Goal: Transaction & Acquisition: Obtain resource

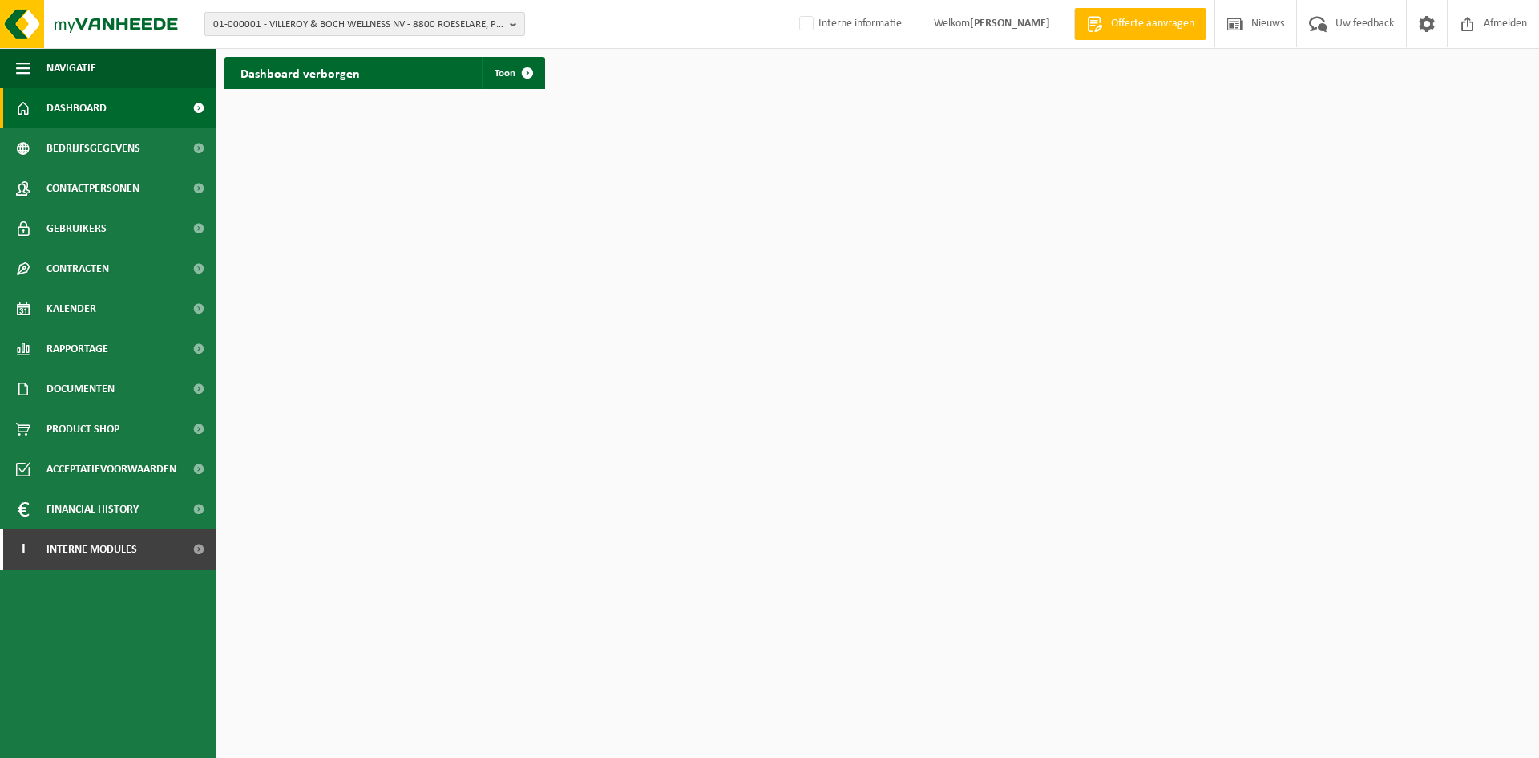
click at [256, 14] on span "01-000001 - VILLEROY & BOCH WELLNESS NV - 8800 ROESELARE, POPULIERSTRAAT 1" at bounding box center [358, 25] width 290 height 24
type input "10-823572"
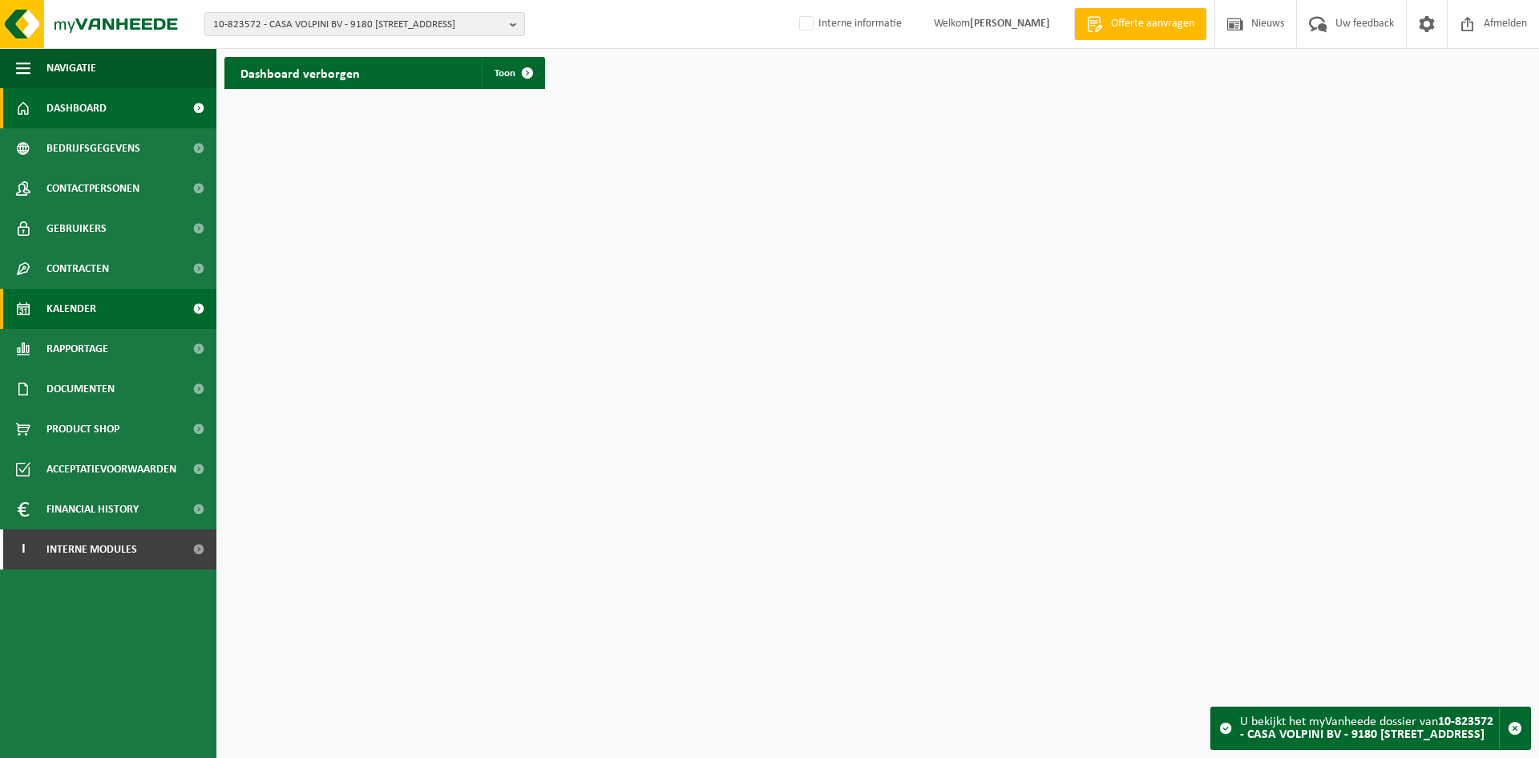
click at [62, 305] on span "Kalender" at bounding box center [71, 309] width 50 height 40
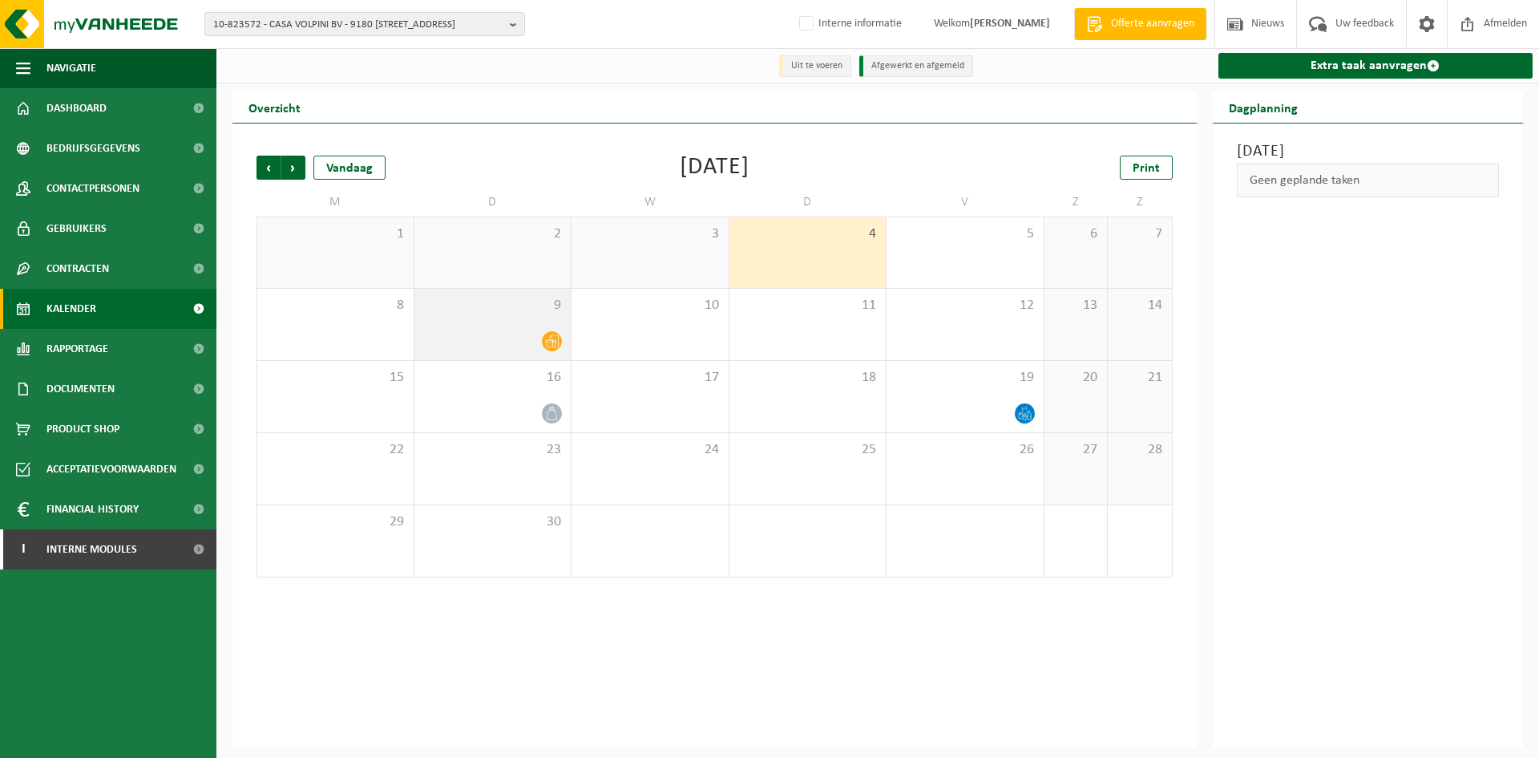
click at [479, 313] on span "9" at bounding box center [492, 306] width 141 height 18
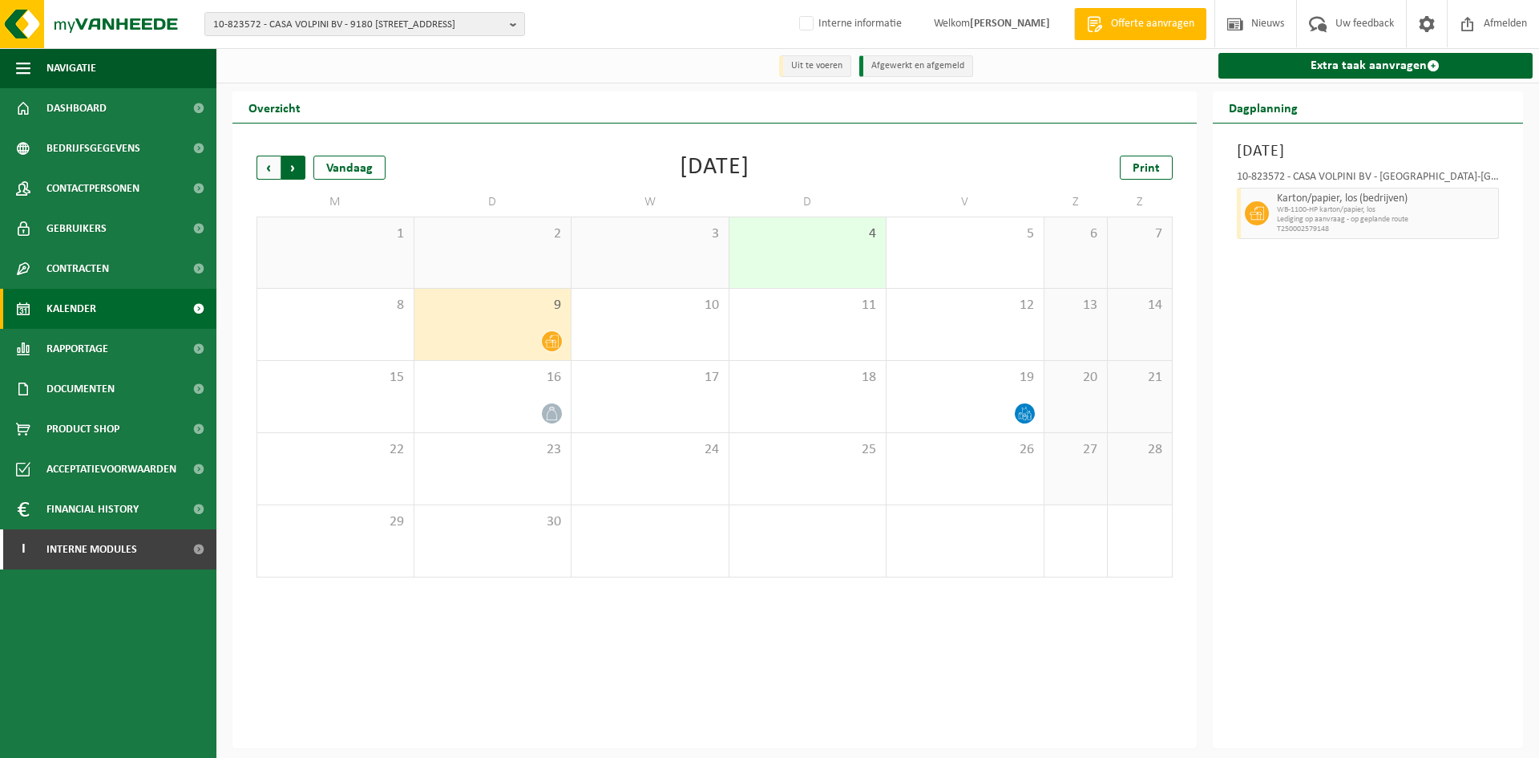
click at [265, 160] on span "Vorige" at bounding box center [269, 168] width 24 height 24
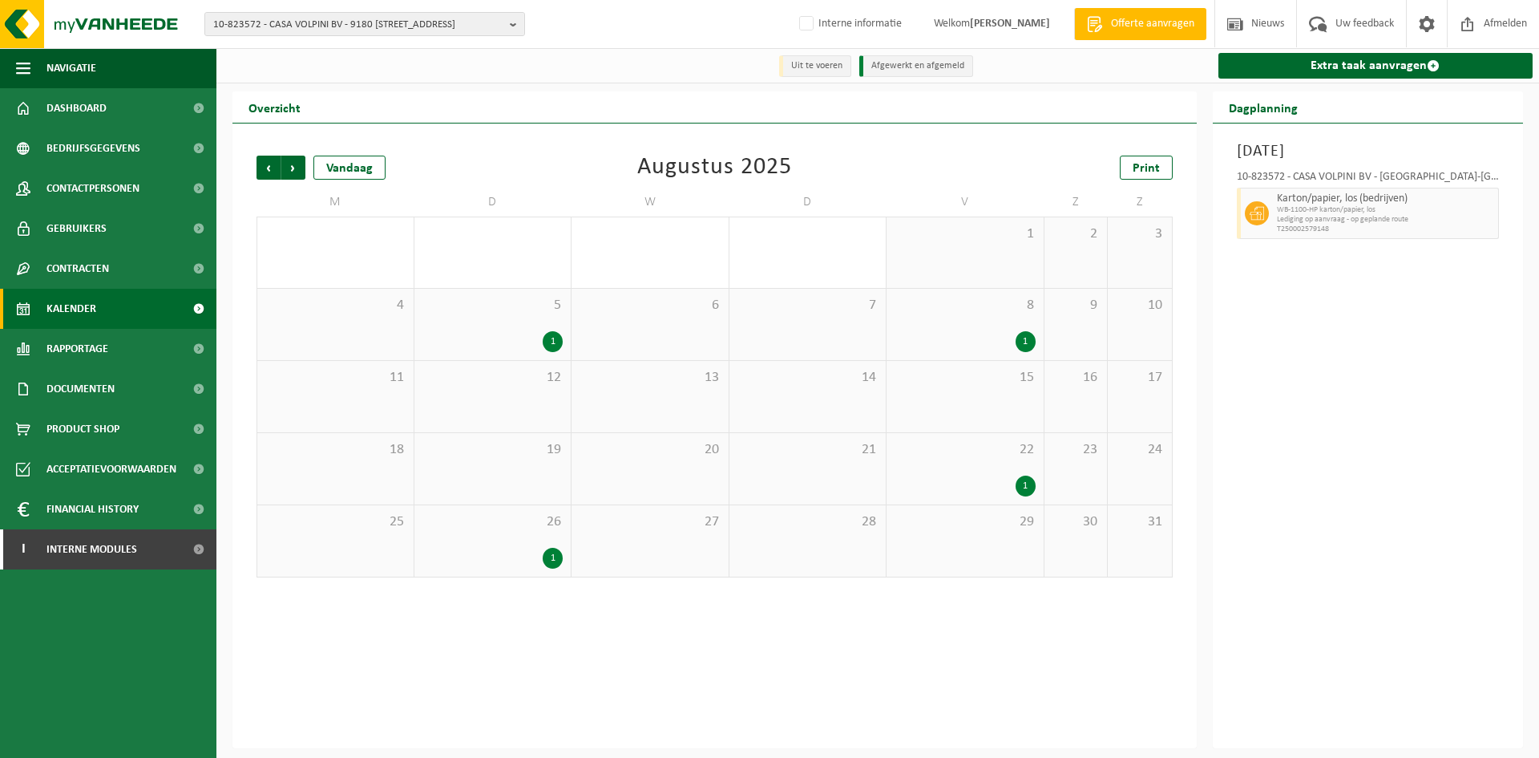
click at [496, 339] on div "1" at bounding box center [492, 341] width 141 height 21
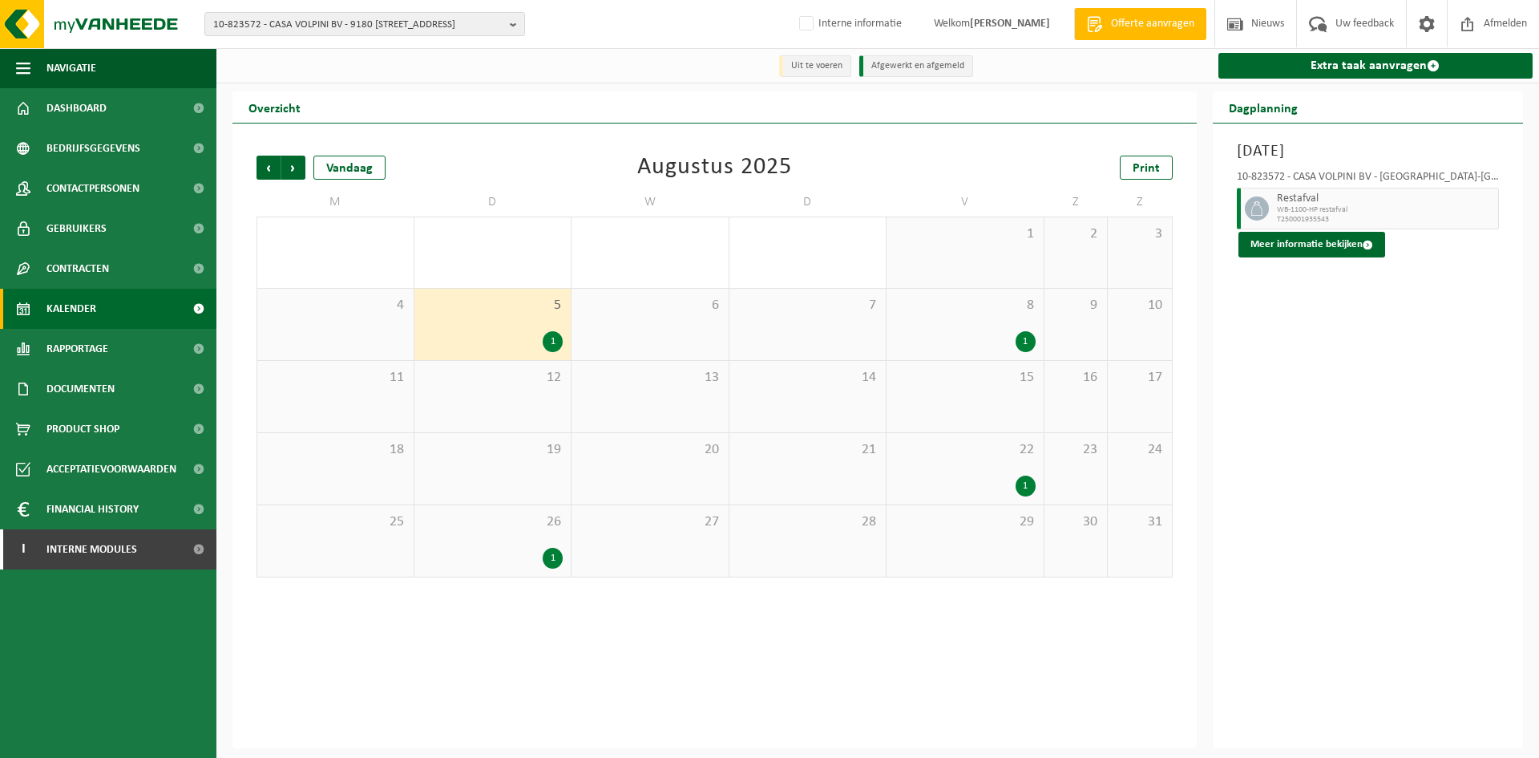
click at [559, 544] on div "26 1" at bounding box center [492, 540] width 157 height 71
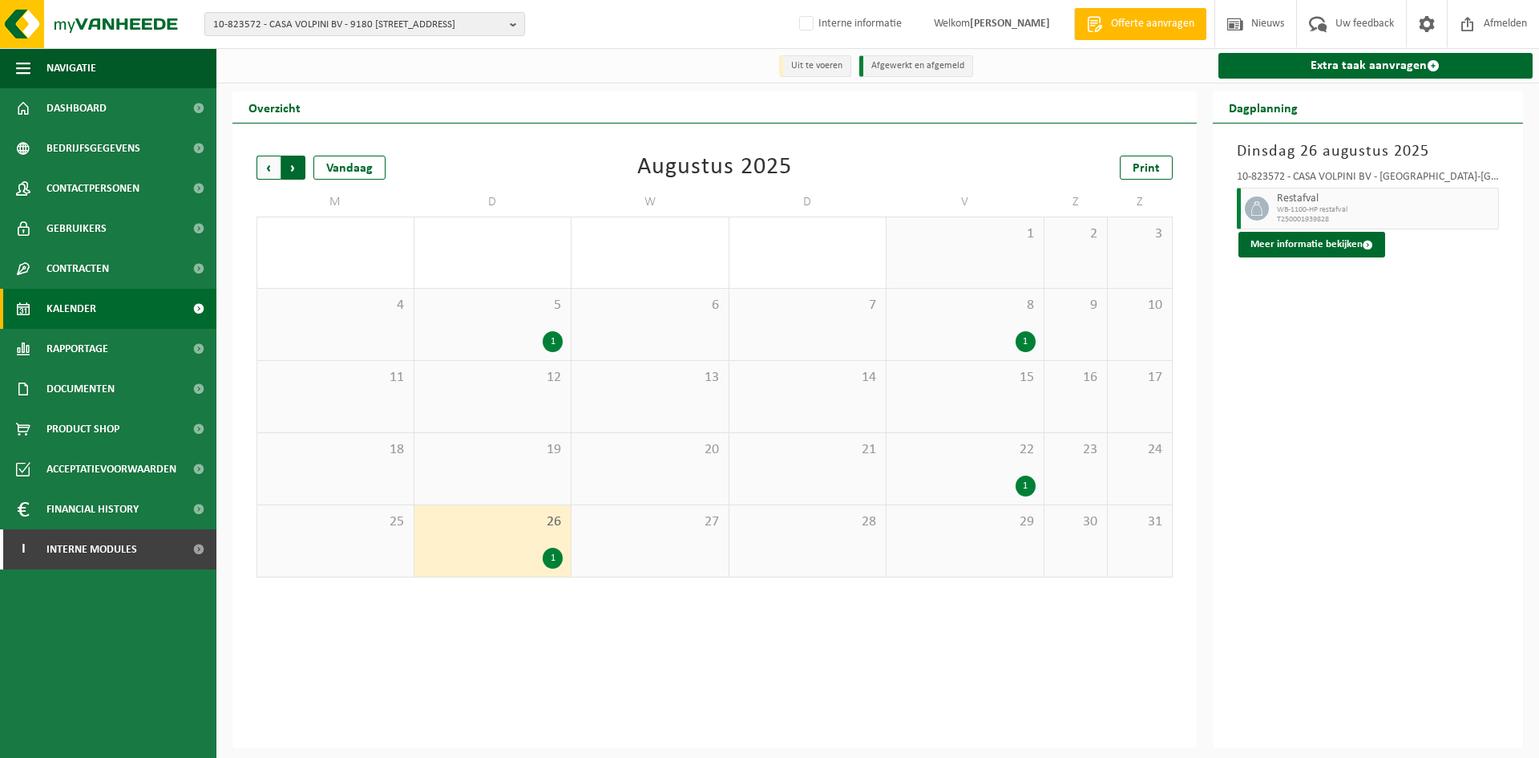
click at [260, 172] on span "Vorige" at bounding box center [269, 168] width 24 height 24
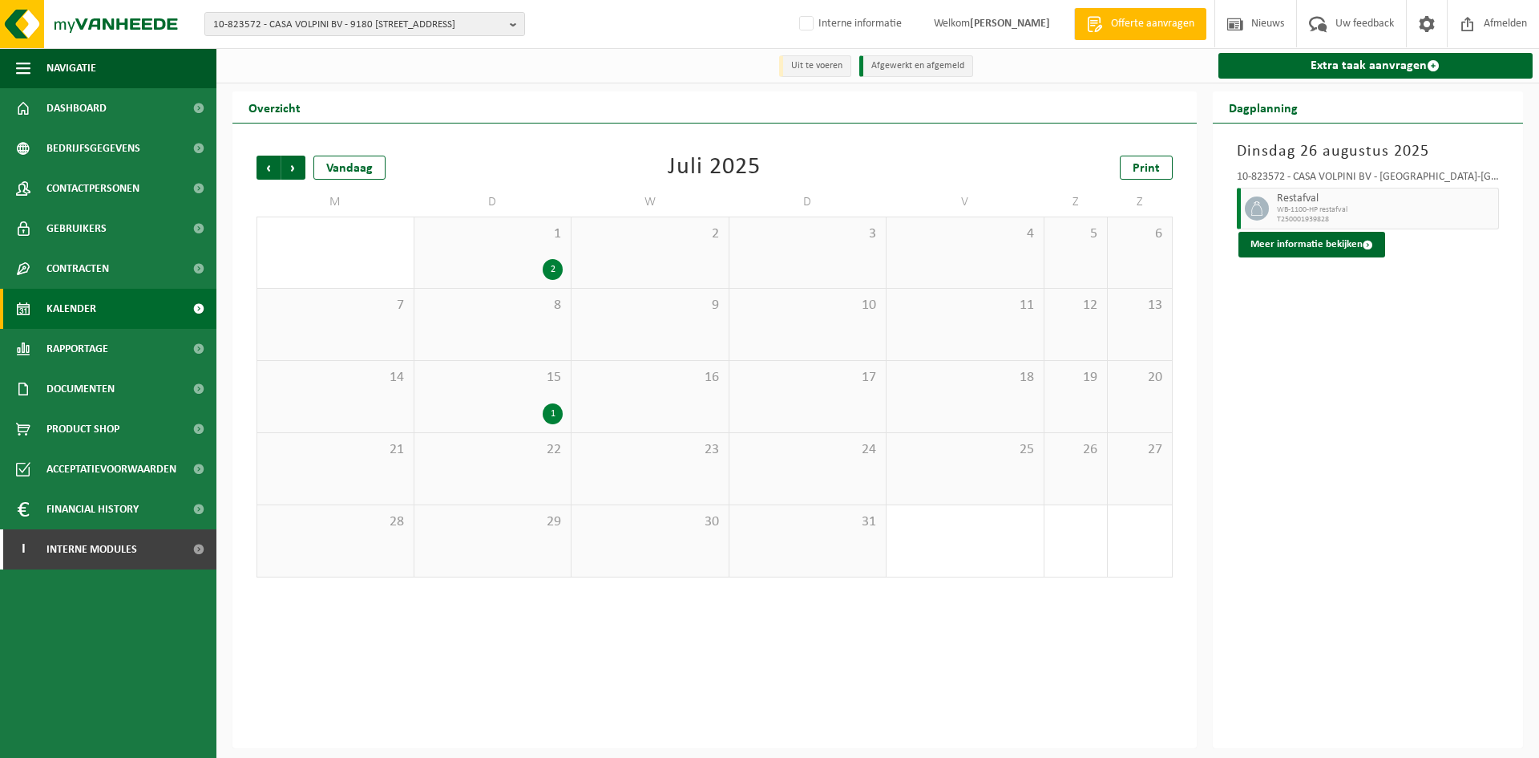
click at [477, 408] on div "1" at bounding box center [492, 413] width 141 height 21
click at [485, 243] on span "1" at bounding box center [492, 234] width 141 height 18
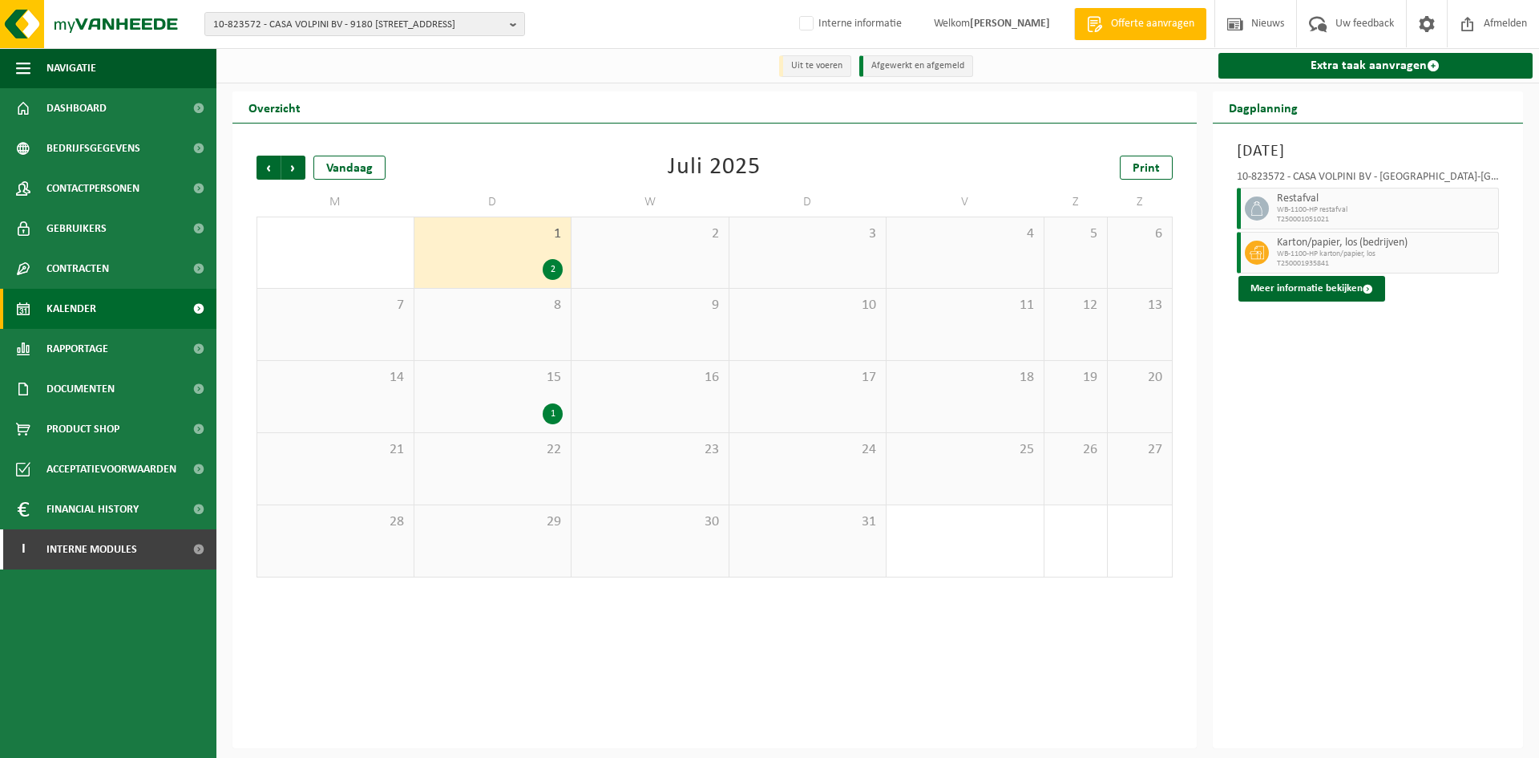
click at [1344, 258] on span "WB-1100-HP karton/papier, los" at bounding box center [1386, 254] width 218 height 10
click at [1316, 294] on button "Meer informatie bekijken" at bounding box center [1312, 289] width 147 height 26
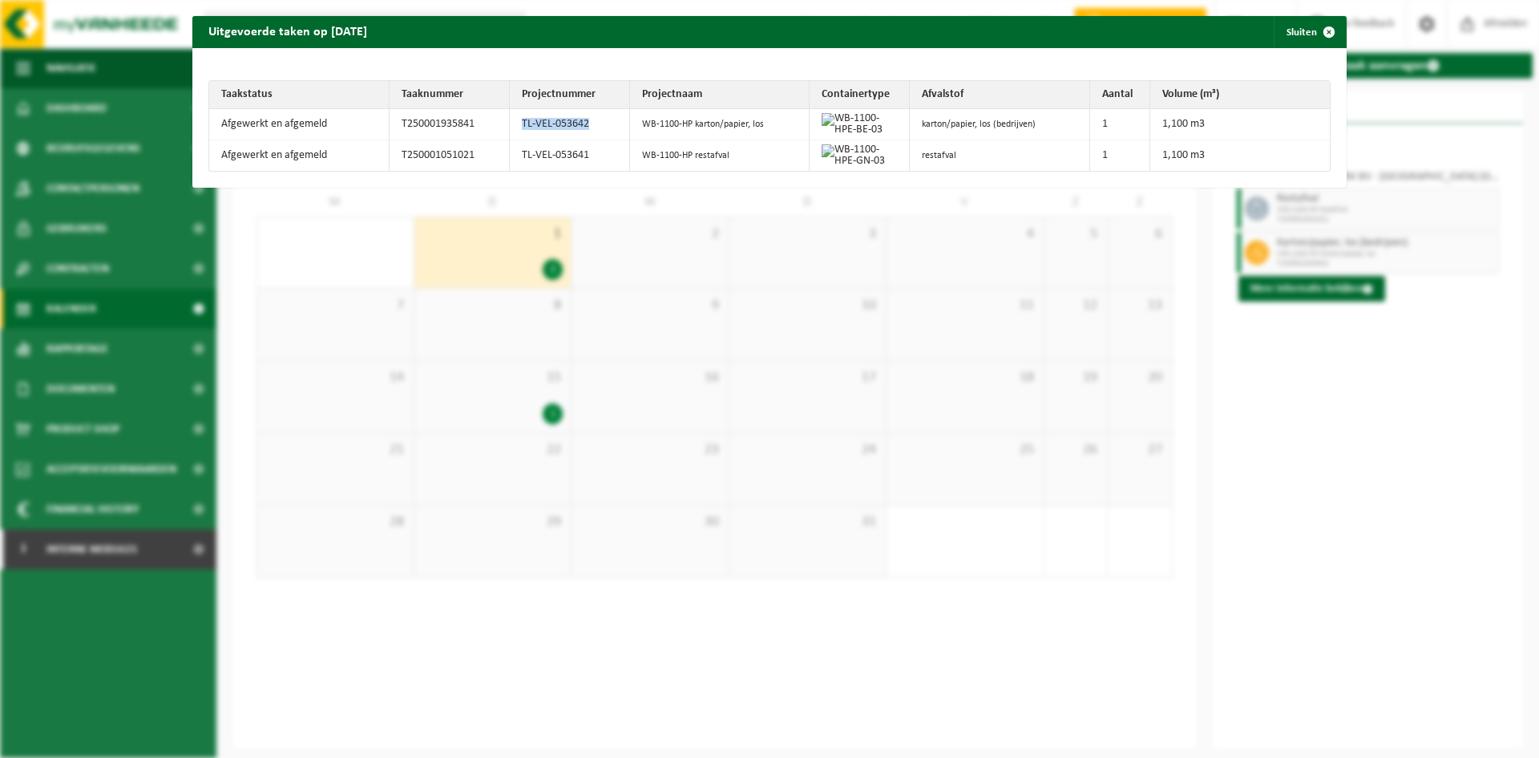
drag, startPoint x: 519, startPoint y: 127, endPoint x: 593, endPoint y: 130, distance: 73.8
click at [593, 130] on td "TL-VEL-053642" at bounding box center [570, 124] width 120 height 31
copy td "TL-VEL-053642"
click at [1299, 27] on button "Sluiten" at bounding box center [1309, 32] width 71 height 32
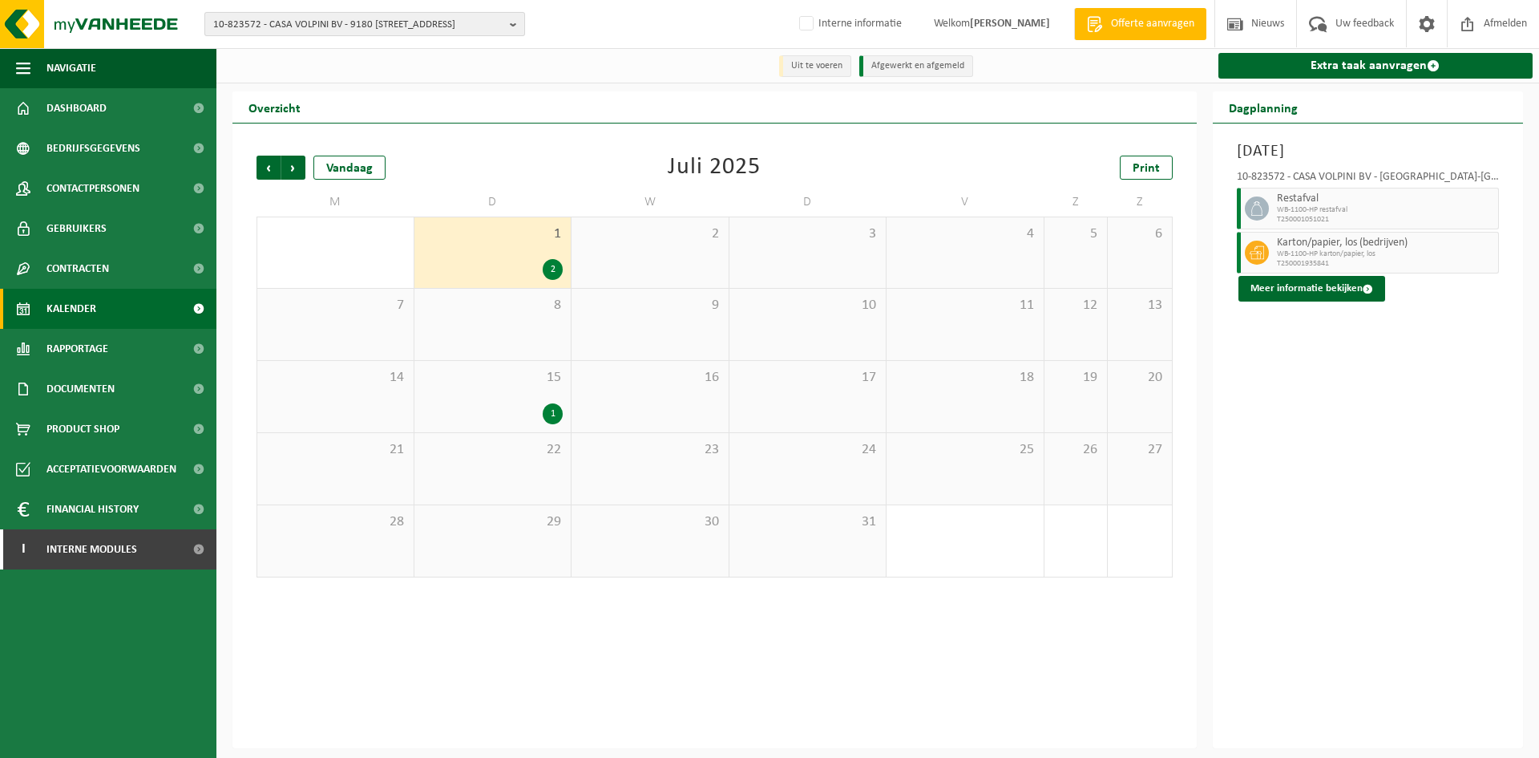
click at [281, 22] on span "10-823572 - CASA VOLPINI BV - 9180 MOERBEKE-WAAS, STATIESTRAAT 40" at bounding box center [358, 25] width 290 height 24
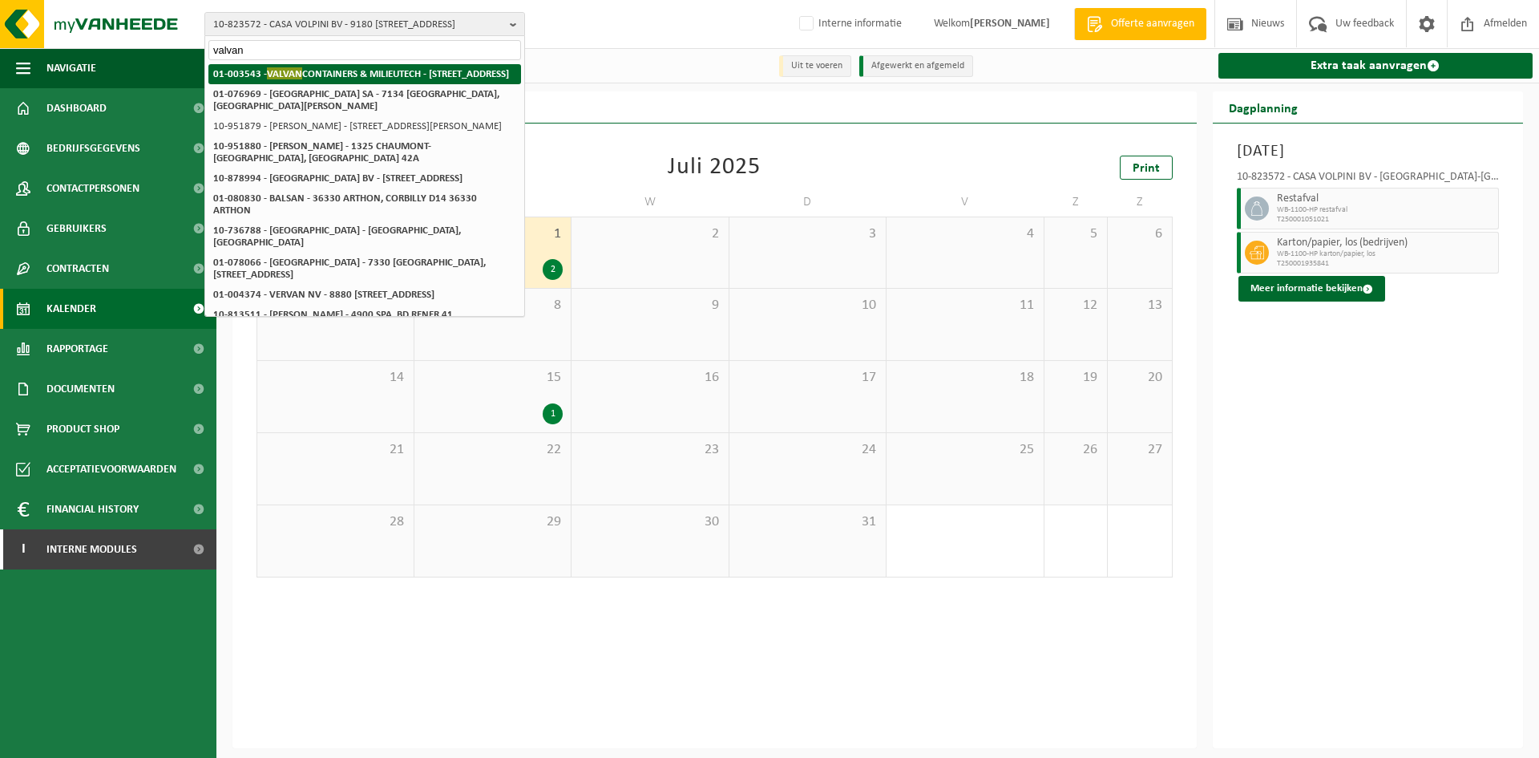
type input "valvan"
click at [414, 70] on strong "01-003543 - VALVAN CONTAINERS & MILIEUTECH - 8930 MENEN, MOORSELESTRAAT 121 B" at bounding box center [361, 73] width 296 height 12
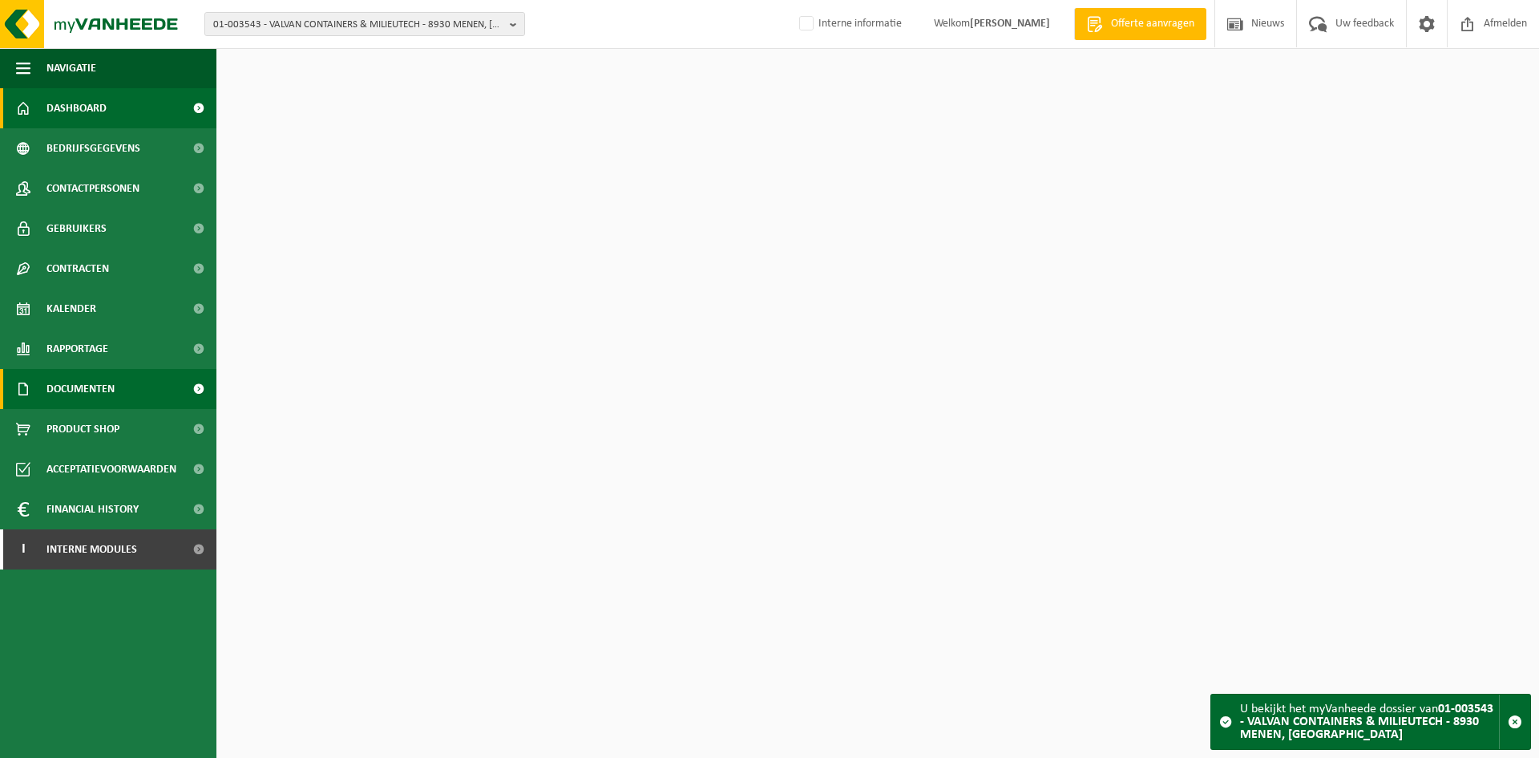
click at [95, 402] on span "Documenten" at bounding box center [80, 389] width 68 height 40
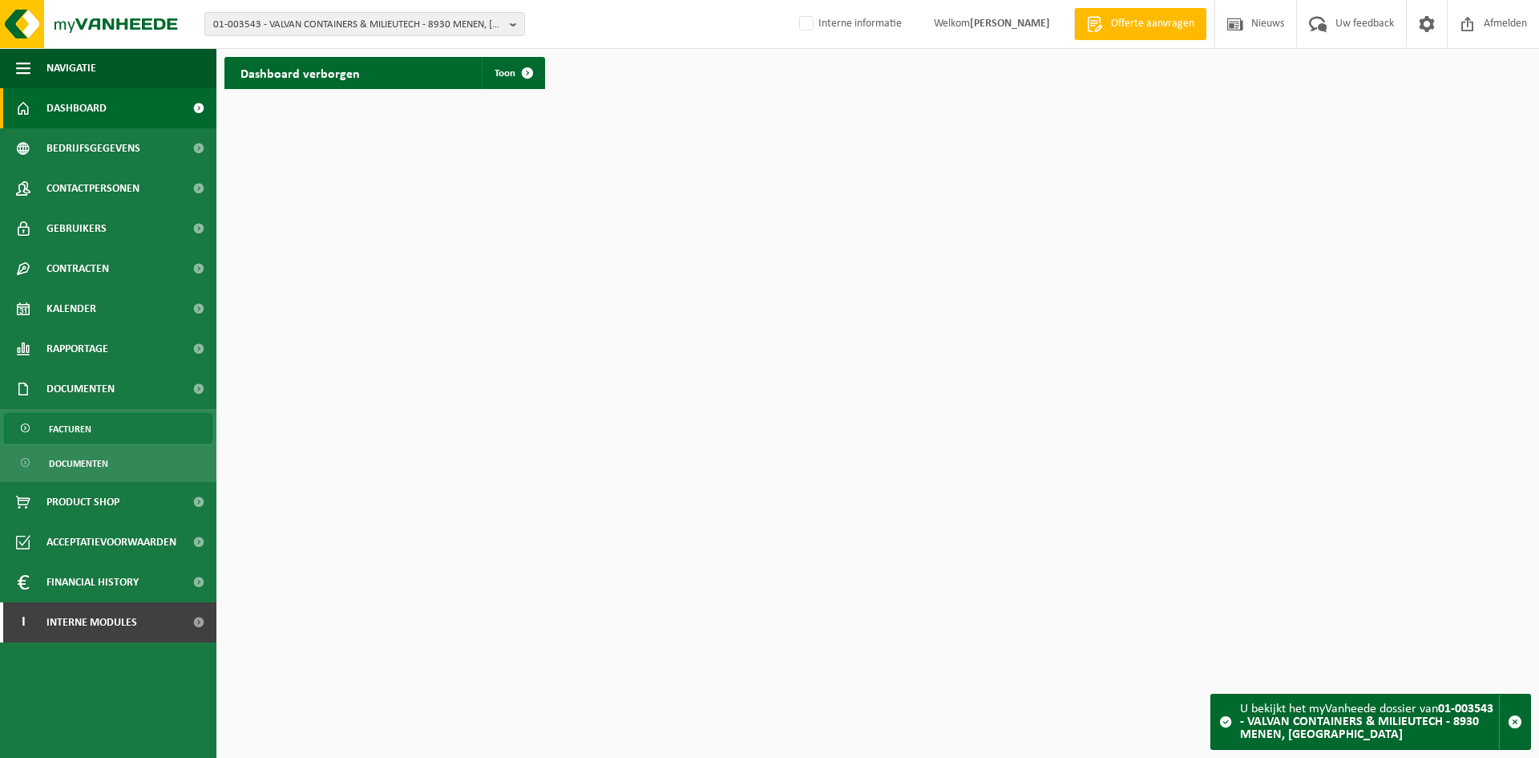
click at [111, 439] on link "Facturen" at bounding box center [108, 428] width 208 height 30
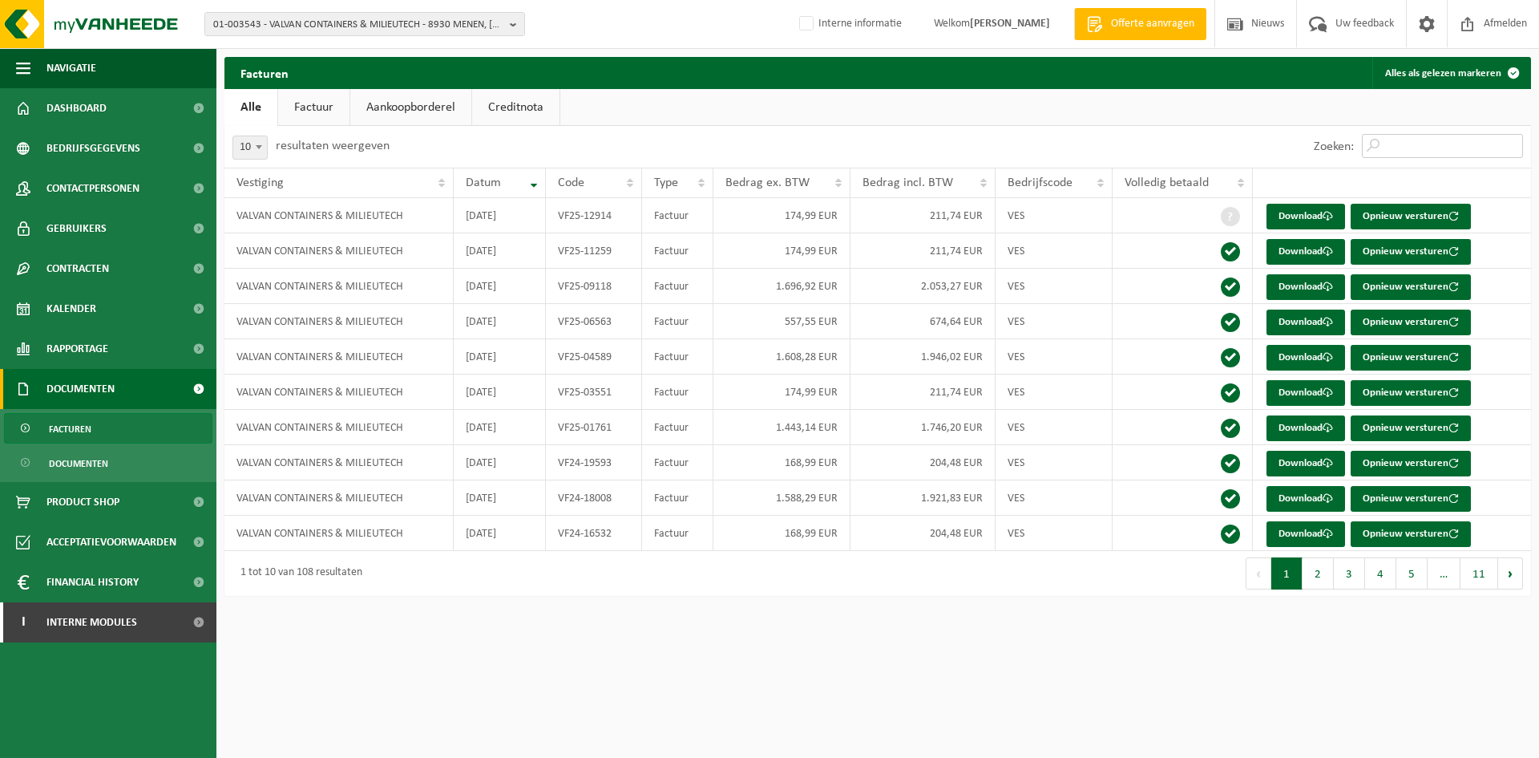
click at [1425, 152] on input "Zoeken:" at bounding box center [1442, 146] width 161 height 24
paste input "VF25-119847"
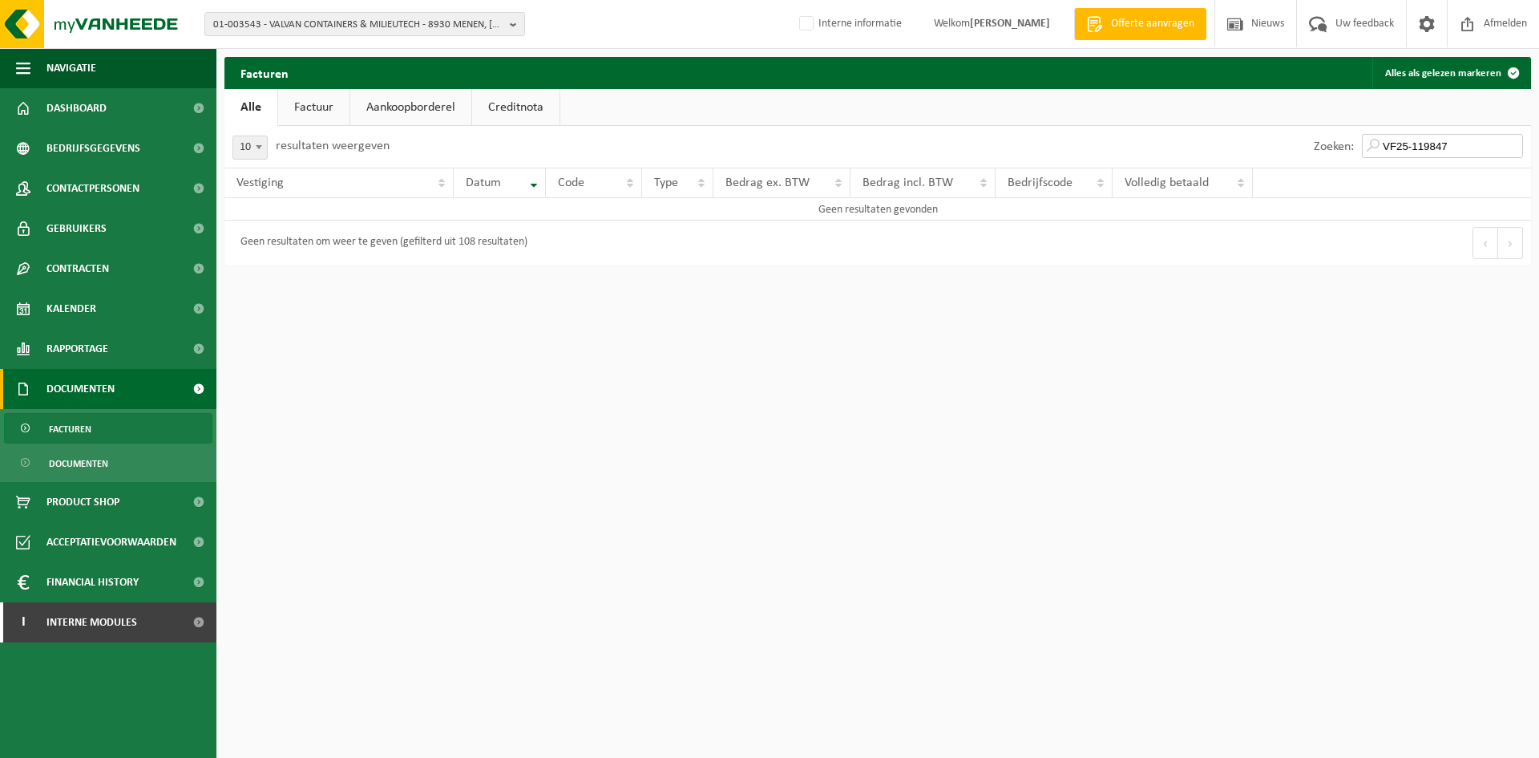
type input "VF25-119847"
click at [426, 41] on div "01-003543 - VALVAN CONTAINERS & MILIEUTECH - 8930 MENEN, MOORSELESTRAAT 121 B 0…" at bounding box center [769, 24] width 1539 height 49
click at [426, 29] on span "01-003543 - VALVAN CONTAINERS & MILIEUTECH - 8930 MENEN, MOORSELESTRAAT 121 B" at bounding box center [358, 25] width 290 height 24
paste input "10-987421"
type input "10-987421"
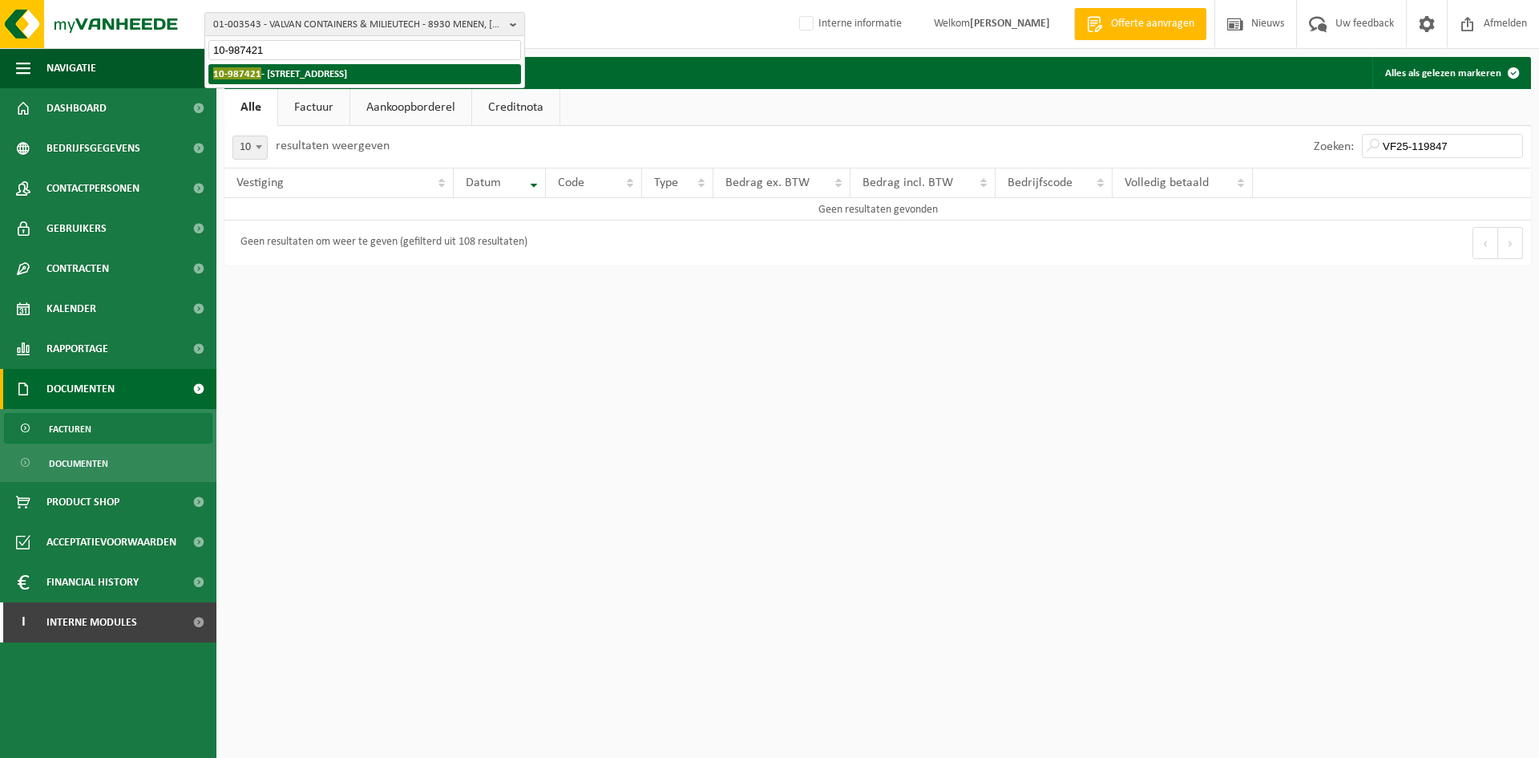
click at [347, 71] on strong "10-987421 - JOLIE - 8800 ROESELARE, PRINS BOUDEWIJNSTRAAT 70" at bounding box center [280, 73] width 134 height 12
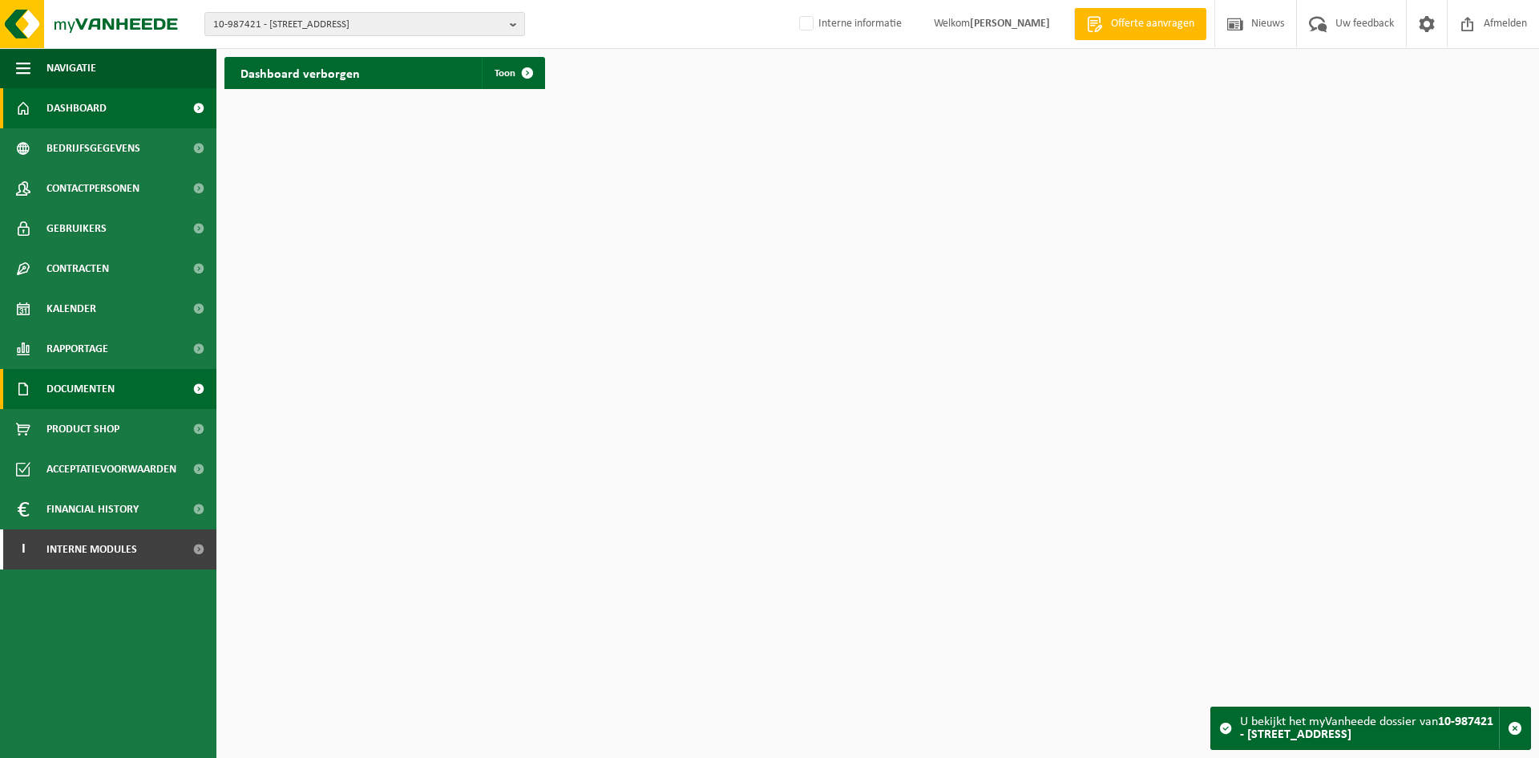
click at [104, 382] on span "Documenten" at bounding box center [80, 389] width 68 height 40
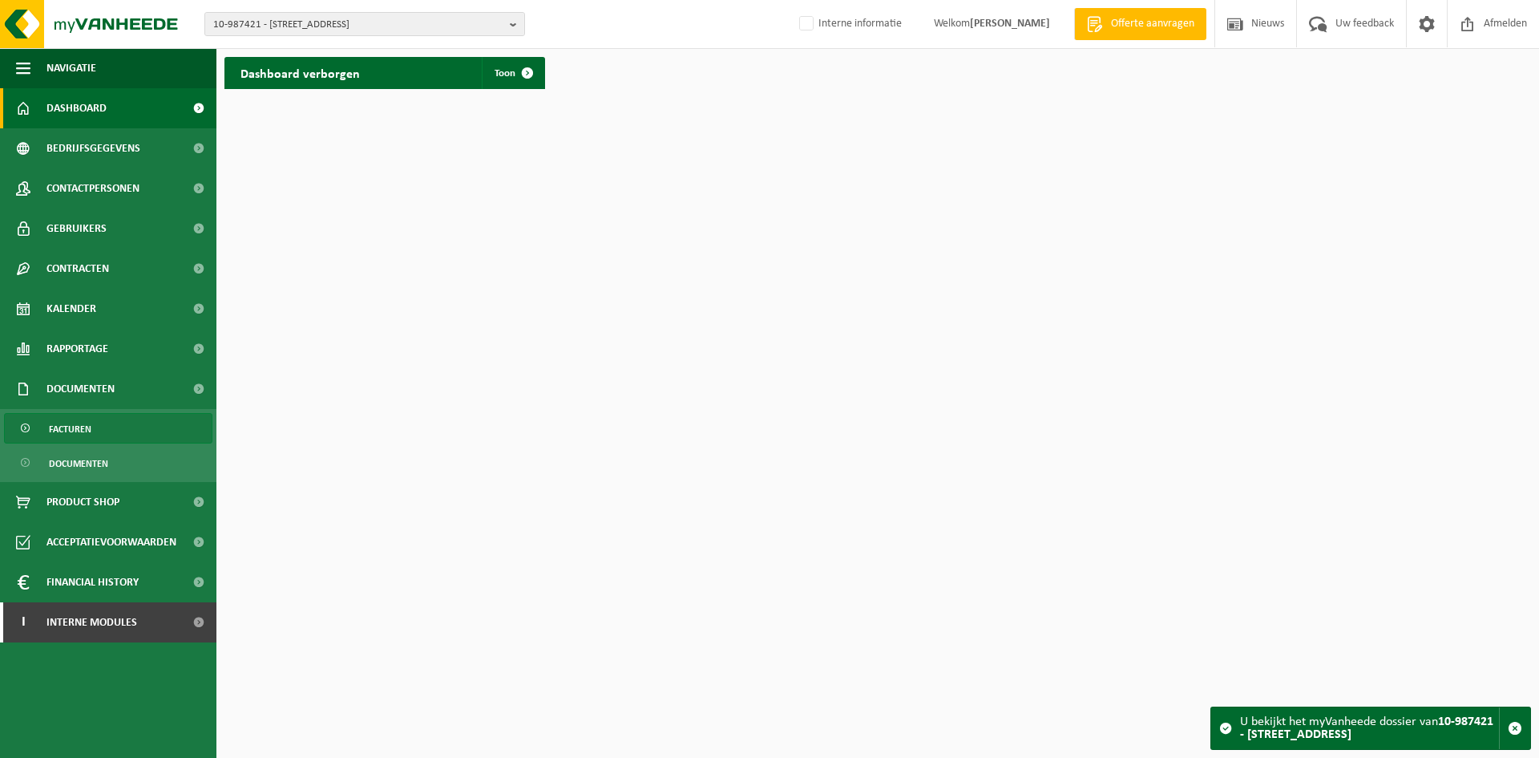
click at [93, 429] on link "Facturen" at bounding box center [108, 428] width 208 height 30
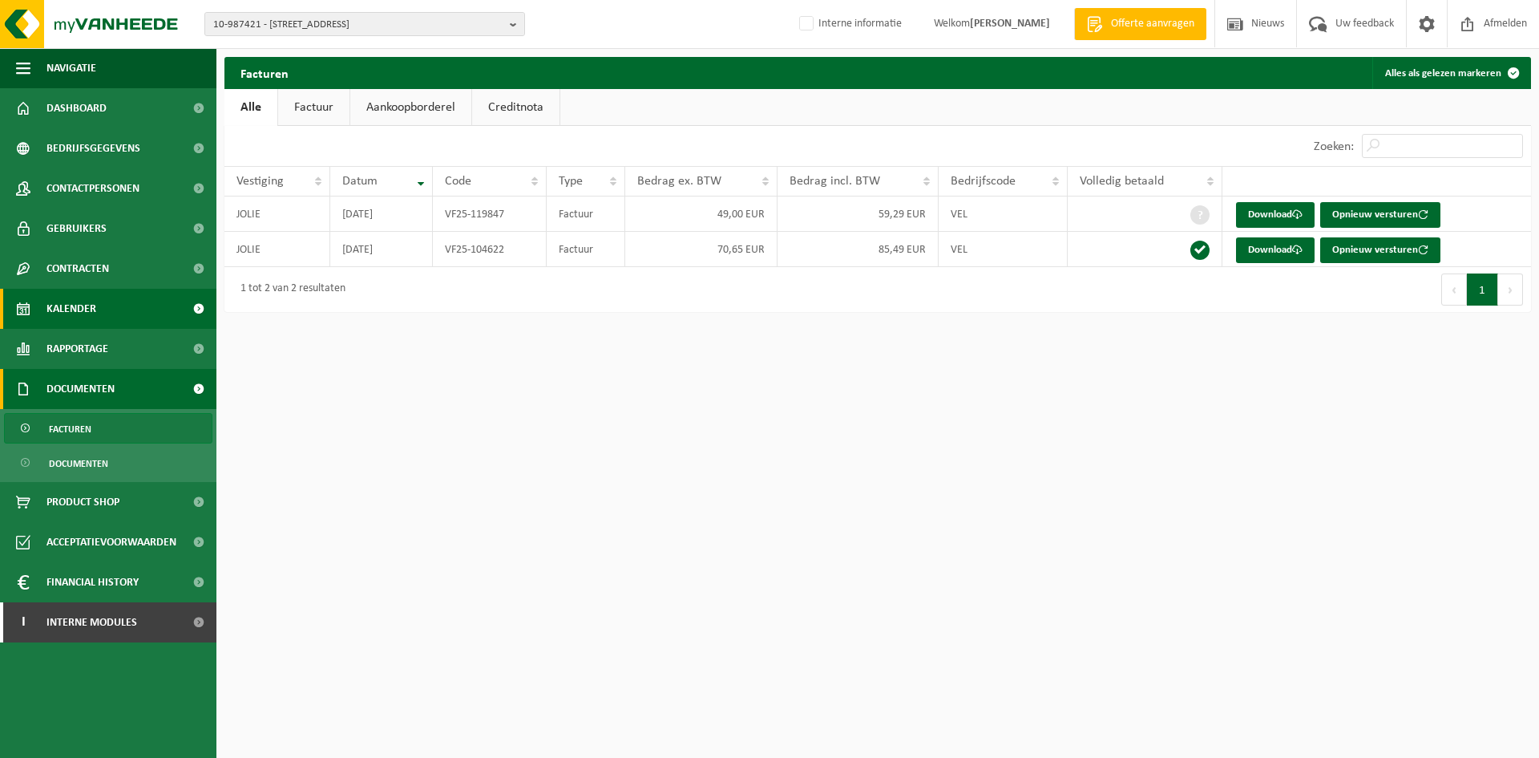
click at [88, 316] on span "Kalender" at bounding box center [71, 309] width 50 height 40
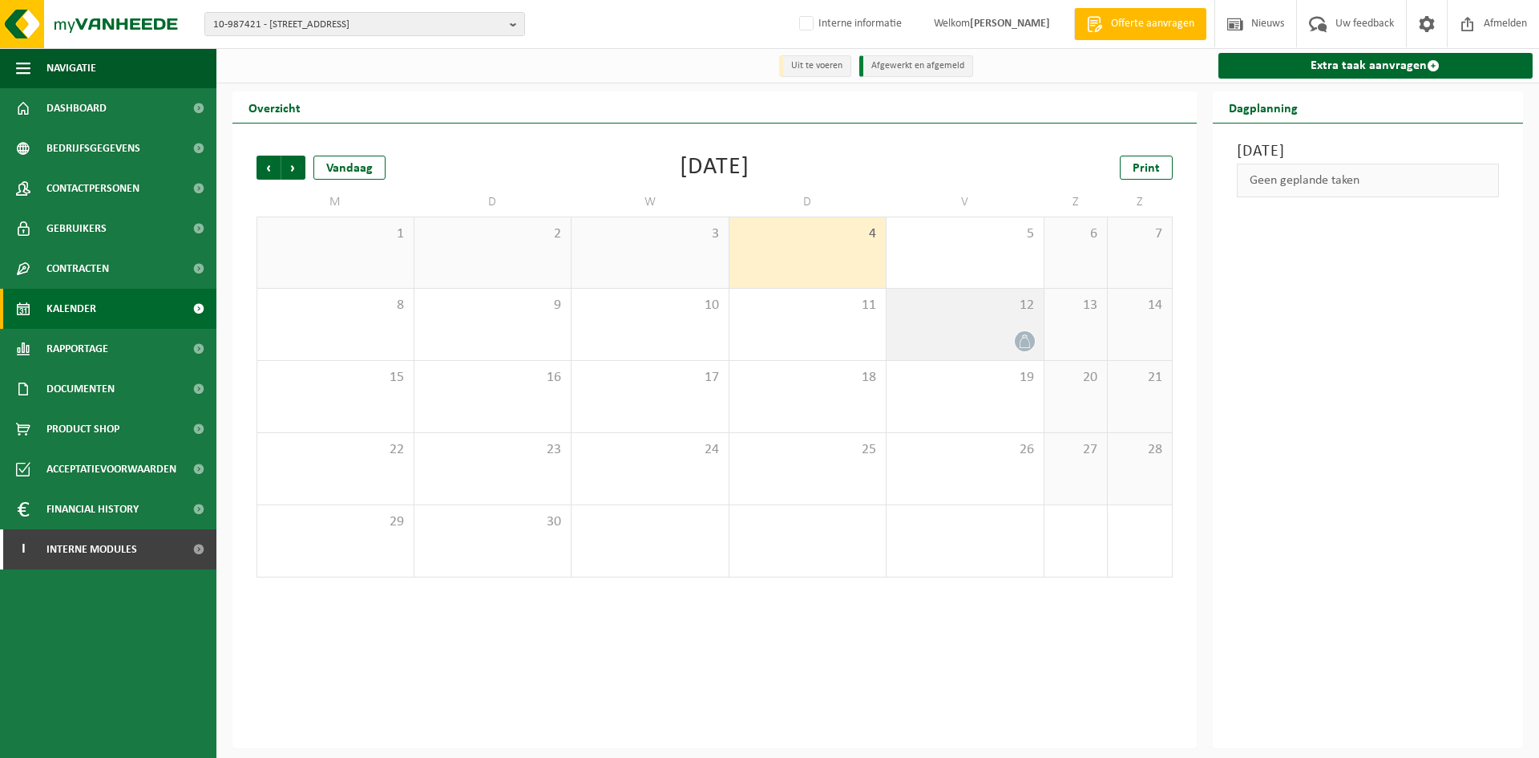
click at [992, 313] on span "12" at bounding box center [965, 306] width 141 height 18
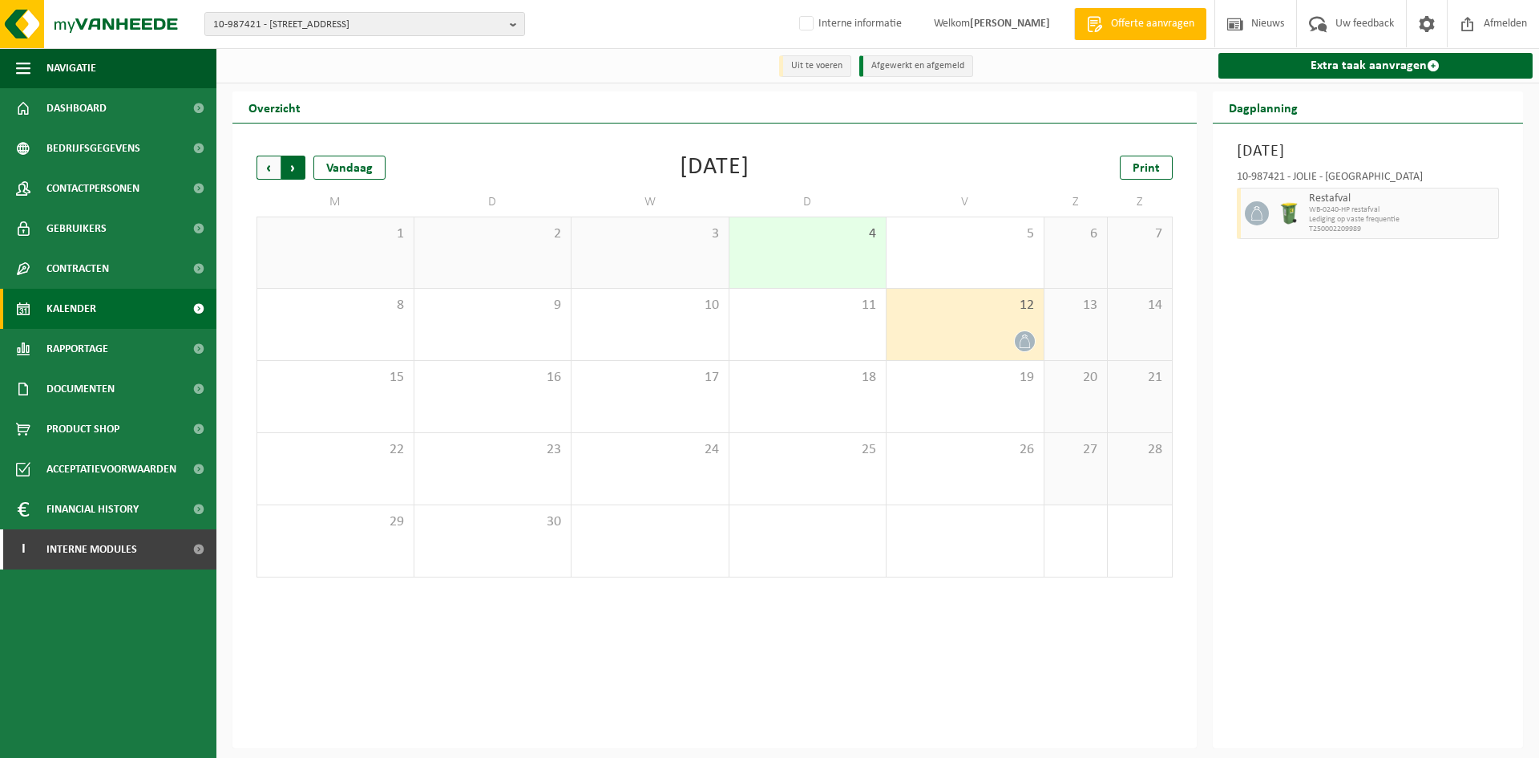
click at [264, 158] on span "Vorige" at bounding box center [269, 168] width 24 height 24
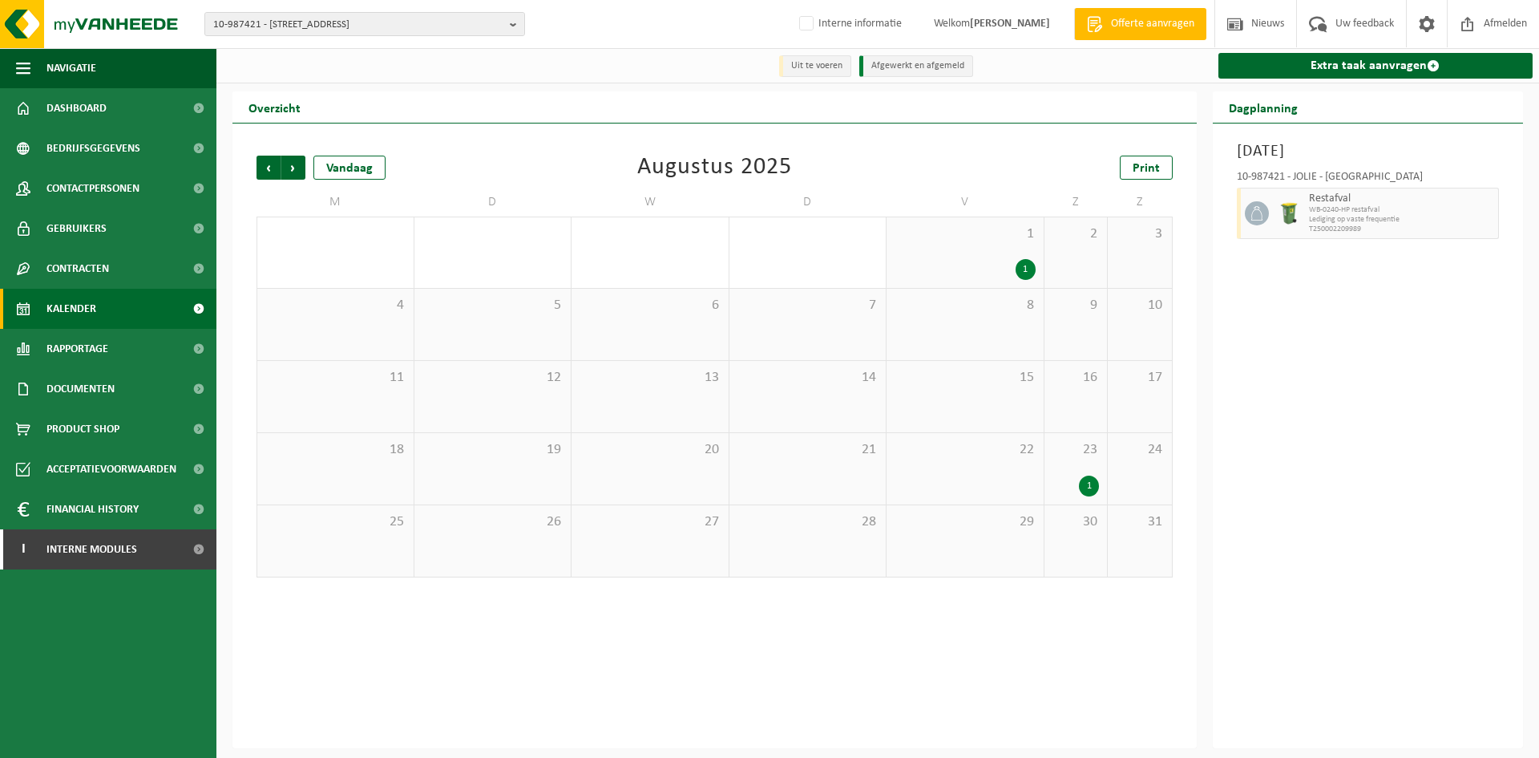
click at [817, 164] on div "Vorige Volgende Vandaag Augustus 2025 Print" at bounding box center [715, 168] width 916 height 24
click at [265, 31] on span "10-987421 - JOLIE - 8800 ROESELARE, PRINS BOUDEWIJNSTRAAT 70" at bounding box center [358, 25] width 290 height 24
type input "01-074903"
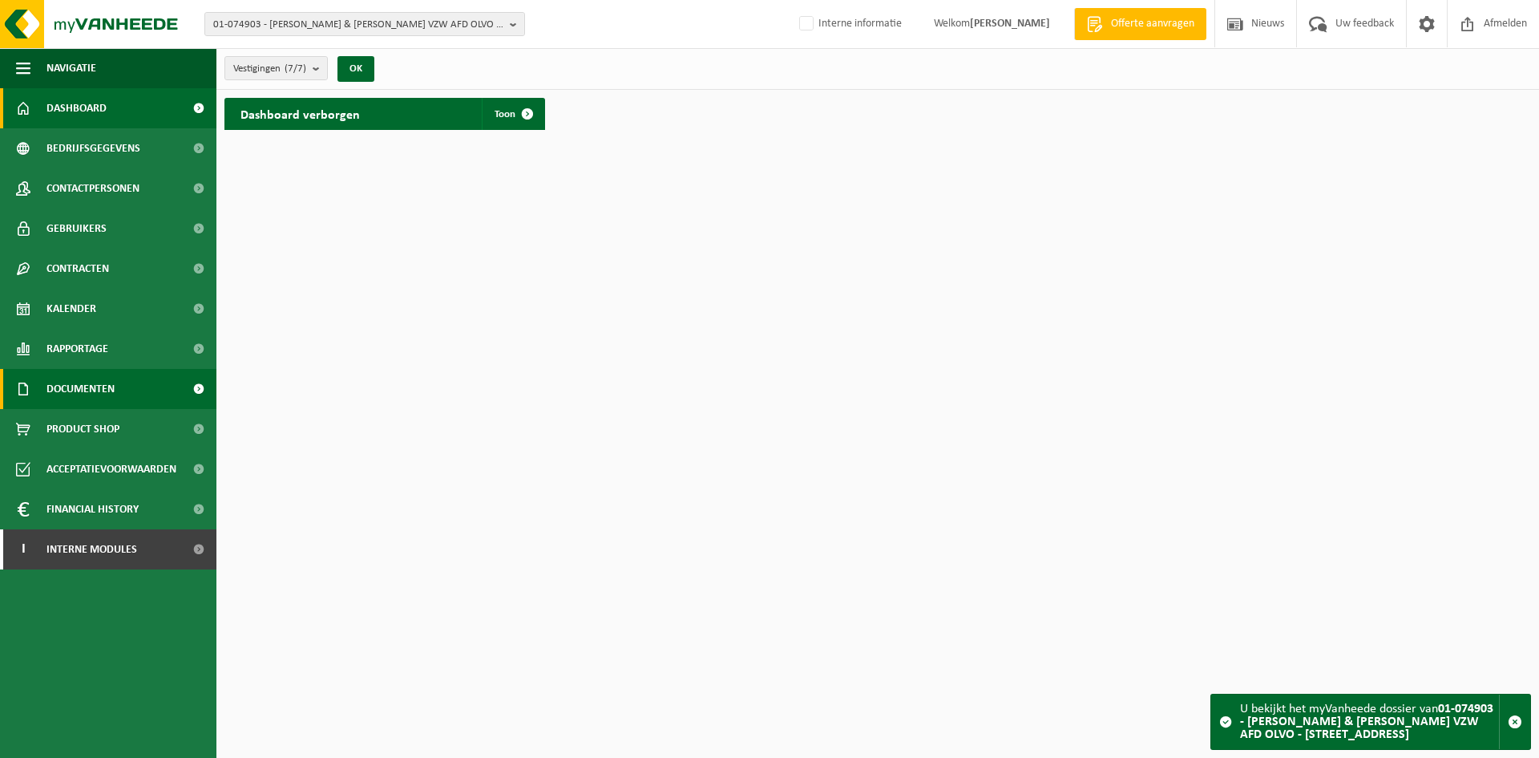
click at [120, 406] on link "Documenten" at bounding box center [108, 389] width 216 height 40
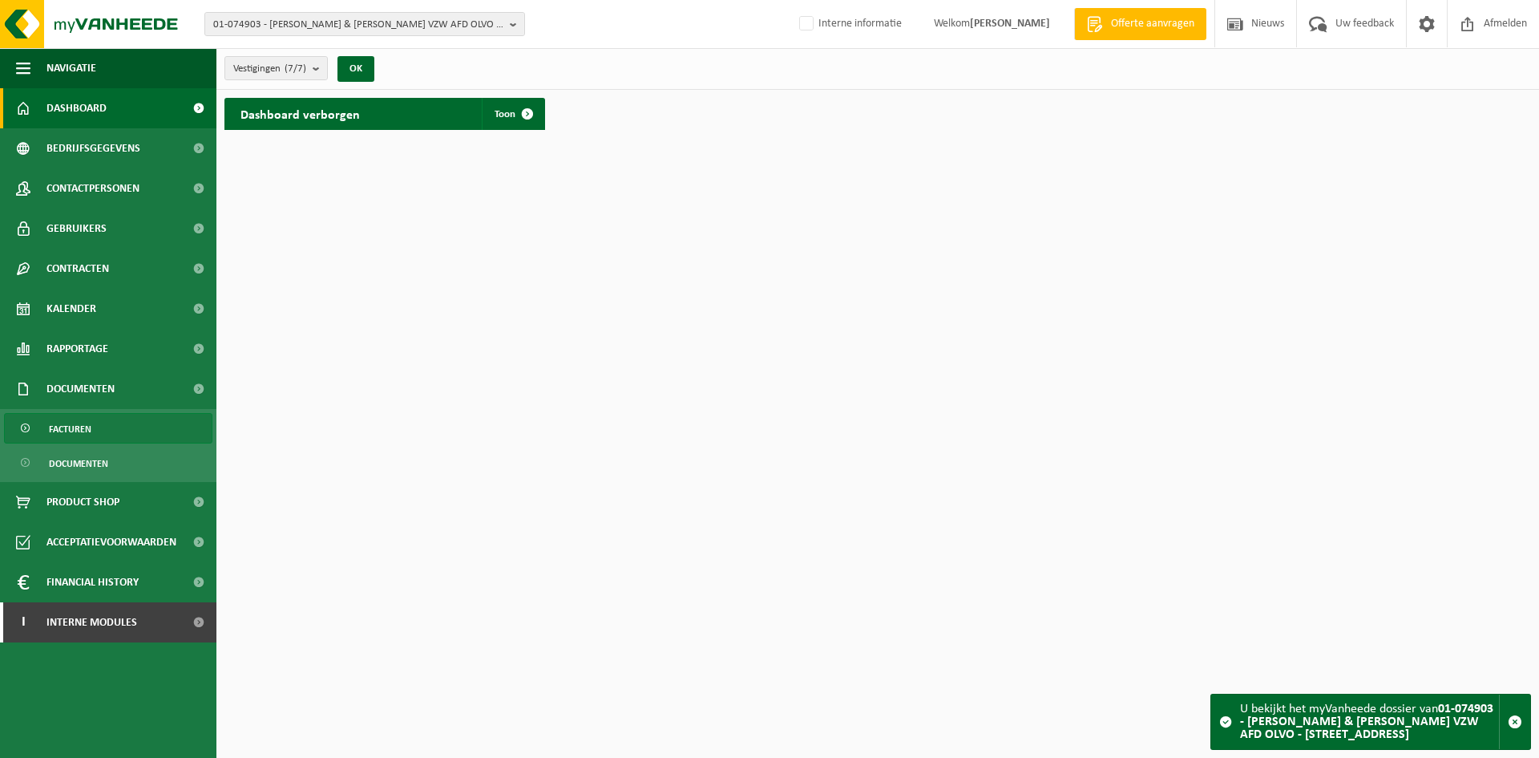
click at [119, 422] on link "Facturen" at bounding box center [108, 428] width 208 height 30
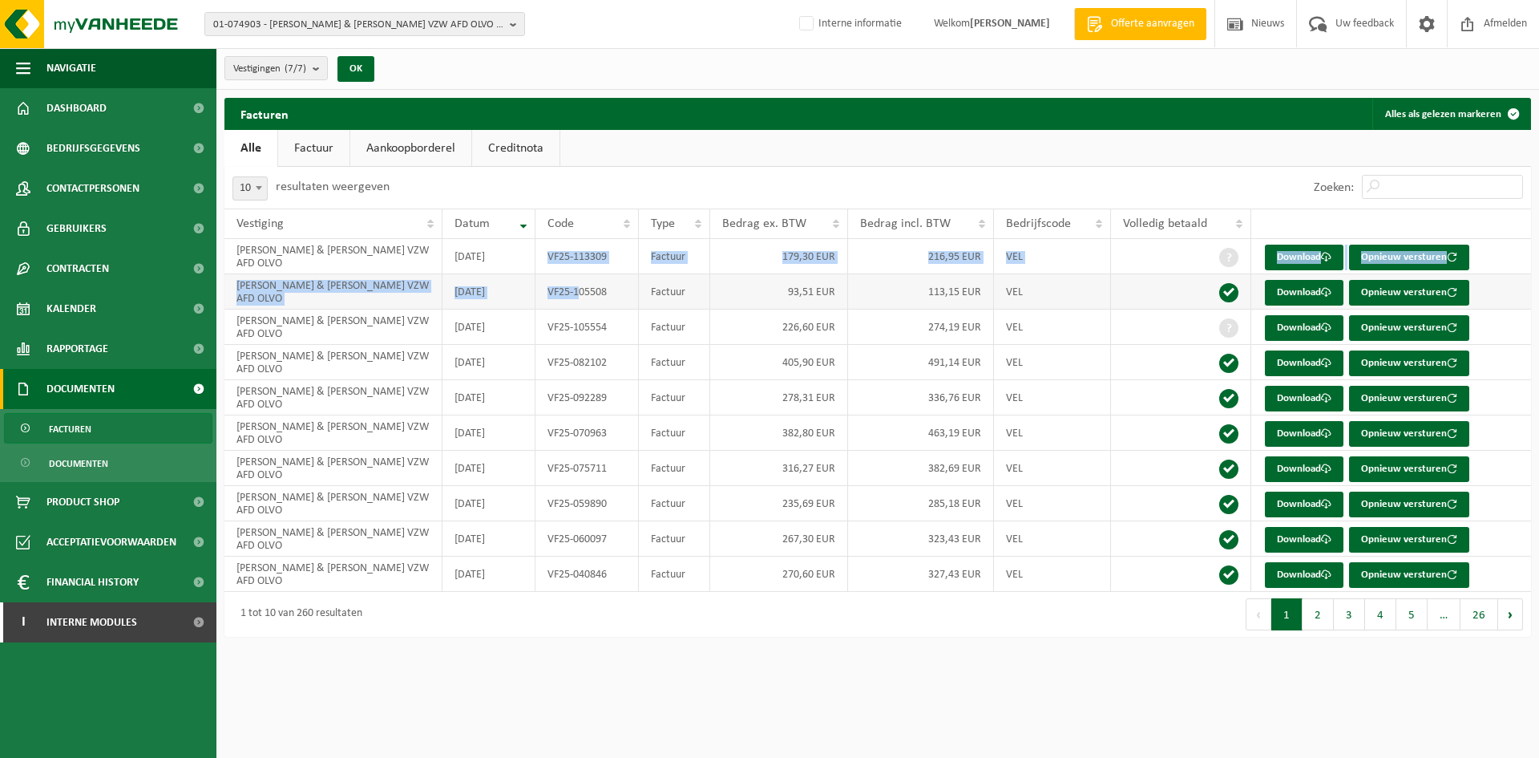
drag, startPoint x: 544, startPoint y: 262, endPoint x: 582, endPoint y: 277, distance: 40.6
click at [582, 277] on tbody "[PERSON_NAME] & [PERSON_NAME] VZW AFD OLVO [DATE] VF25-113309 Factuur 179,30 EU…" at bounding box center [877, 415] width 1307 height 353
click at [580, 255] on td "VF25-113309" at bounding box center [587, 256] width 103 height 35
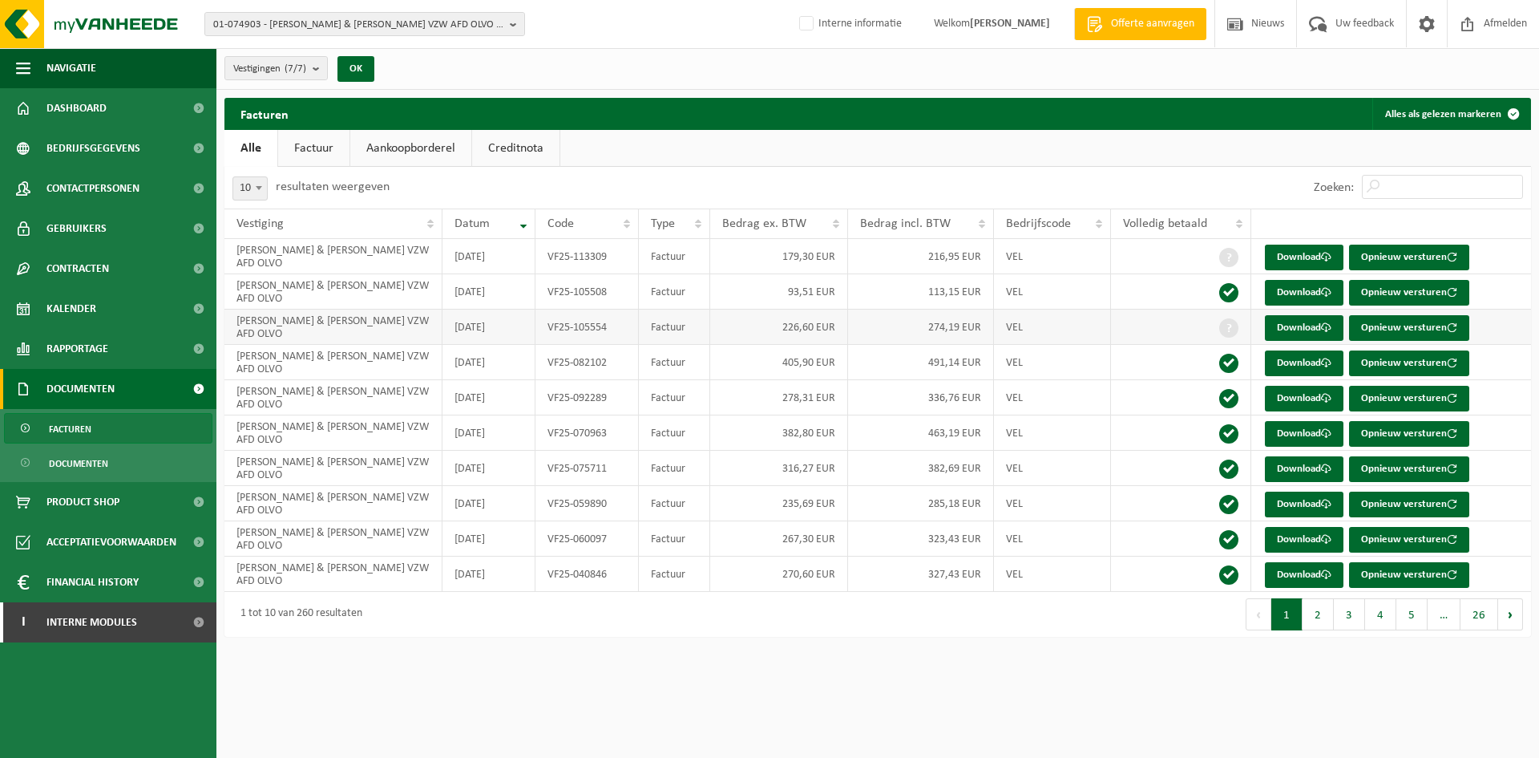
click at [551, 327] on td "VF25-105554" at bounding box center [587, 326] width 103 height 35
drag, startPoint x: 533, startPoint y: 327, endPoint x: 545, endPoint y: 325, distance: 12.3
click at [545, 325] on tr "[PERSON_NAME] & [PERSON_NAME] VZW AFD OLVO [DATE] VF25-105554 Factuur 226,60 EU…" at bounding box center [877, 326] width 1307 height 35
click at [1415, 183] on input "Zoeken:" at bounding box center [1442, 187] width 161 height 24
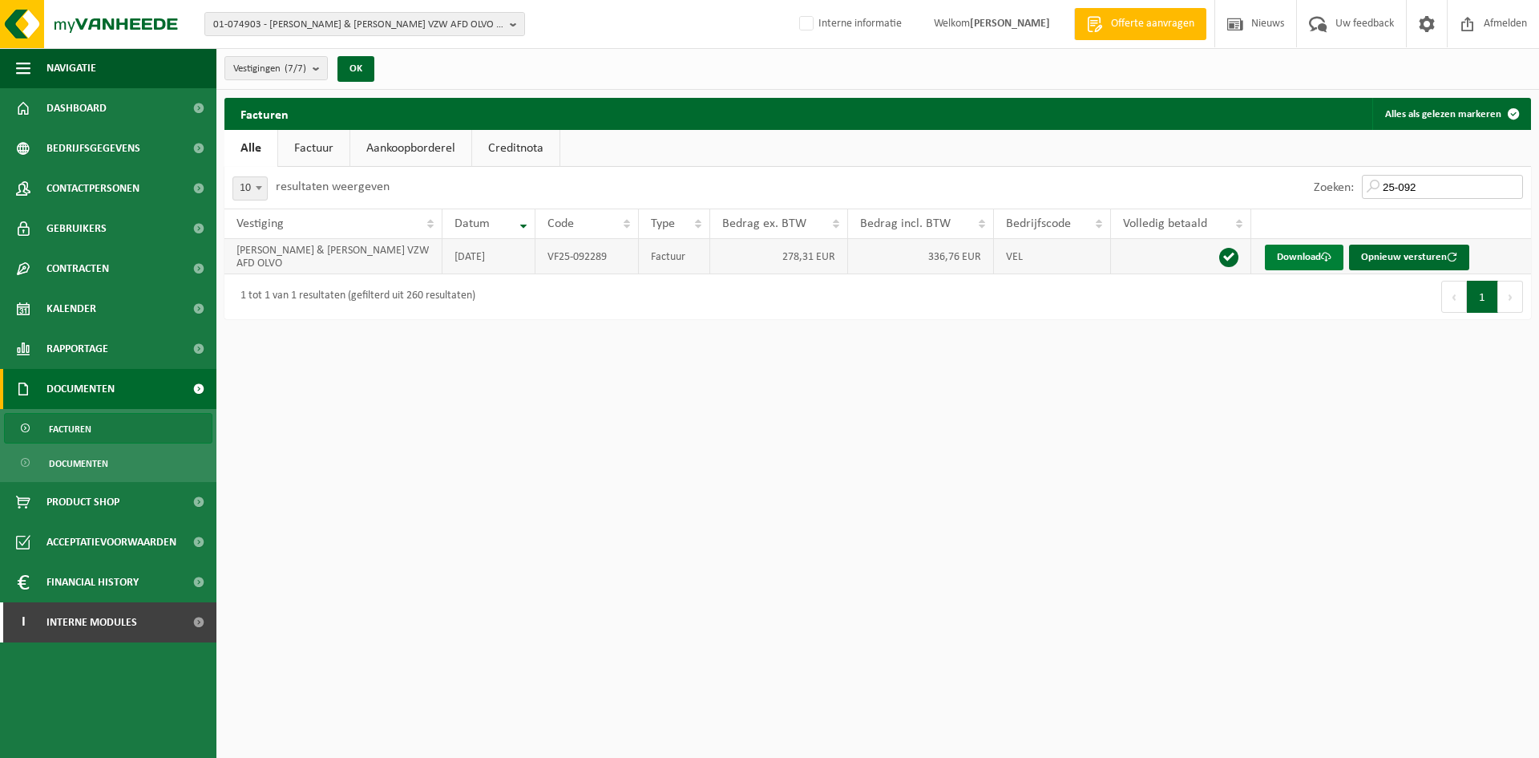
type input "25-092"
click at [1305, 251] on link "Download" at bounding box center [1304, 258] width 79 height 26
click at [135, 186] on span "Contactpersonen" at bounding box center [92, 188] width 93 height 40
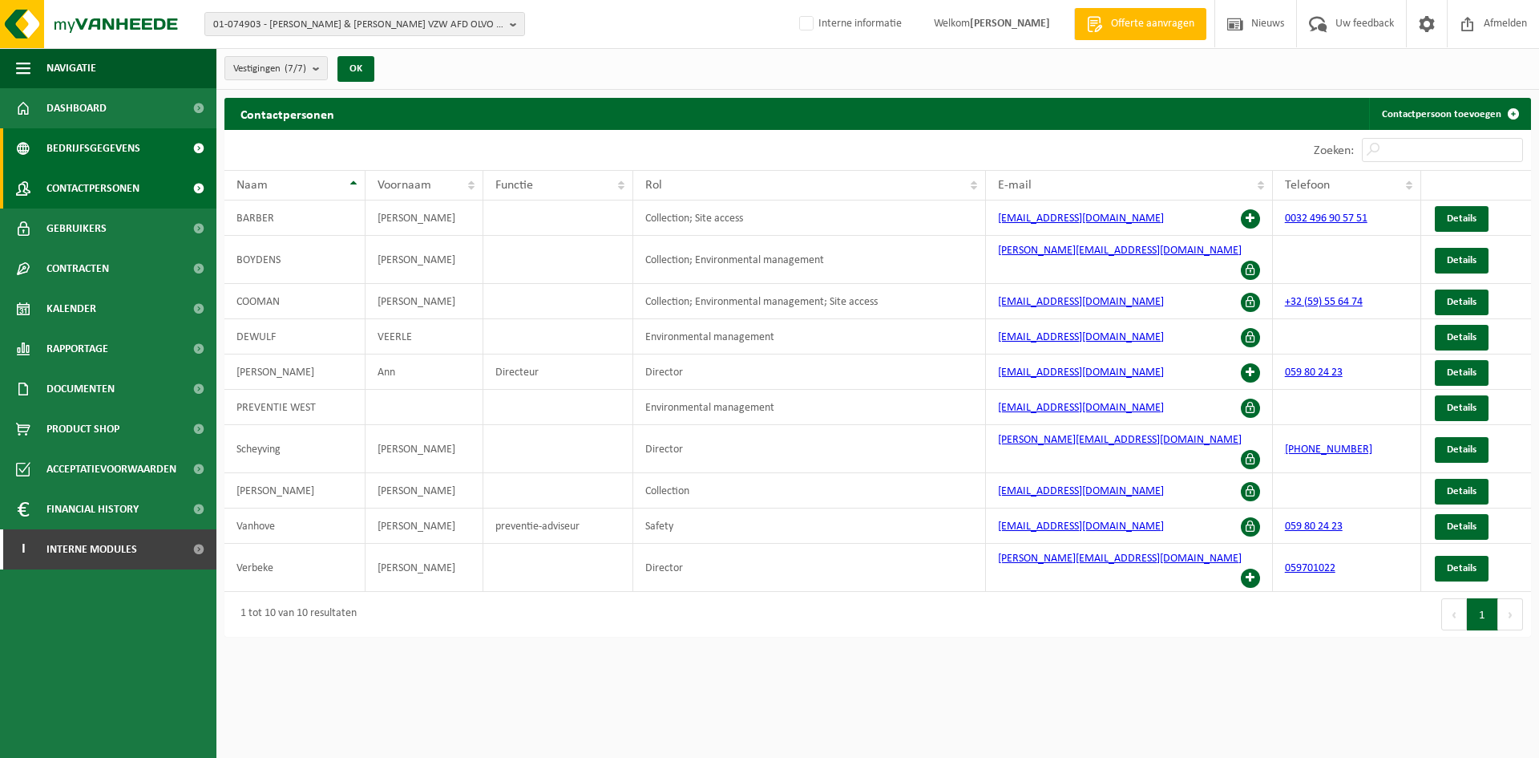
click at [130, 129] on span "Bedrijfsgegevens" at bounding box center [93, 148] width 94 height 40
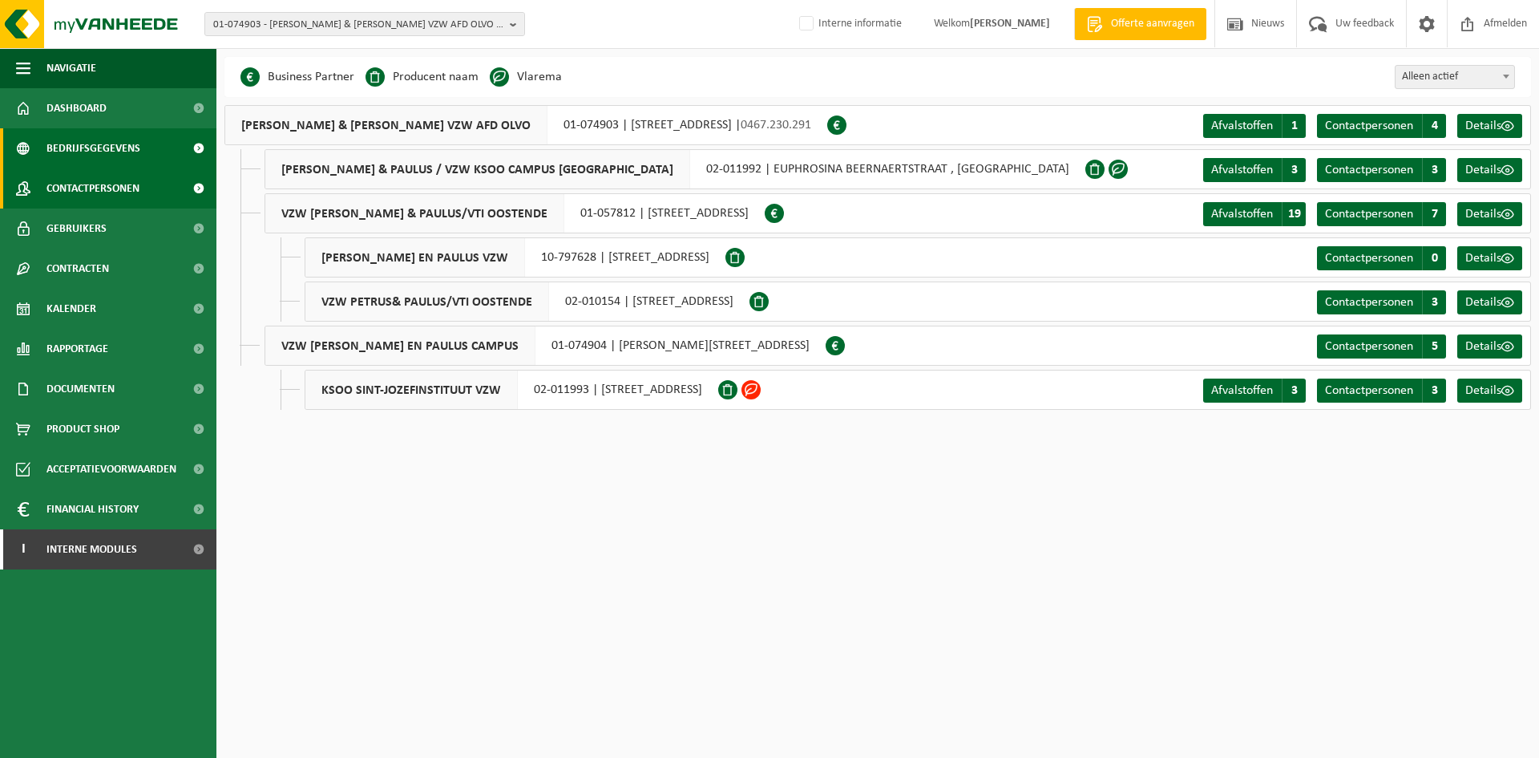
click at [59, 174] on span "Contactpersonen" at bounding box center [92, 188] width 93 height 40
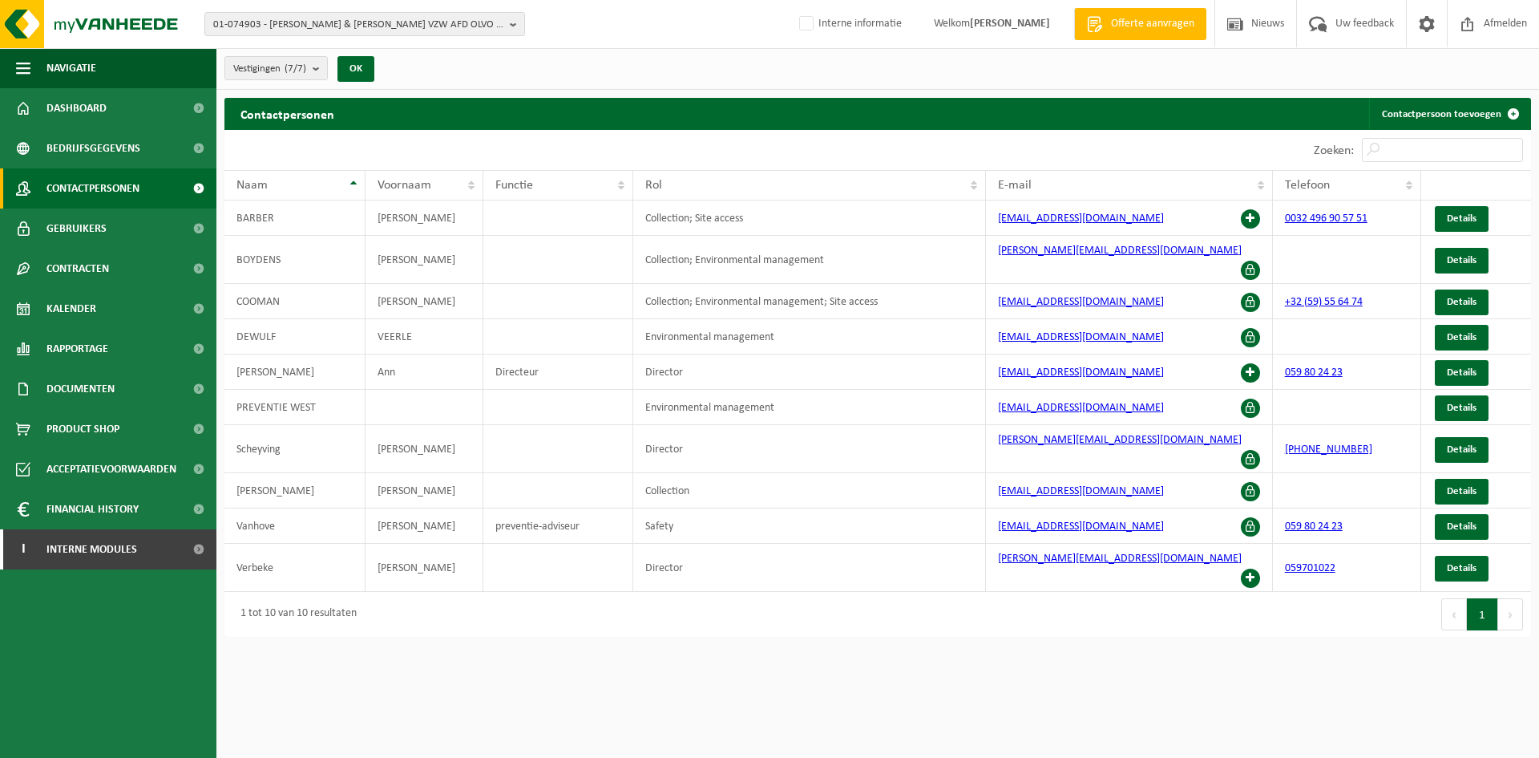
click at [1160, 150] on div "Zoeken:" at bounding box center [1204, 150] width 653 height 40
click at [79, 383] on span "Documenten" at bounding box center [80, 389] width 68 height 40
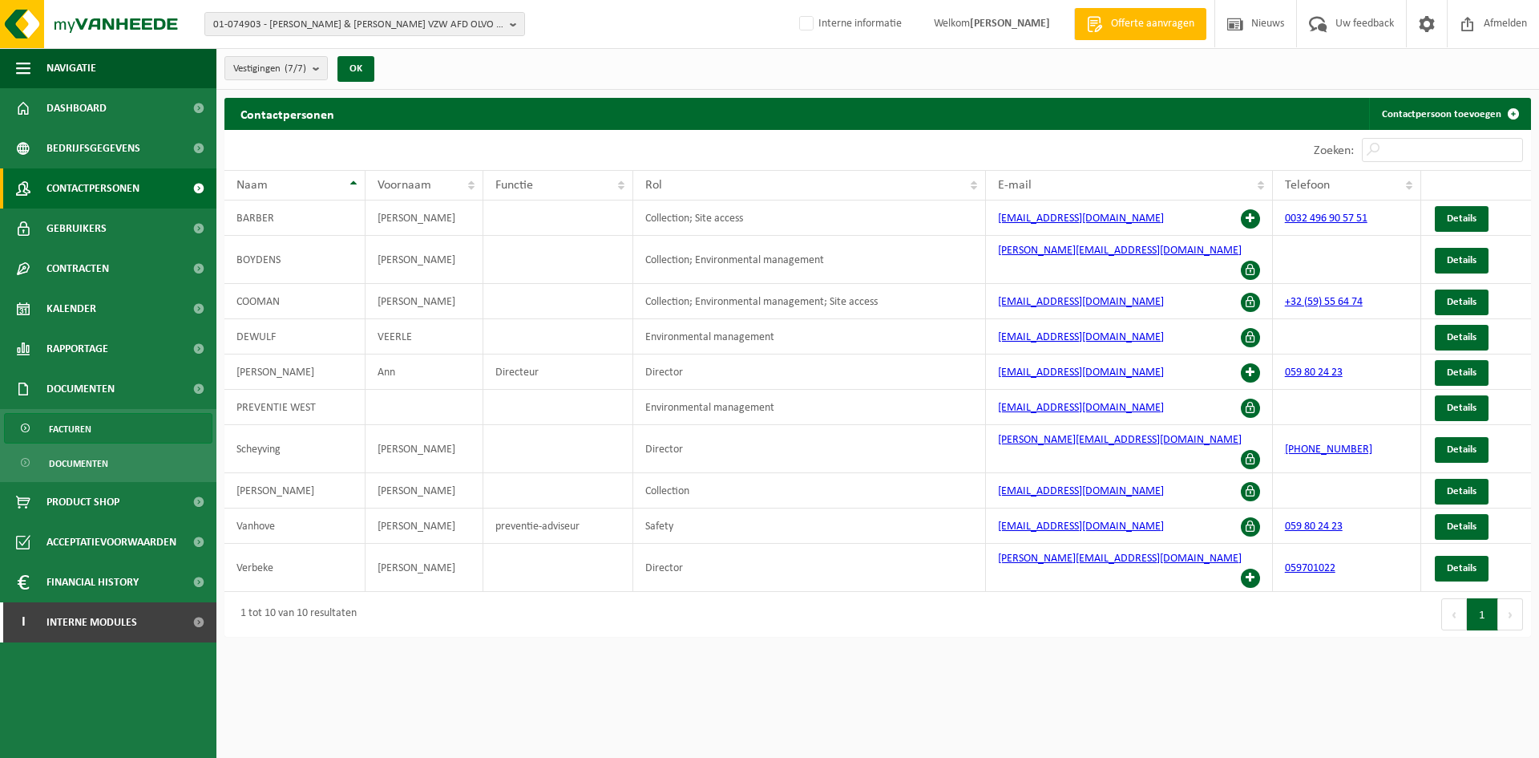
click at [98, 431] on link "Facturen" at bounding box center [108, 428] width 208 height 30
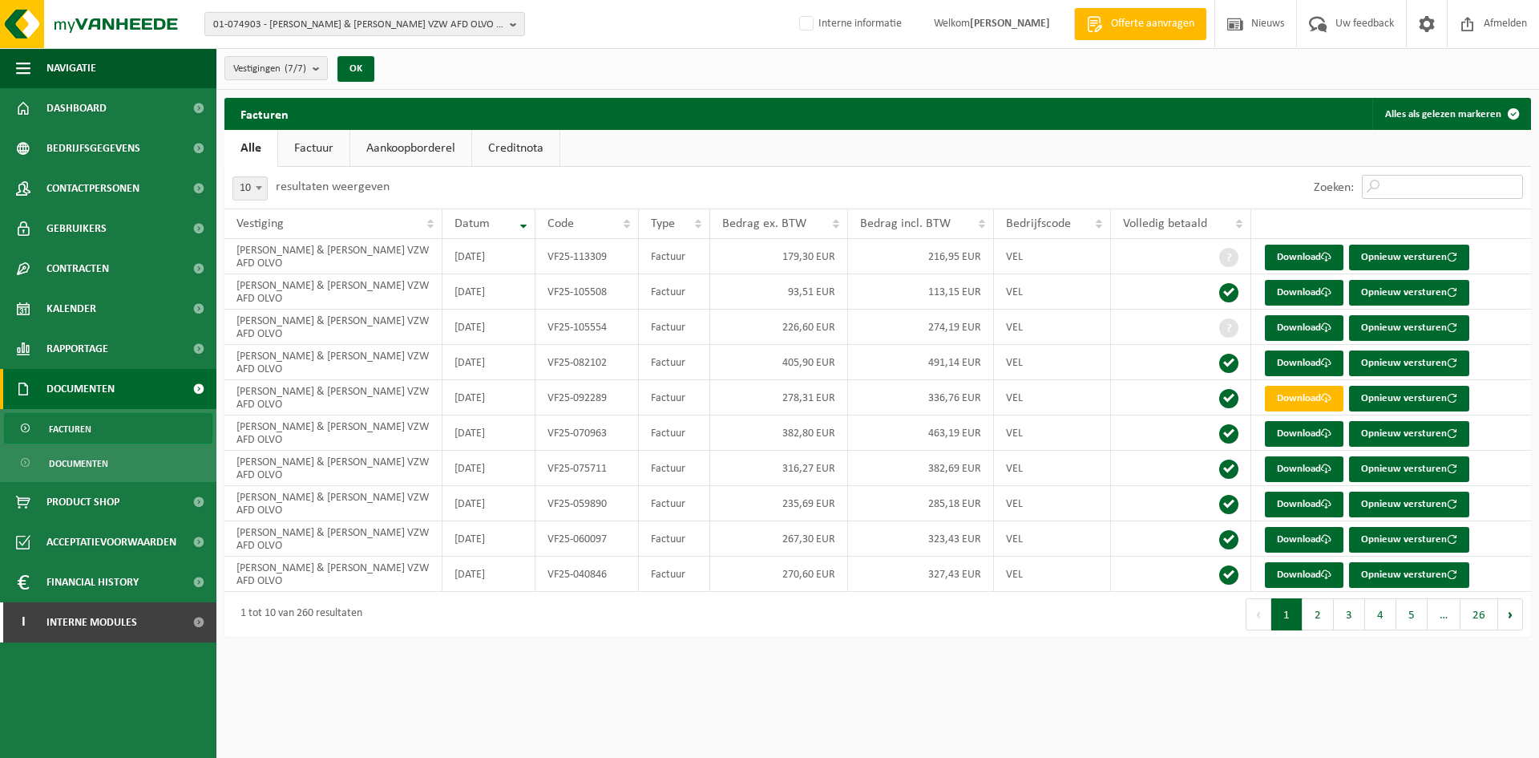
click at [1438, 188] on input "Zoeken:" at bounding box center [1442, 187] width 161 height 24
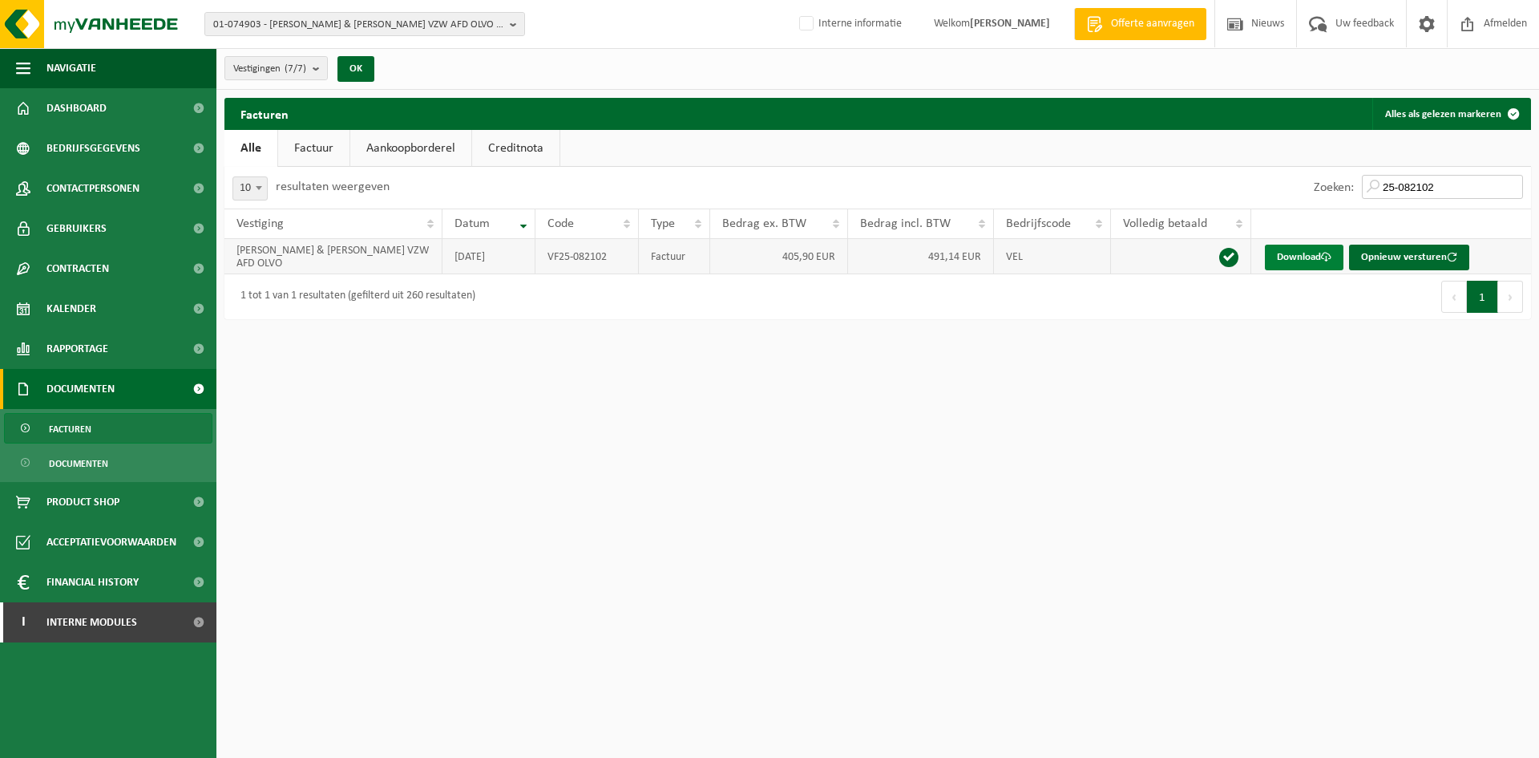
type input "25-082102"
click at [1298, 265] on link "Download" at bounding box center [1304, 258] width 79 height 26
click at [103, 392] on span "Documenten" at bounding box center [80, 389] width 68 height 40
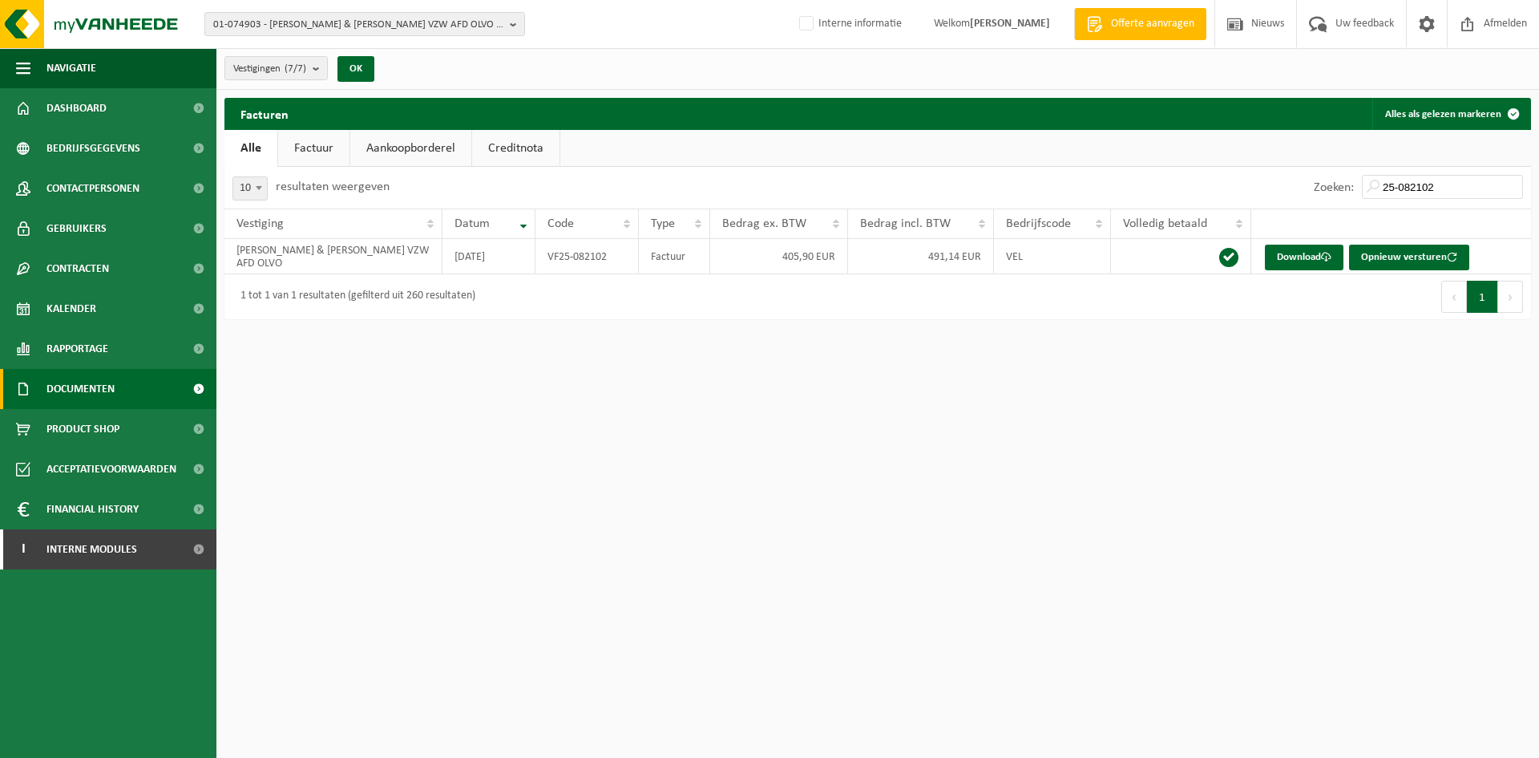
click at [108, 390] on span "Documenten" at bounding box center [80, 389] width 68 height 40
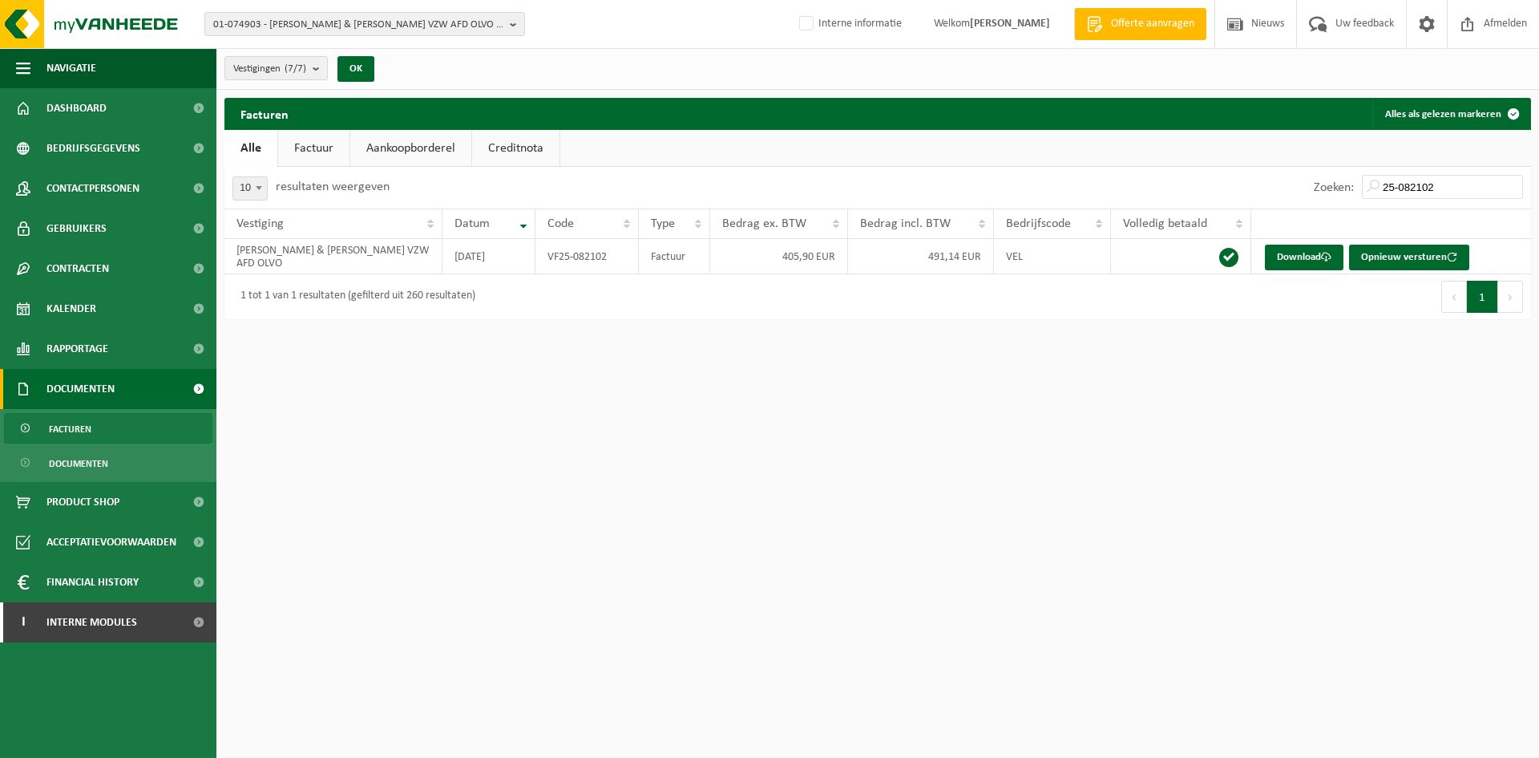
click at [104, 429] on link "Facturen" at bounding box center [108, 428] width 208 height 30
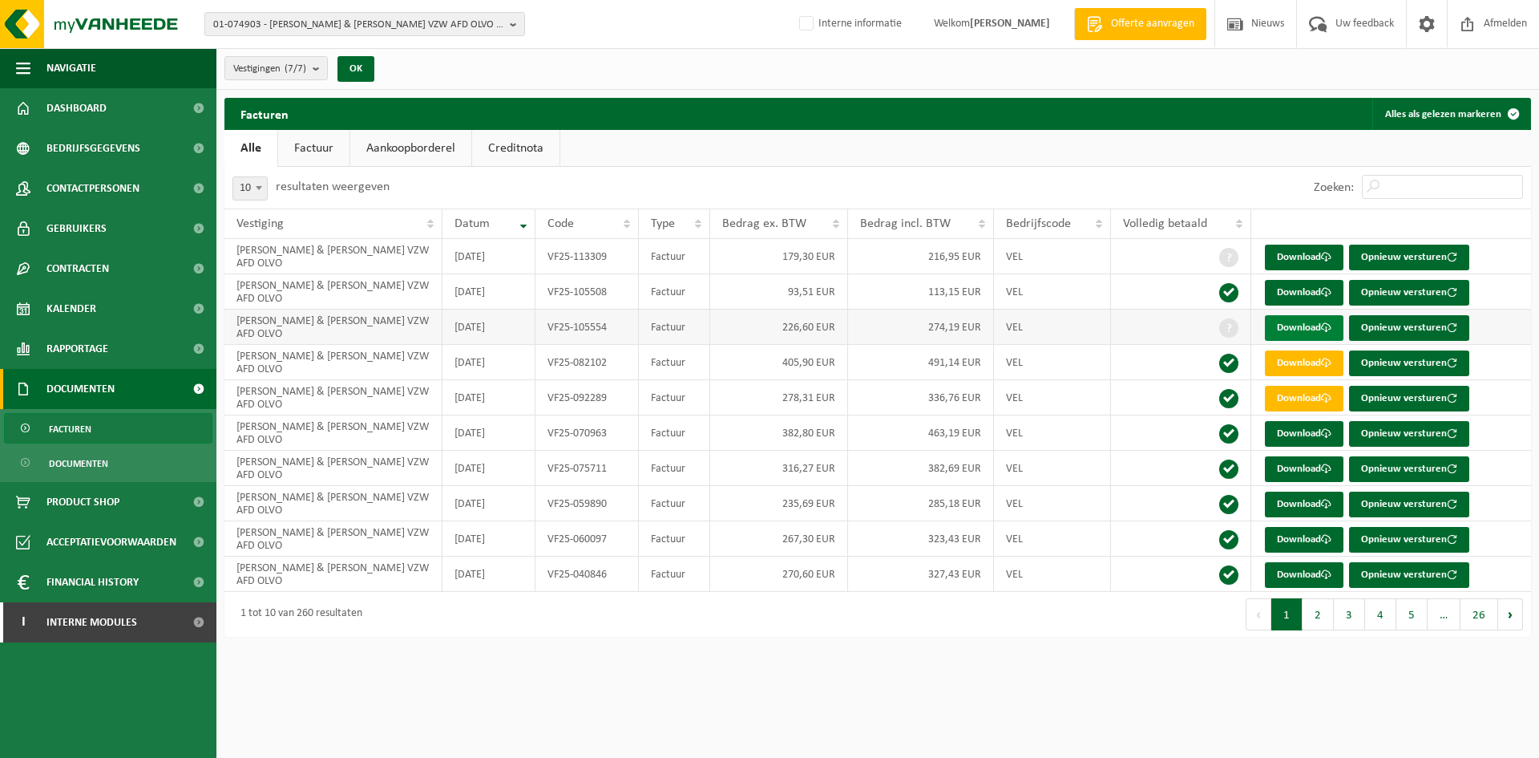
click at [1296, 331] on link "Download" at bounding box center [1304, 328] width 79 height 26
click at [103, 183] on span "Contactpersonen" at bounding box center [92, 188] width 93 height 40
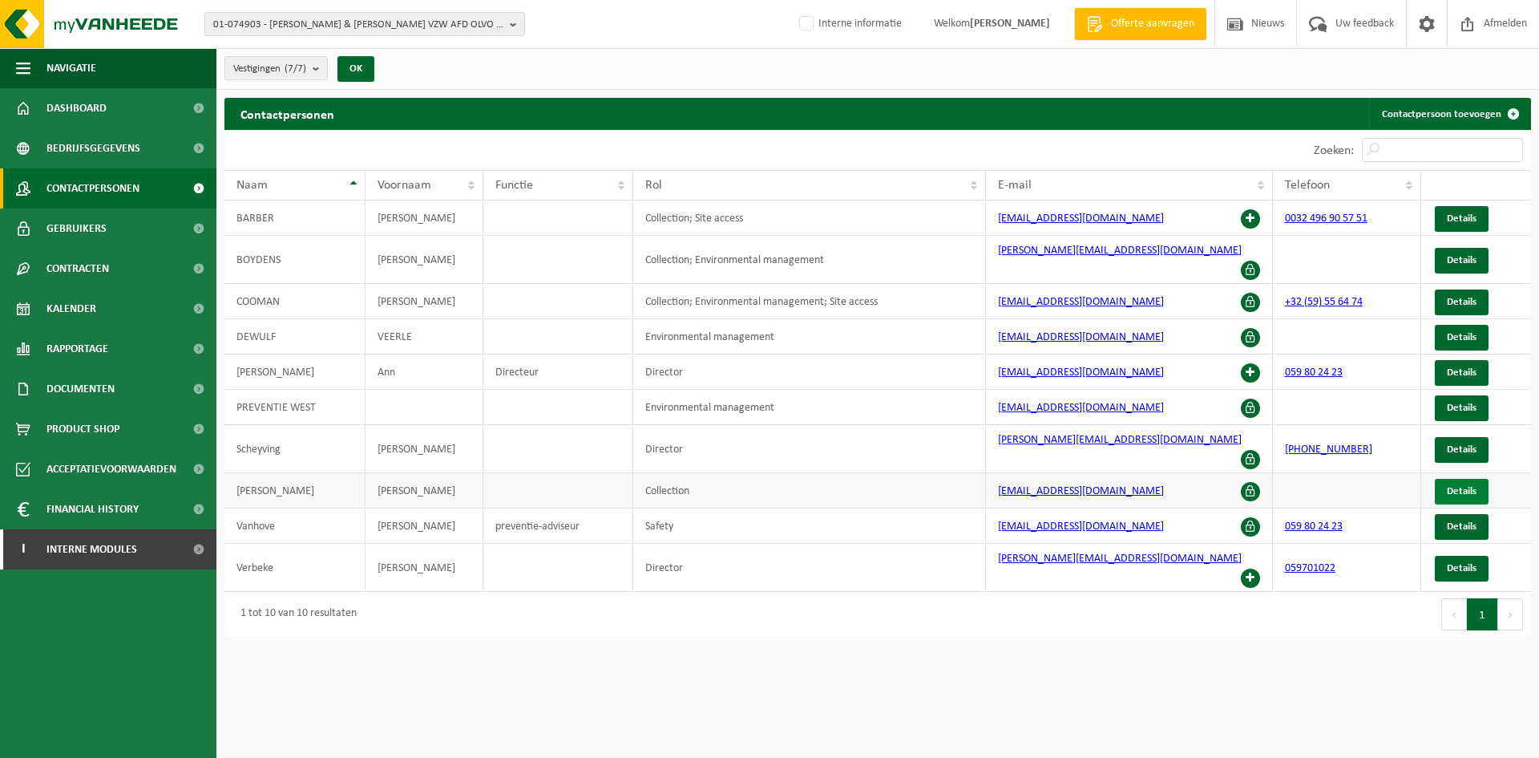
click at [1474, 486] on span "Details" at bounding box center [1462, 491] width 30 height 10
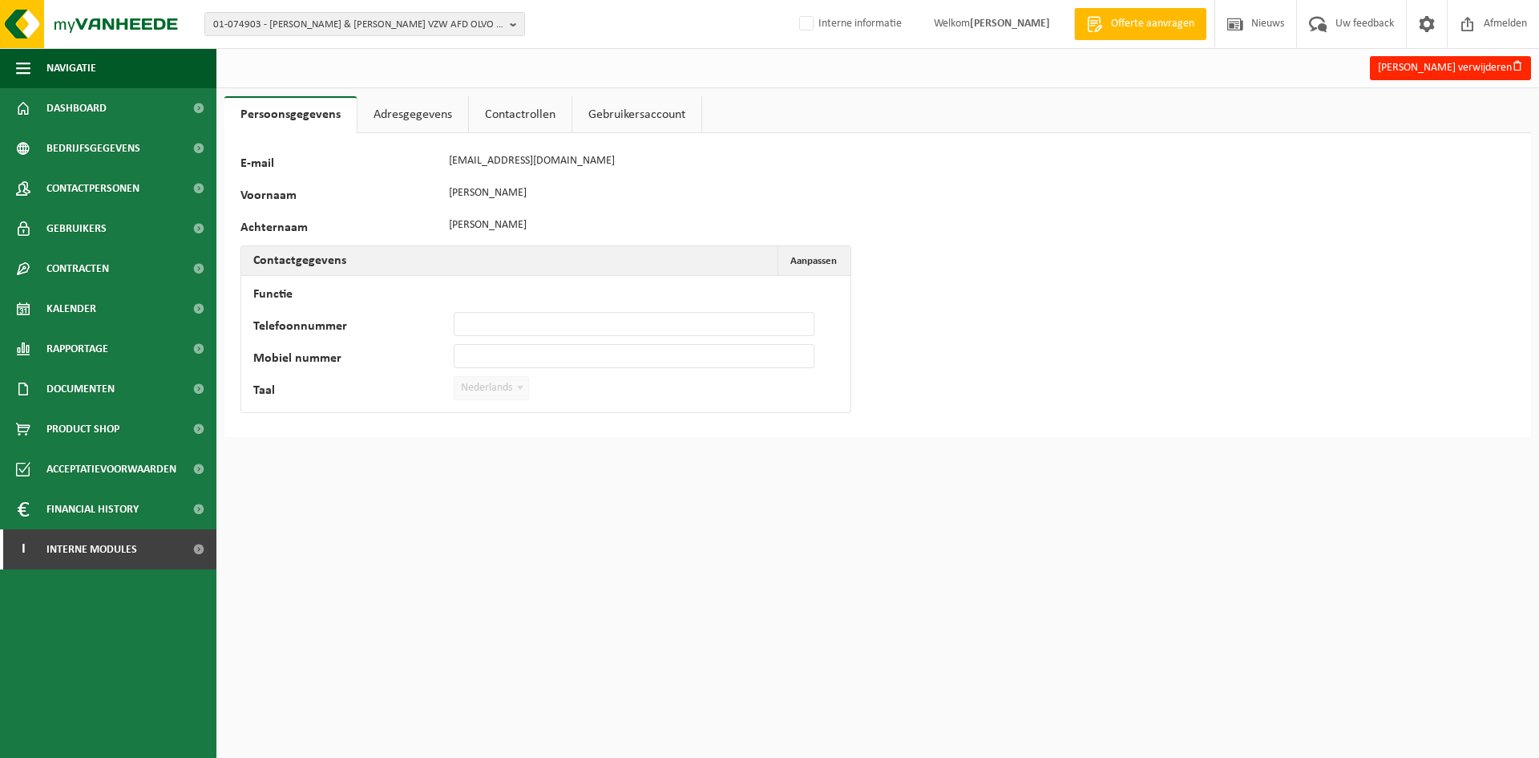
click at [503, 115] on link "Contactrollen" at bounding box center [520, 114] width 103 height 37
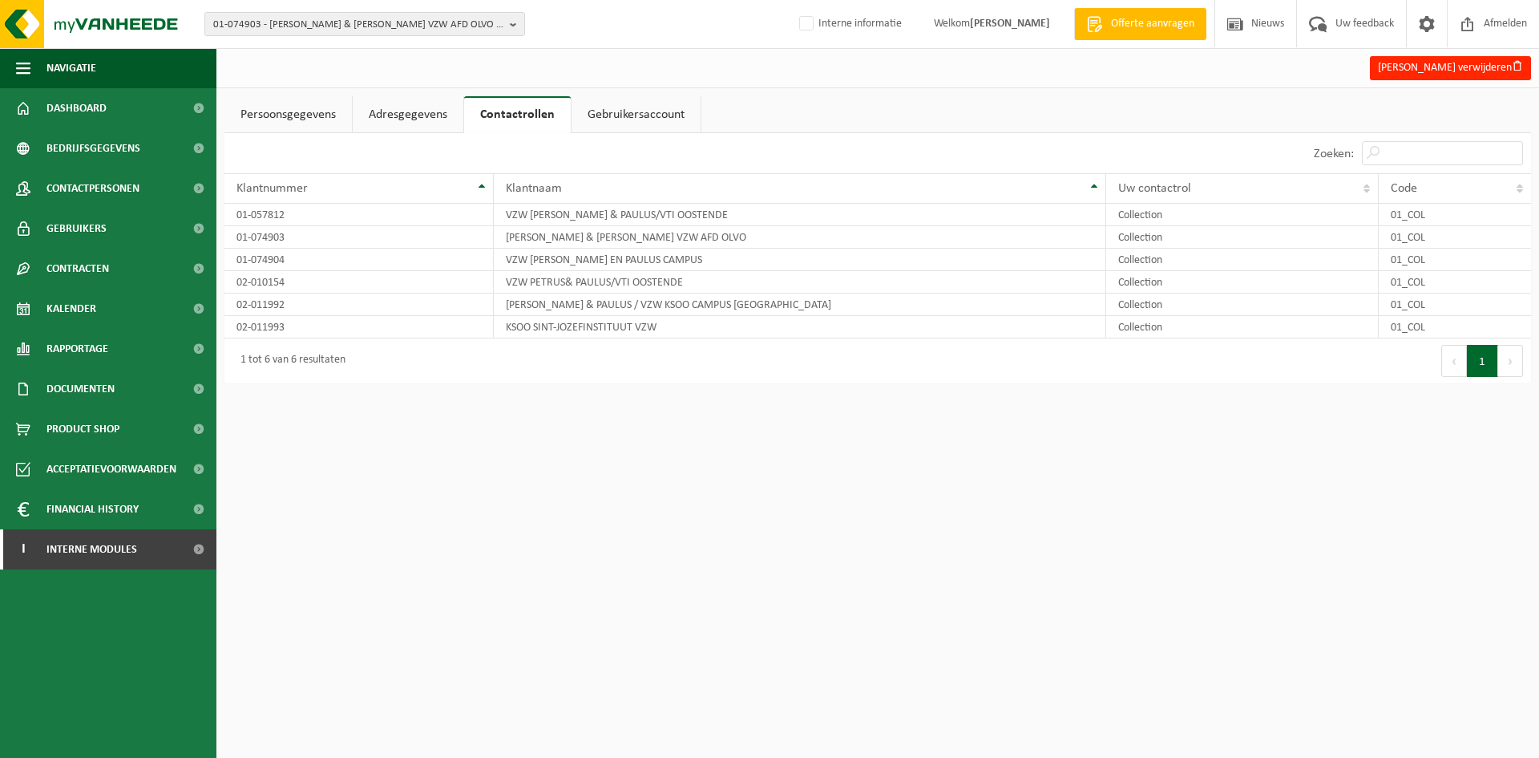
click at [313, 99] on link "Persoonsgegevens" at bounding box center [287, 114] width 127 height 37
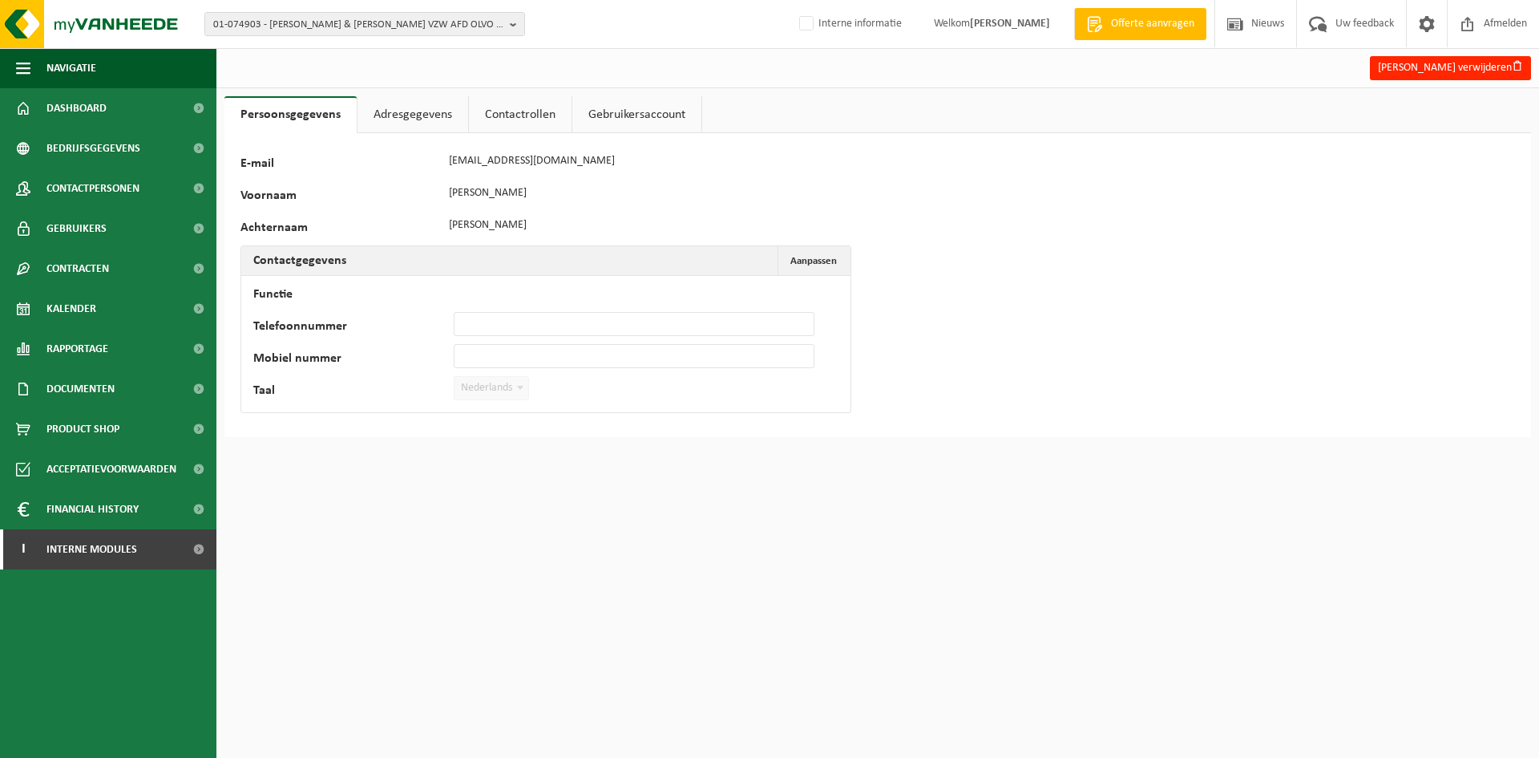
click at [370, 103] on link "Adresgegevens" at bounding box center [413, 114] width 111 height 37
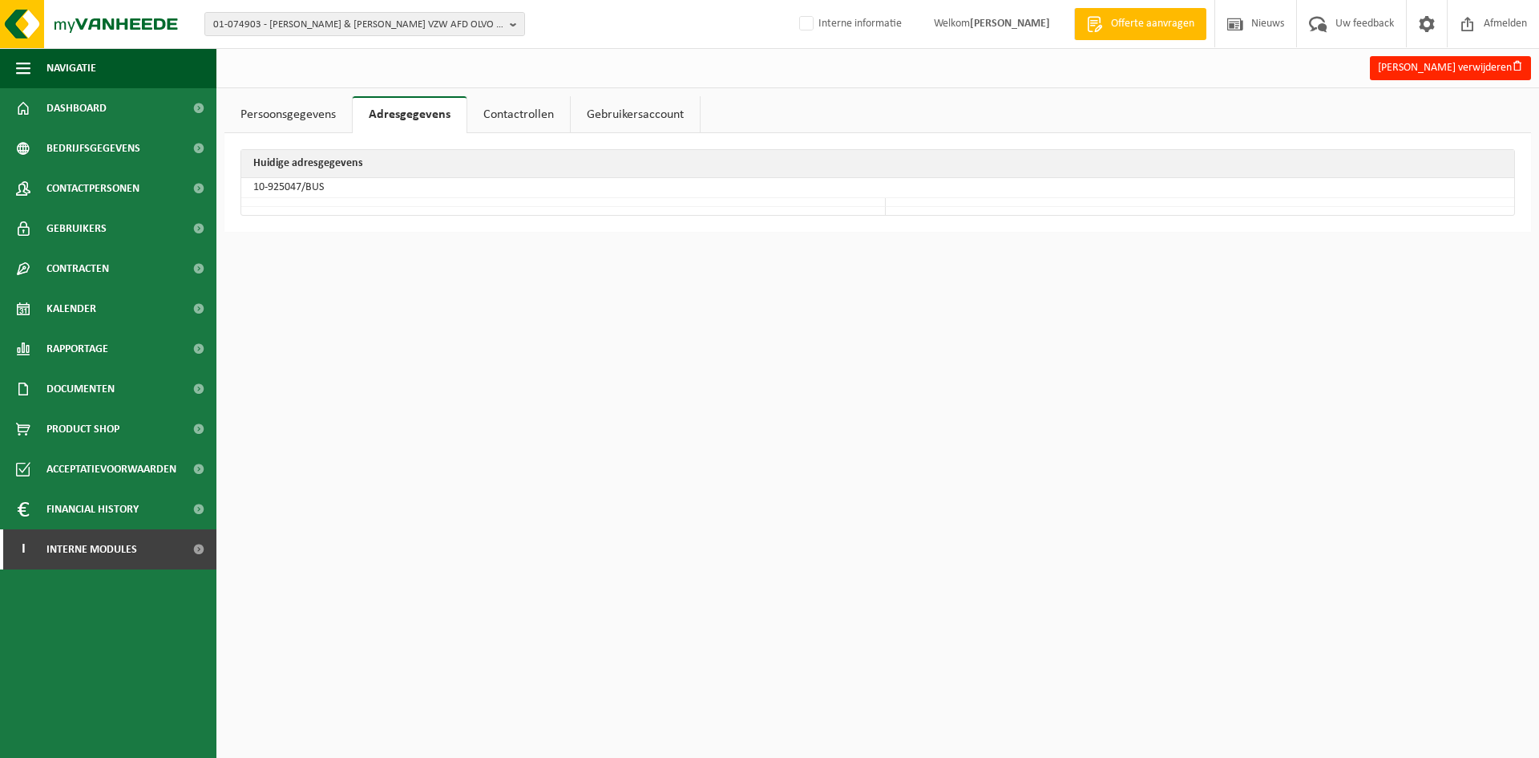
click at [498, 97] on link "Contactrollen" at bounding box center [518, 114] width 103 height 37
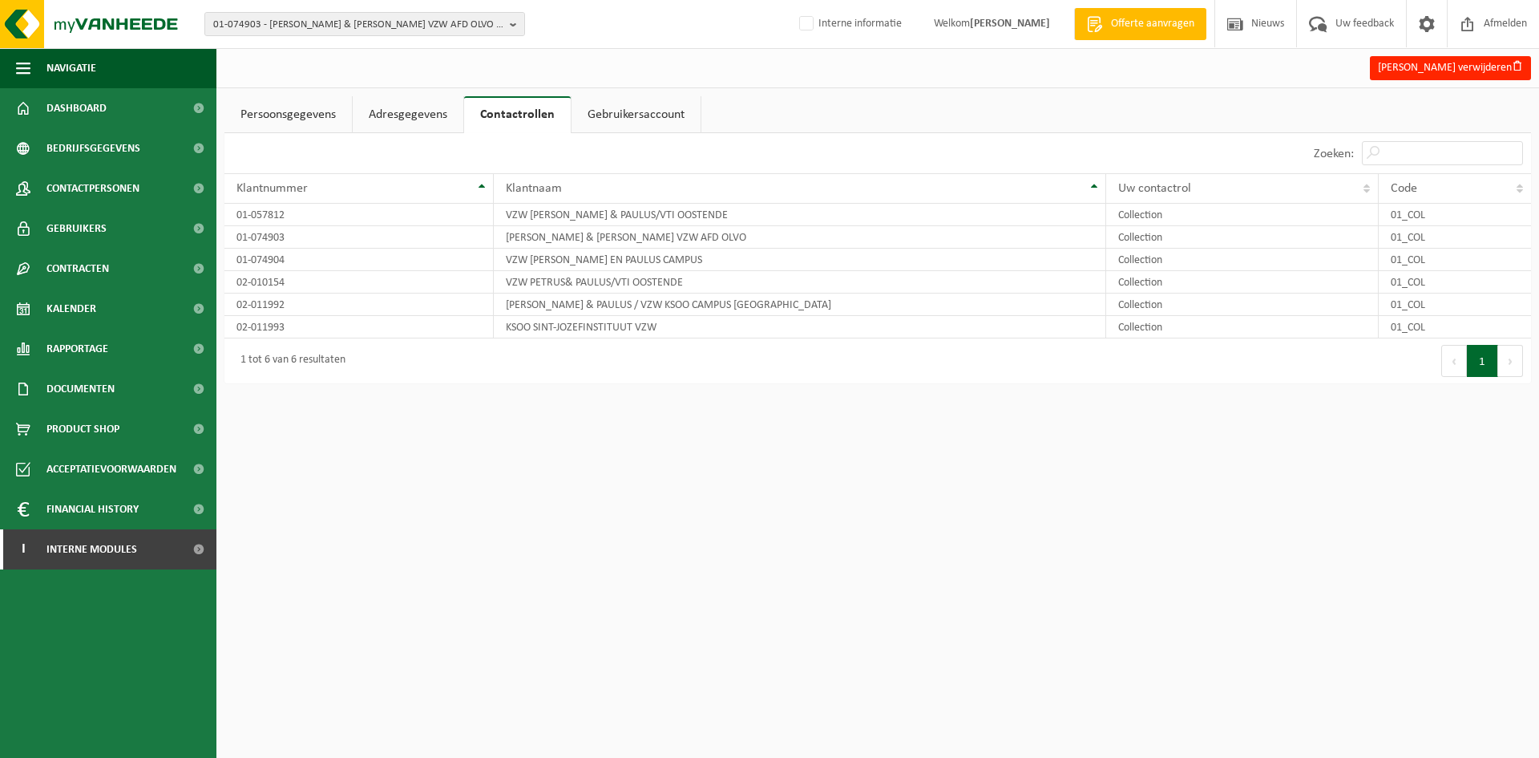
click at [306, 107] on link "Persoonsgegevens" at bounding box center [287, 114] width 127 height 37
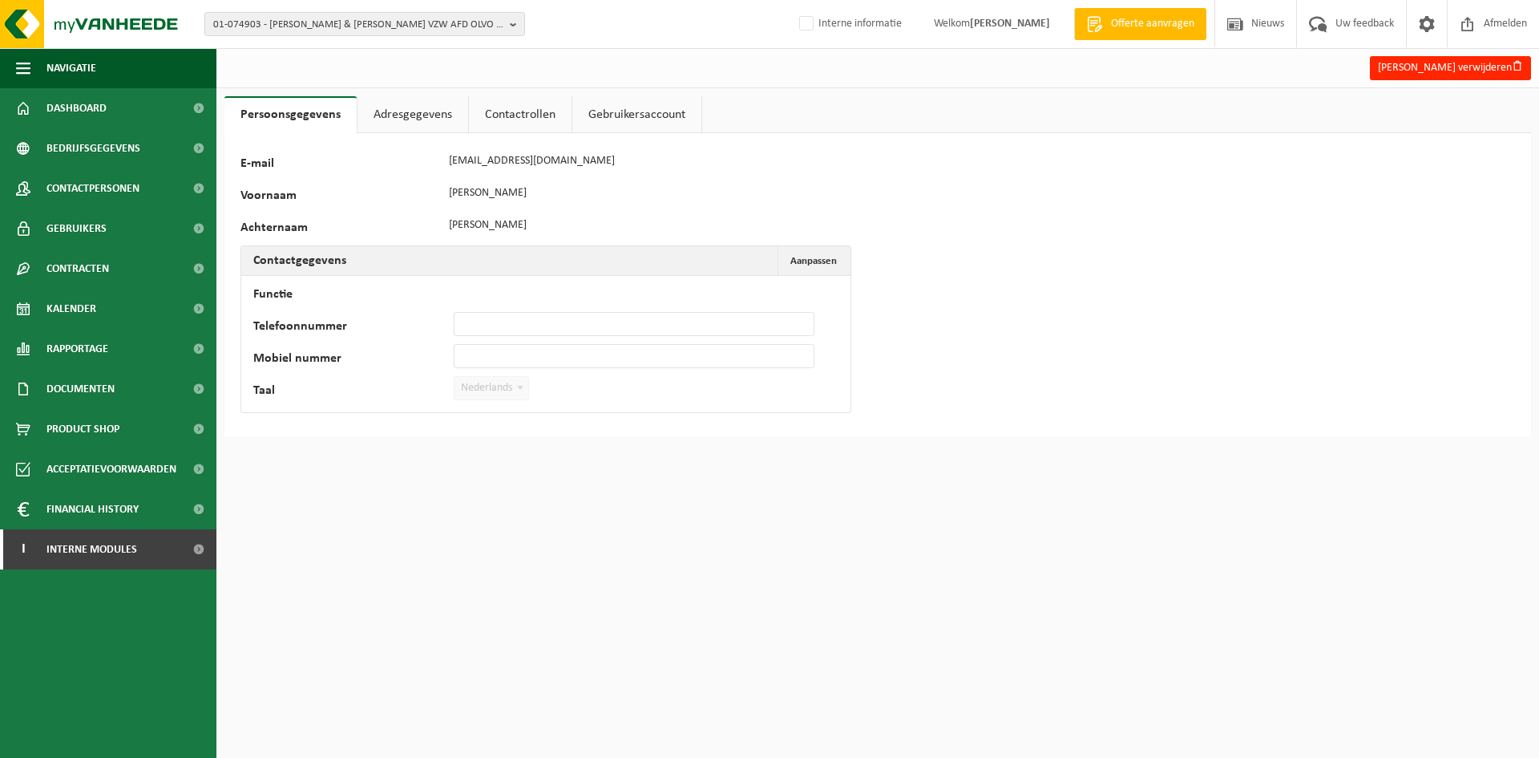
click at [410, 104] on link "Adresgegevens" at bounding box center [413, 114] width 111 height 37
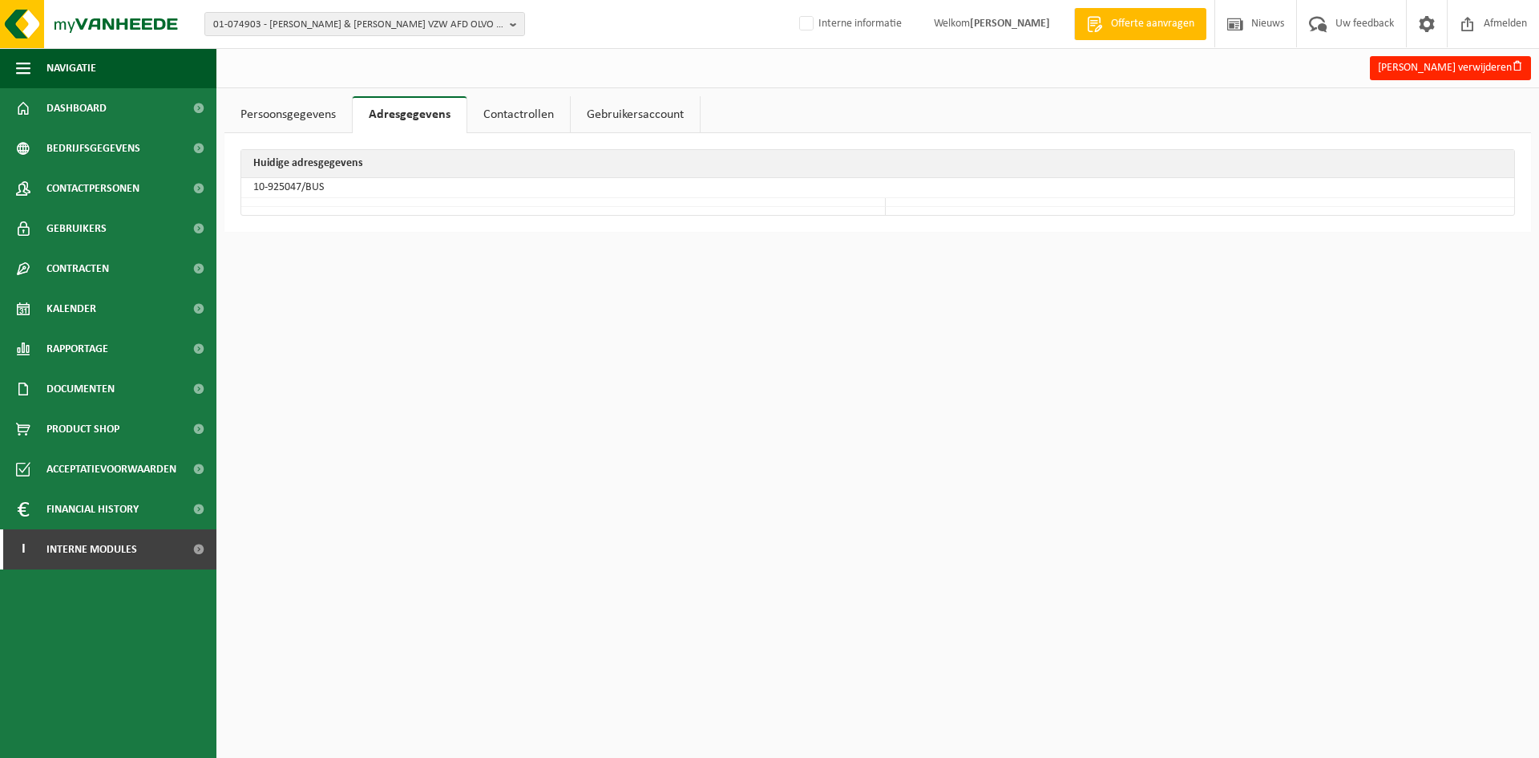
click at [297, 188] on td "10-925047/BUS" at bounding box center [877, 188] width 1273 height 20
drag, startPoint x: 300, startPoint y: 186, endPoint x: 255, endPoint y: 185, distance: 44.9
click at [255, 185] on td "10-925047/BUS" at bounding box center [877, 188] width 1273 height 20
copy td "10-925047"
click at [87, 388] on span "Documenten" at bounding box center [80, 389] width 68 height 40
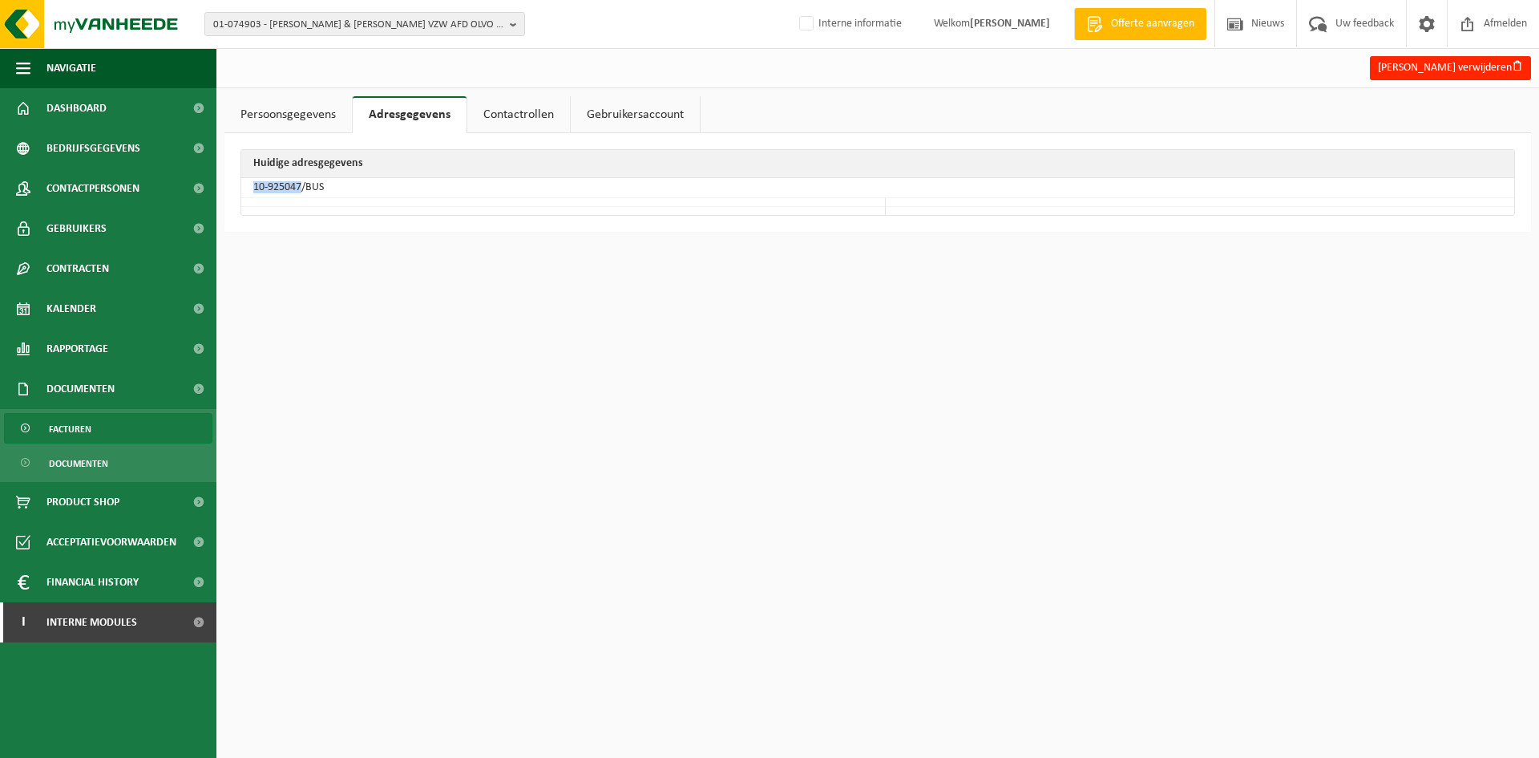
click at [87, 428] on span "Facturen" at bounding box center [70, 429] width 42 height 30
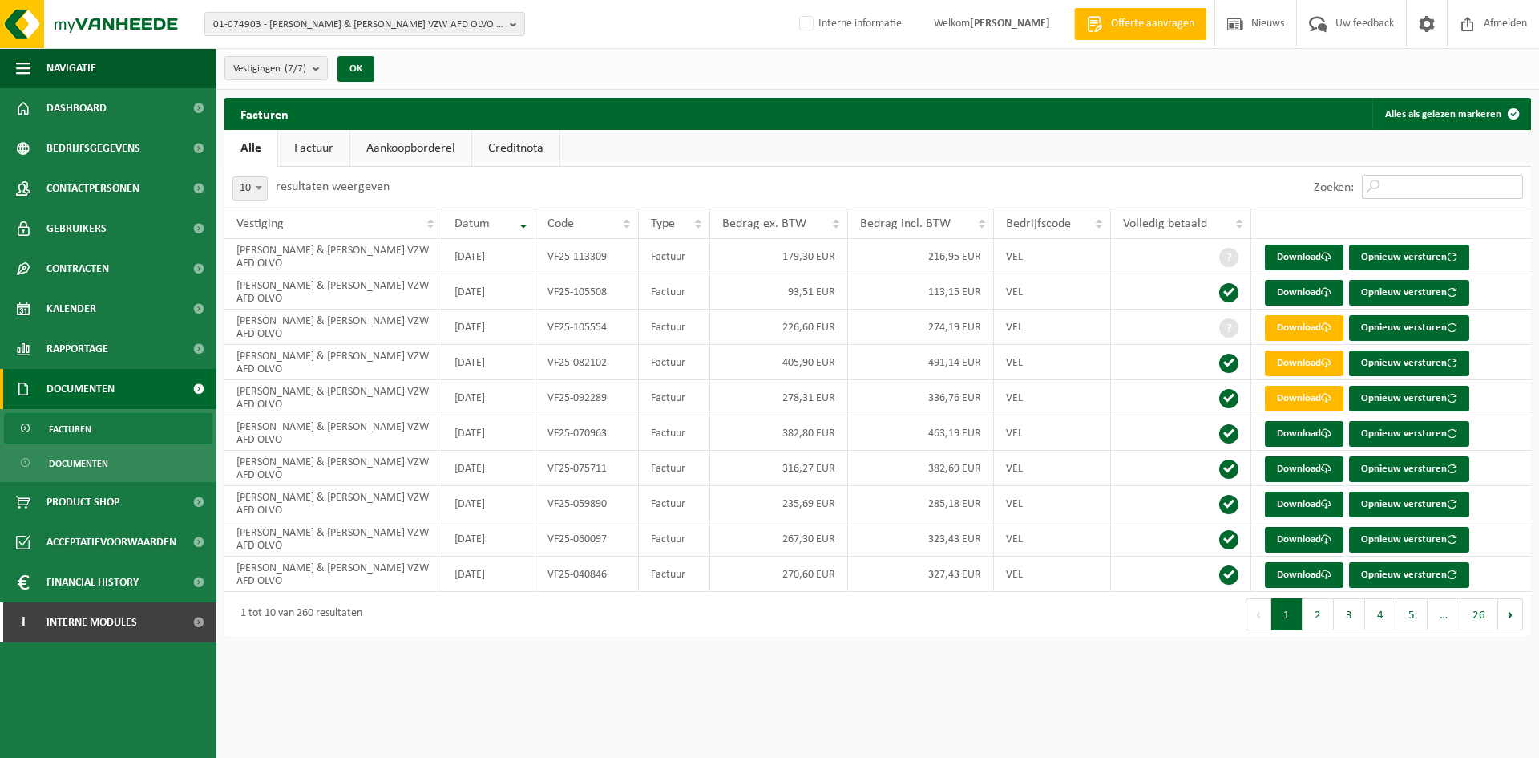
click at [1481, 184] on input "Zoeken:" at bounding box center [1442, 187] width 161 height 24
paste input "VF25-092289"
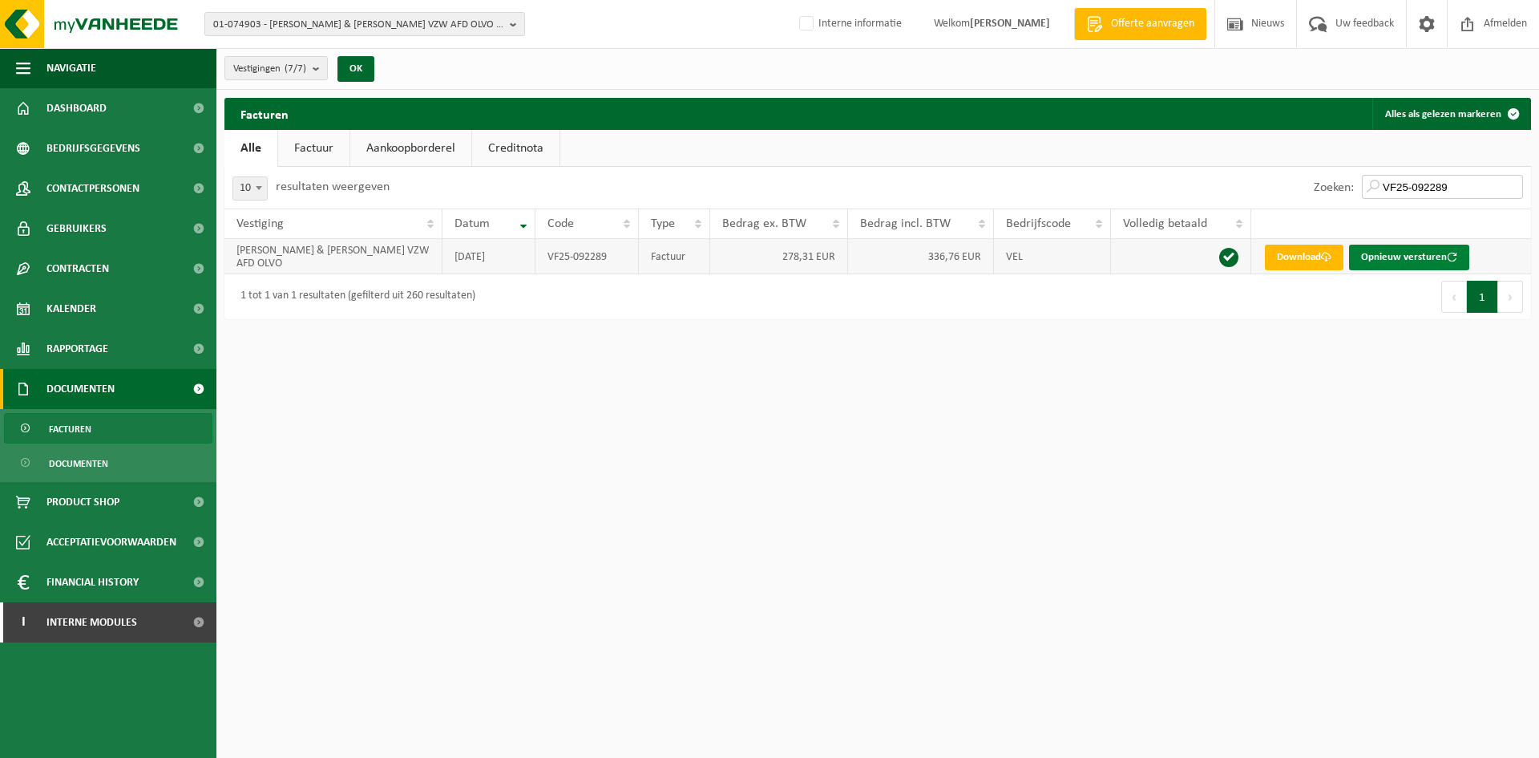
type input "VF25-092289"
click at [1434, 257] on button "Opnieuw versturen" at bounding box center [1409, 258] width 120 height 26
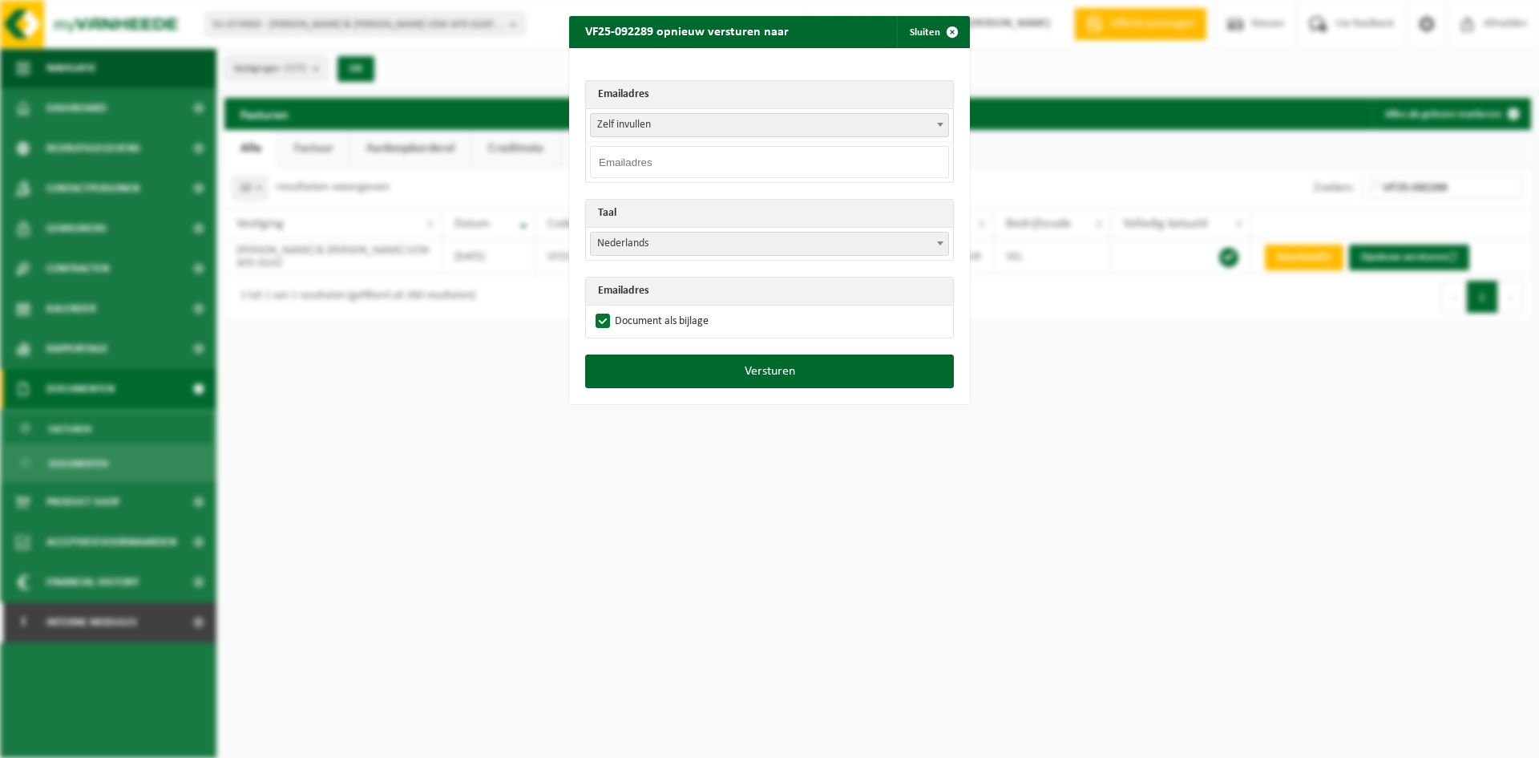
click at [706, 171] on input "email" at bounding box center [769, 162] width 359 height 32
click at [651, 157] on input "email" at bounding box center [769, 162] width 359 height 32
paste input "sjoboekhouding@ppsjo.be"
type input "sjoboekhouding@ppsjo.be"
click at [647, 369] on button "Versturen" at bounding box center [769, 371] width 369 height 34
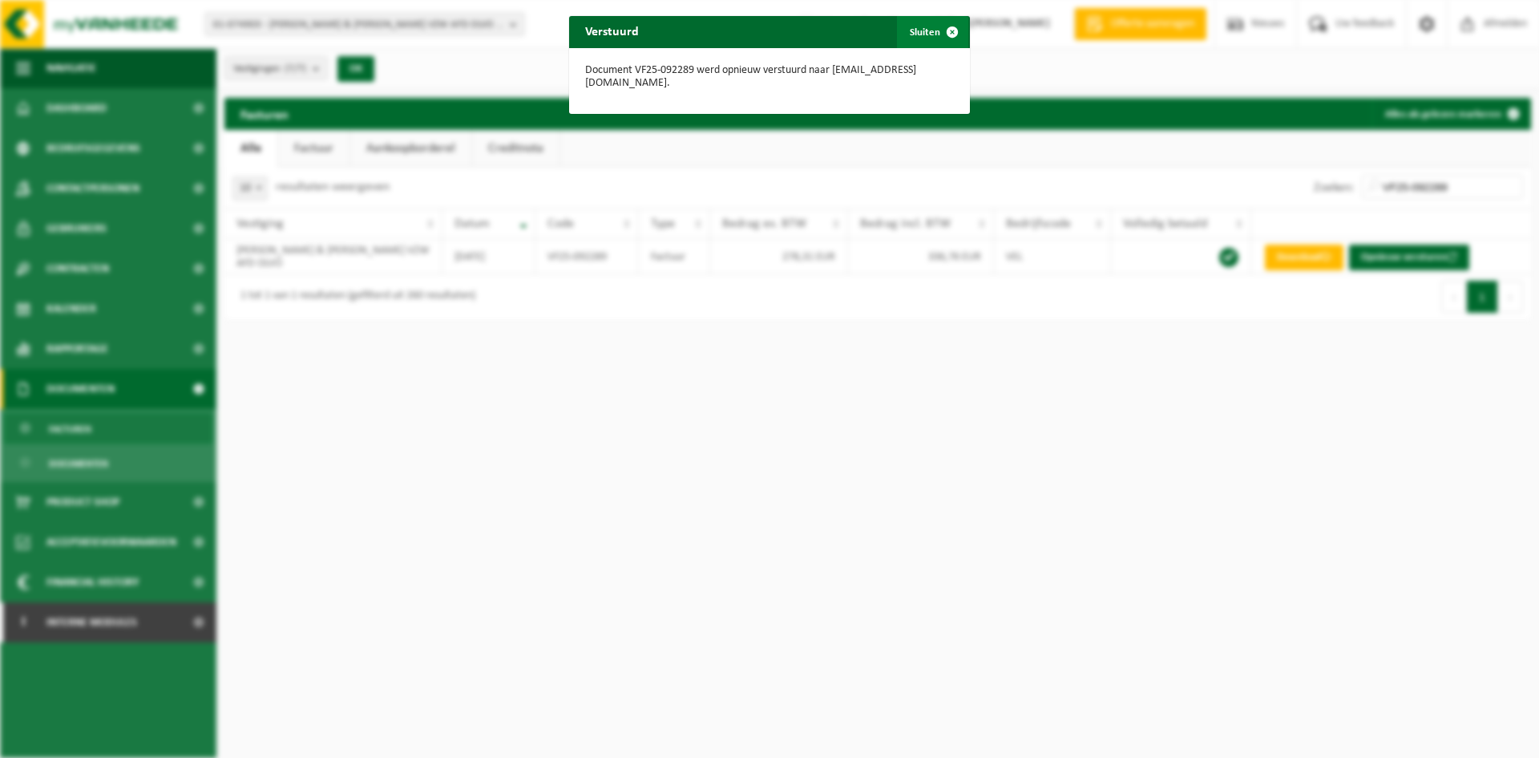
click at [936, 26] on span "button" at bounding box center [952, 32] width 32 height 32
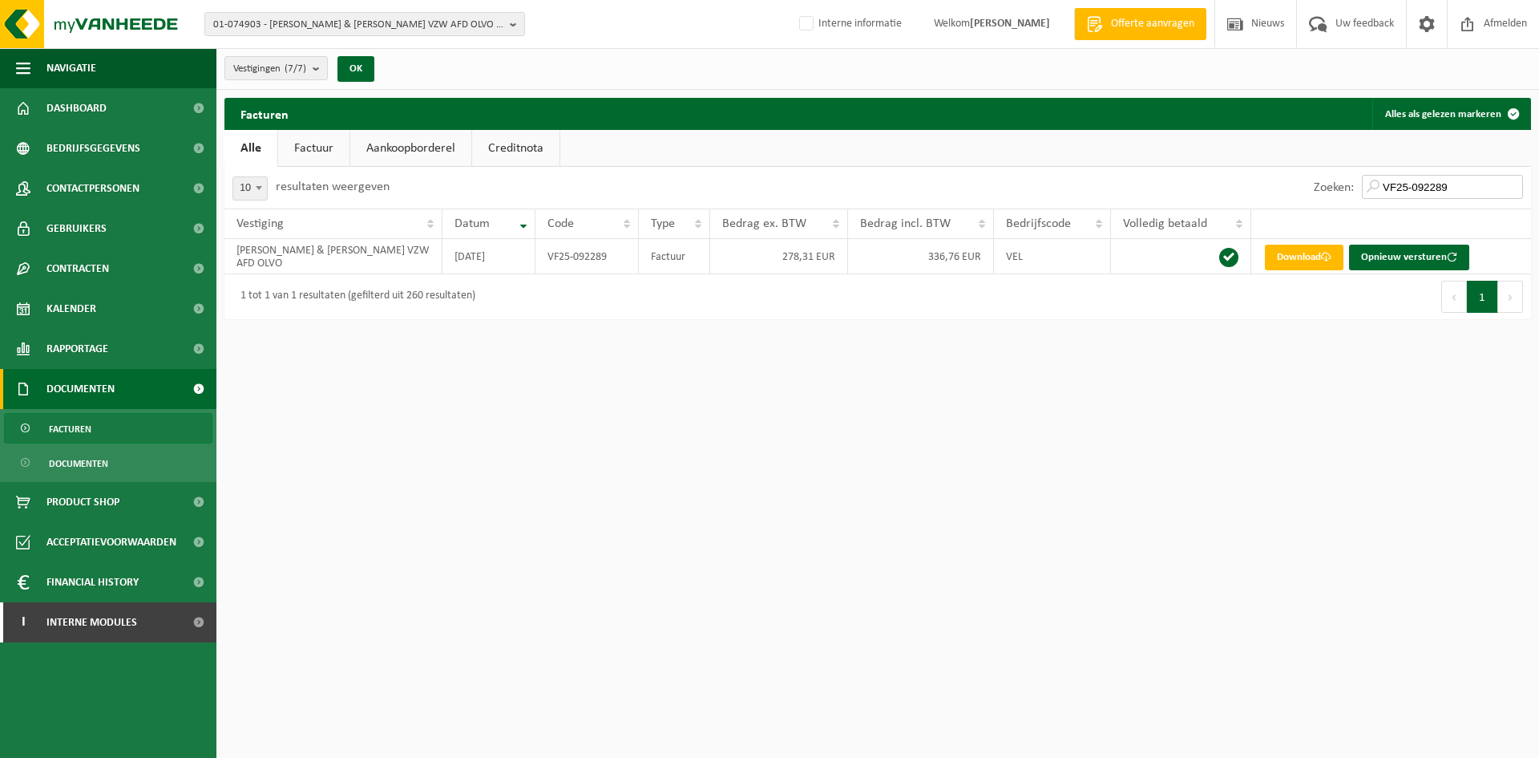
click at [1456, 187] on input "VF25-092289" at bounding box center [1442, 187] width 161 height 24
drag, startPoint x: 1472, startPoint y: 186, endPoint x: 1317, endPoint y: 188, distance: 154.7
click at [1317, 188] on div "Zoeken: VF25-092289" at bounding box center [1418, 188] width 225 height 42
paste input "105554"
click at [1482, 189] on input "VF25-105554" at bounding box center [1442, 187] width 161 height 24
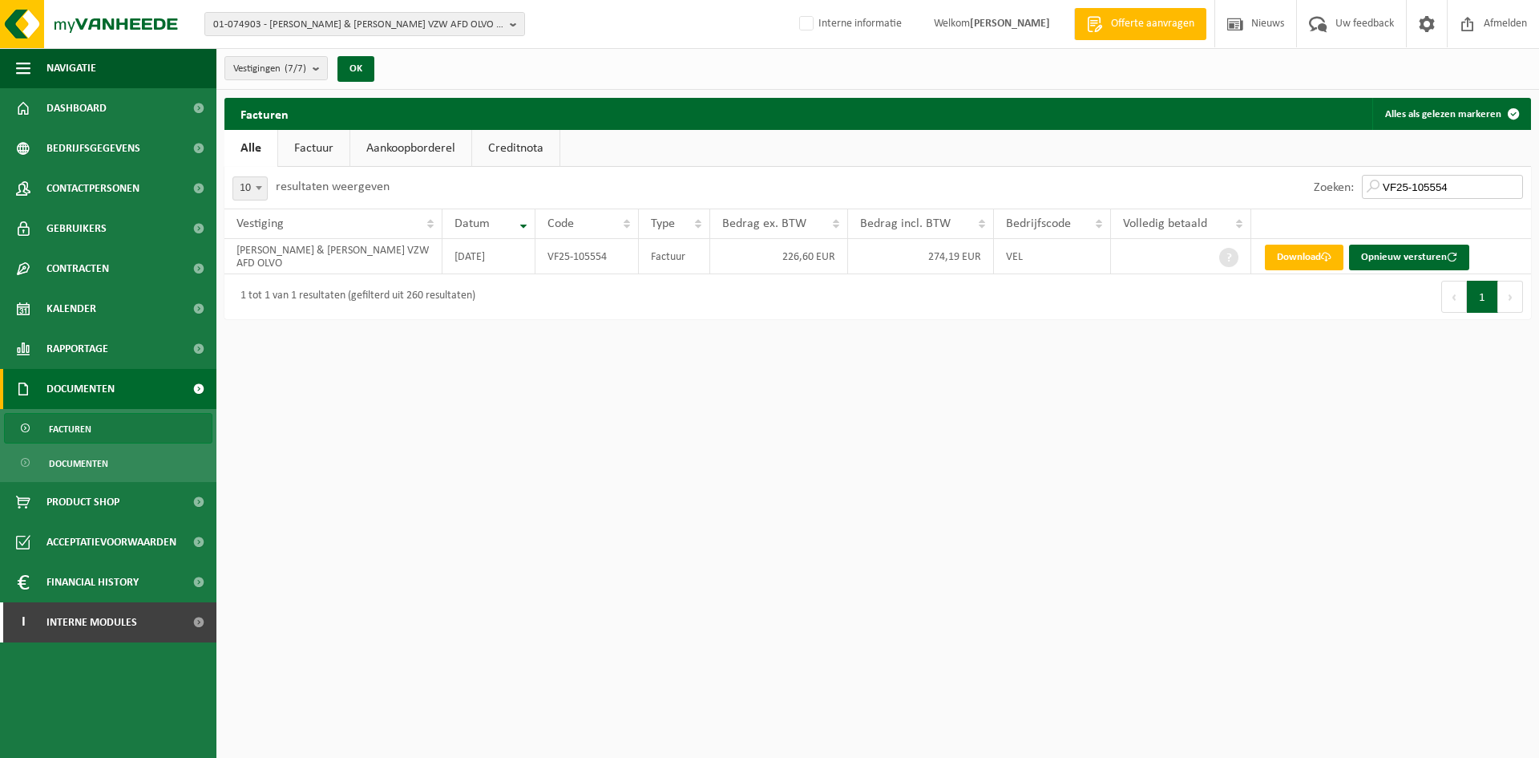
drag, startPoint x: 1457, startPoint y: 185, endPoint x: 1307, endPoint y: 187, distance: 149.9
click at [1307, 187] on div "Zoeken: VF25-105554" at bounding box center [1418, 188] width 225 height 42
type input "VF25-105554"
click at [1309, 451] on div "01-074903 - PETRUS & PAULUS VZW AFD OLVO - 8400 OOSTENDE, VINDICTIVELAAN 9 10-6…" at bounding box center [769, 379] width 1539 height 758
click at [1401, 264] on button "Opnieuw versturen" at bounding box center [1409, 258] width 120 height 26
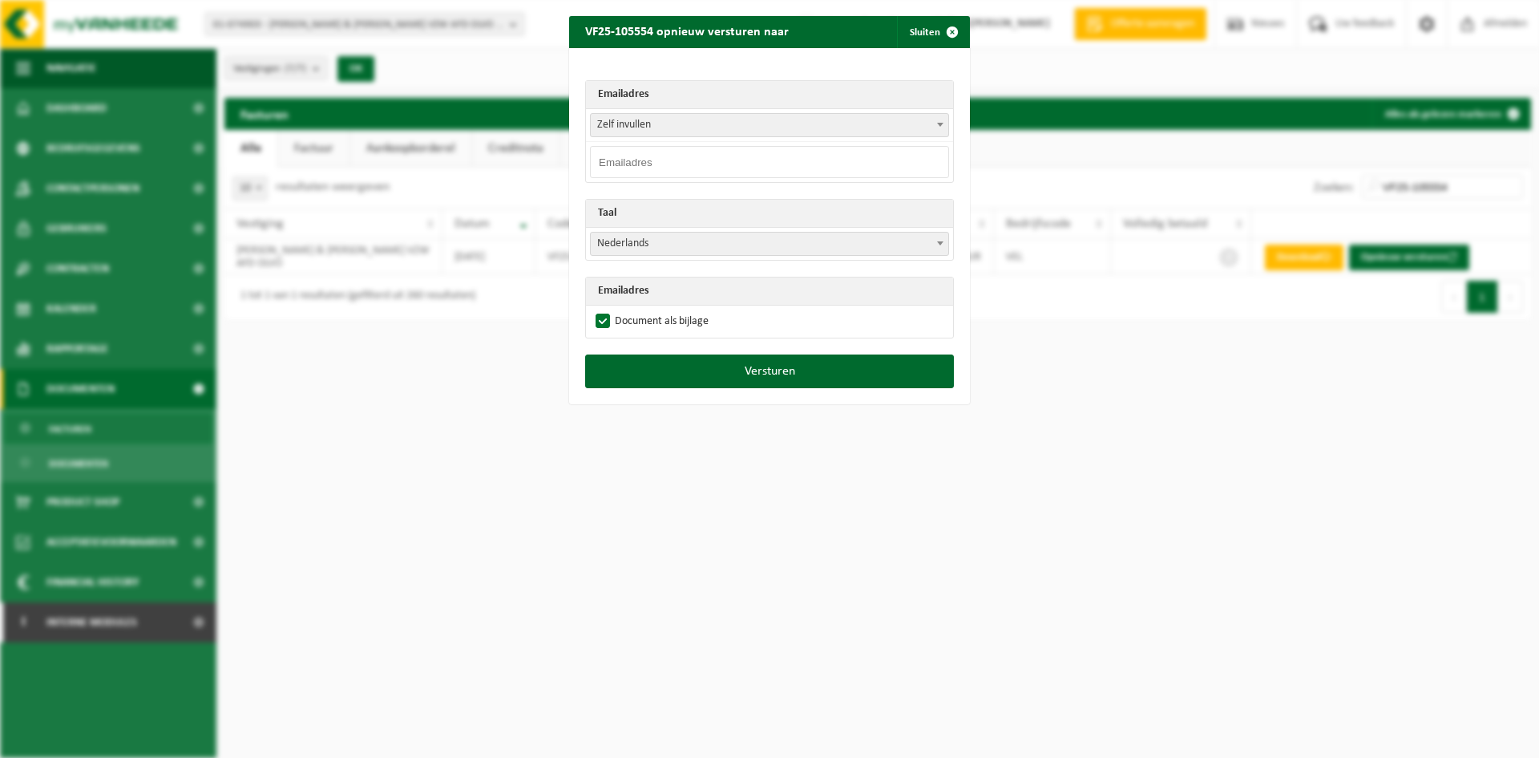
click at [605, 168] on input "email" at bounding box center [769, 162] width 359 height 32
paste input "VF25-105554"
type input "VF25-105554"
click at [711, 167] on input "VF25-105554" at bounding box center [769, 162] width 359 height 32
drag, startPoint x: 786, startPoint y: 167, endPoint x: 436, endPoint y: 167, distance: 349.5
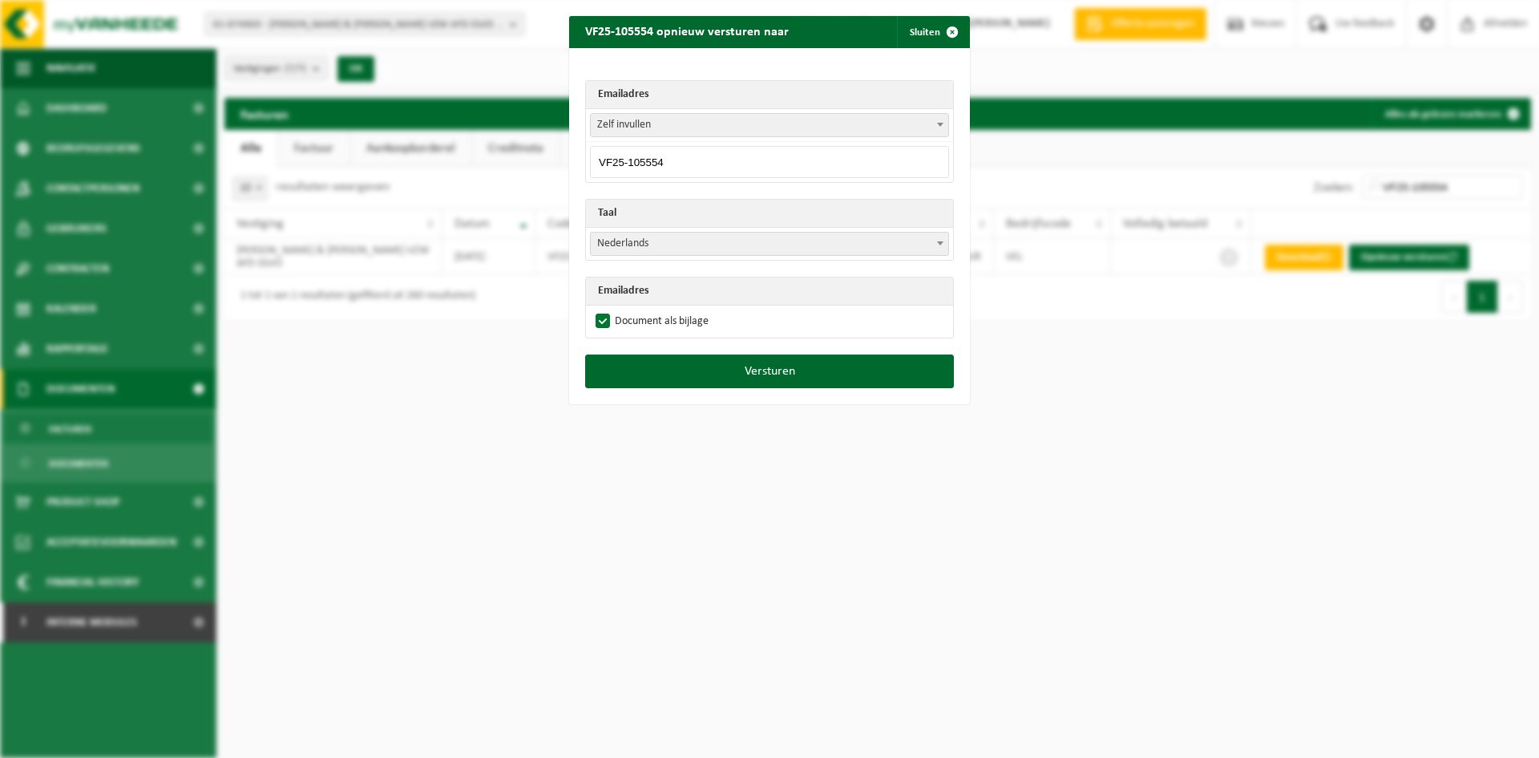
click at [436, 167] on div "VF25-105554 opnieuw versturen naar Sluiten Emailadres Zelf invullen peter.verbe…" at bounding box center [769, 379] width 1539 height 758
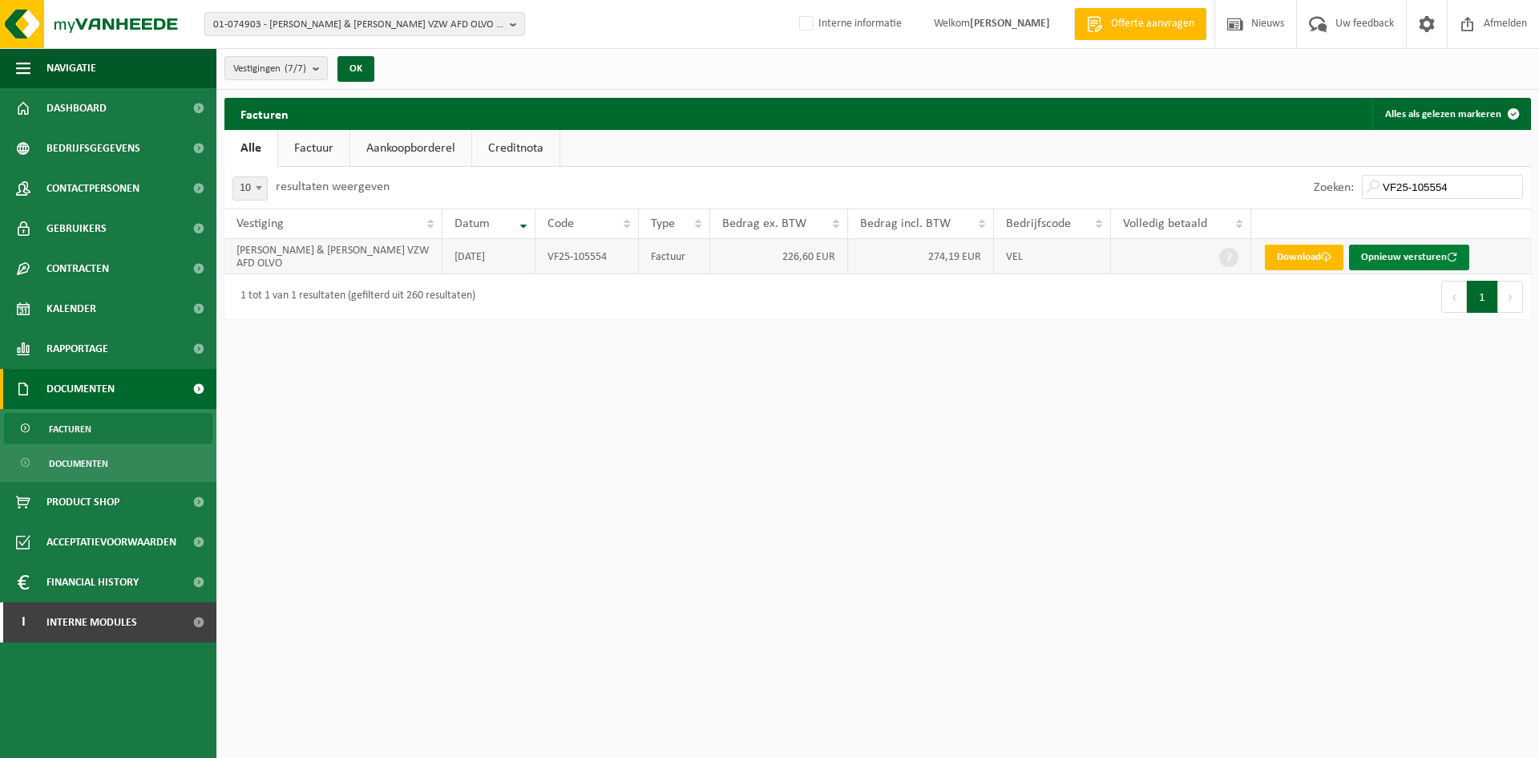
click at [1408, 257] on button "Opnieuw versturen" at bounding box center [1409, 258] width 120 height 26
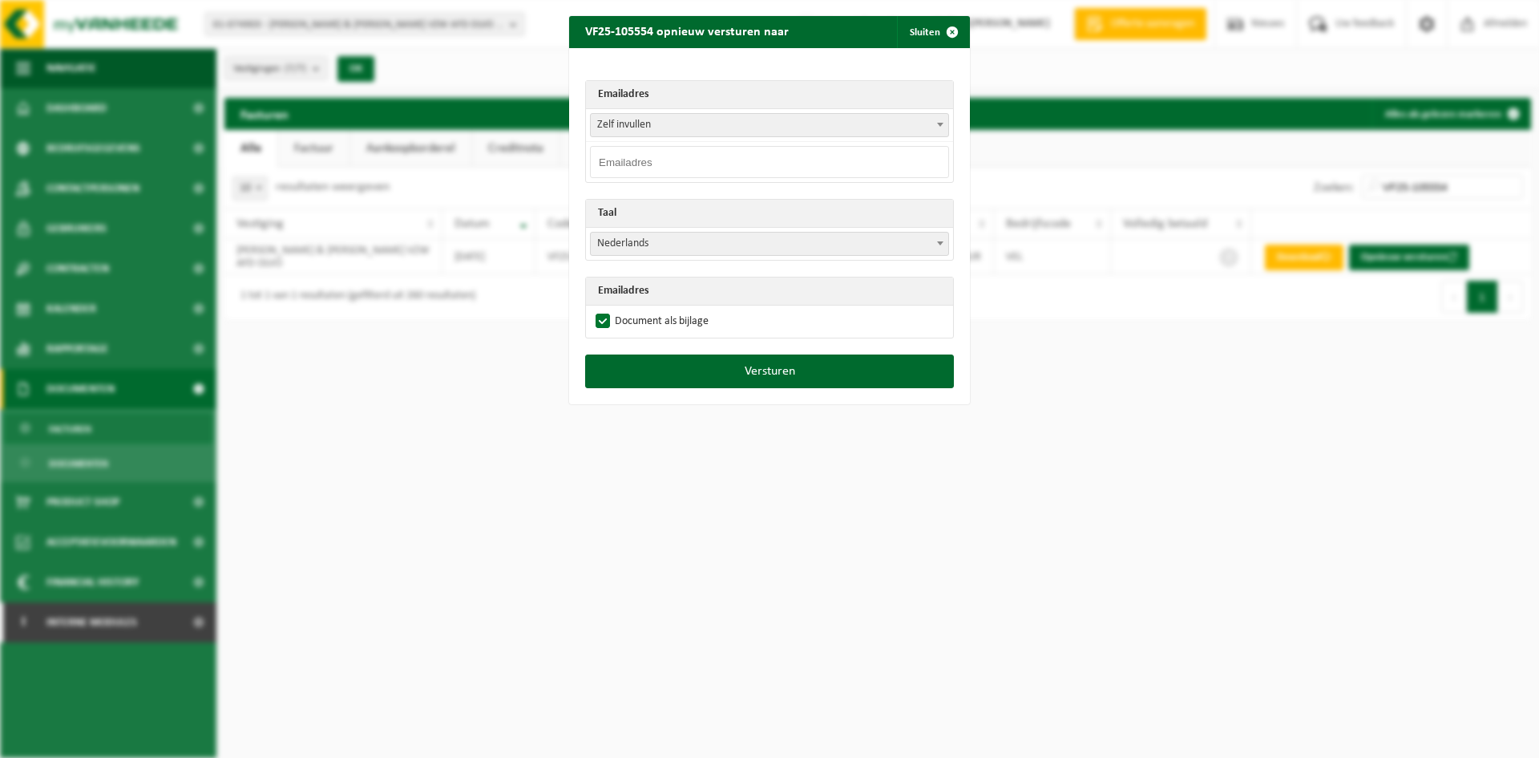
click at [634, 157] on input "email" at bounding box center [769, 162] width 359 height 32
click at [676, 152] on input "email" at bounding box center [769, 162] width 359 height 32
paste input "sjoboekhouding@ppsjo.be"
type input "sjoboekhouding@ppsjo.be"
click at [703, 375] on button "Versturen" at bounding box center [769, 371] width 369 height 34
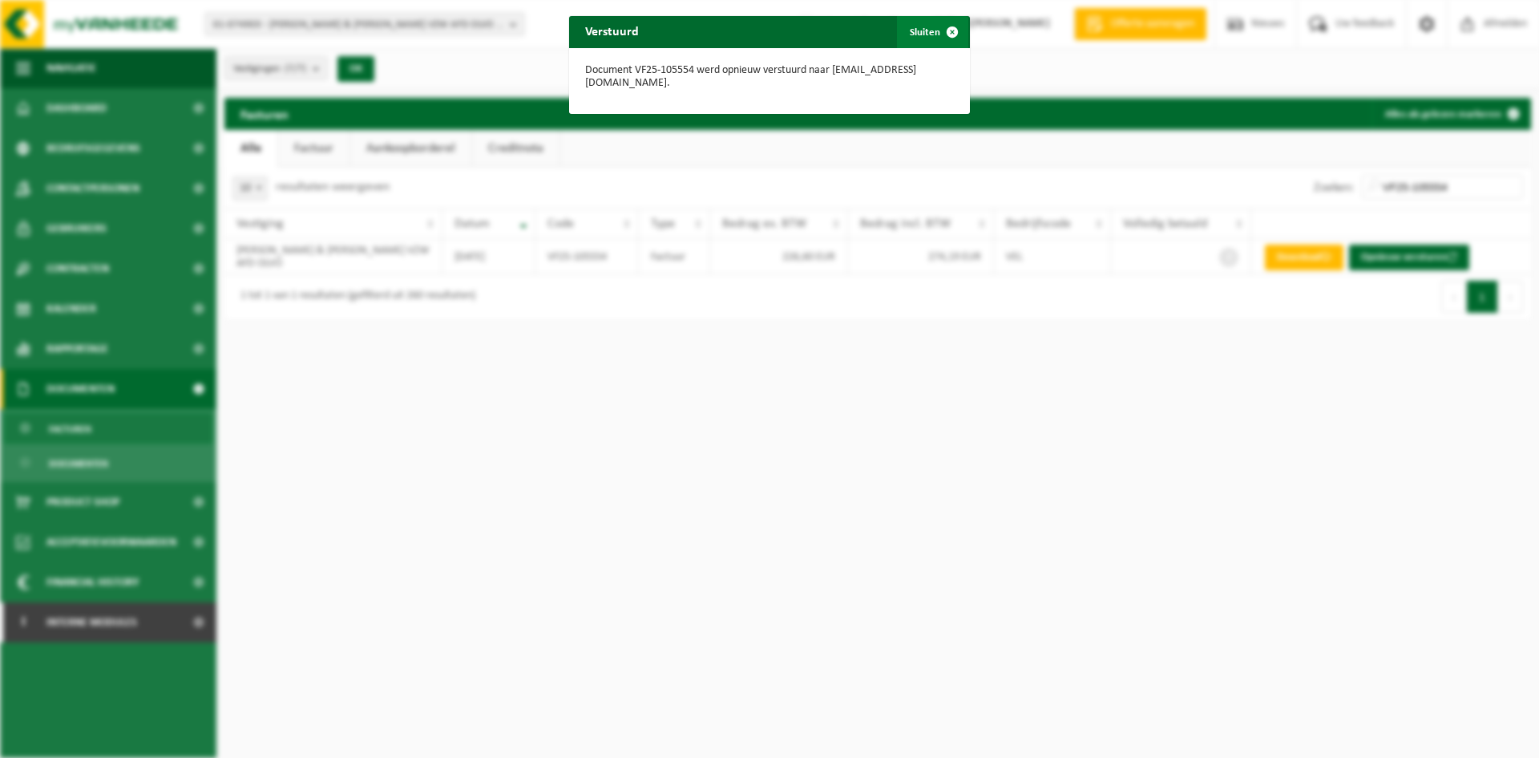
click at [925, 34] on button "Sluiten" at bounding box center [932, 32] width 71 height 32
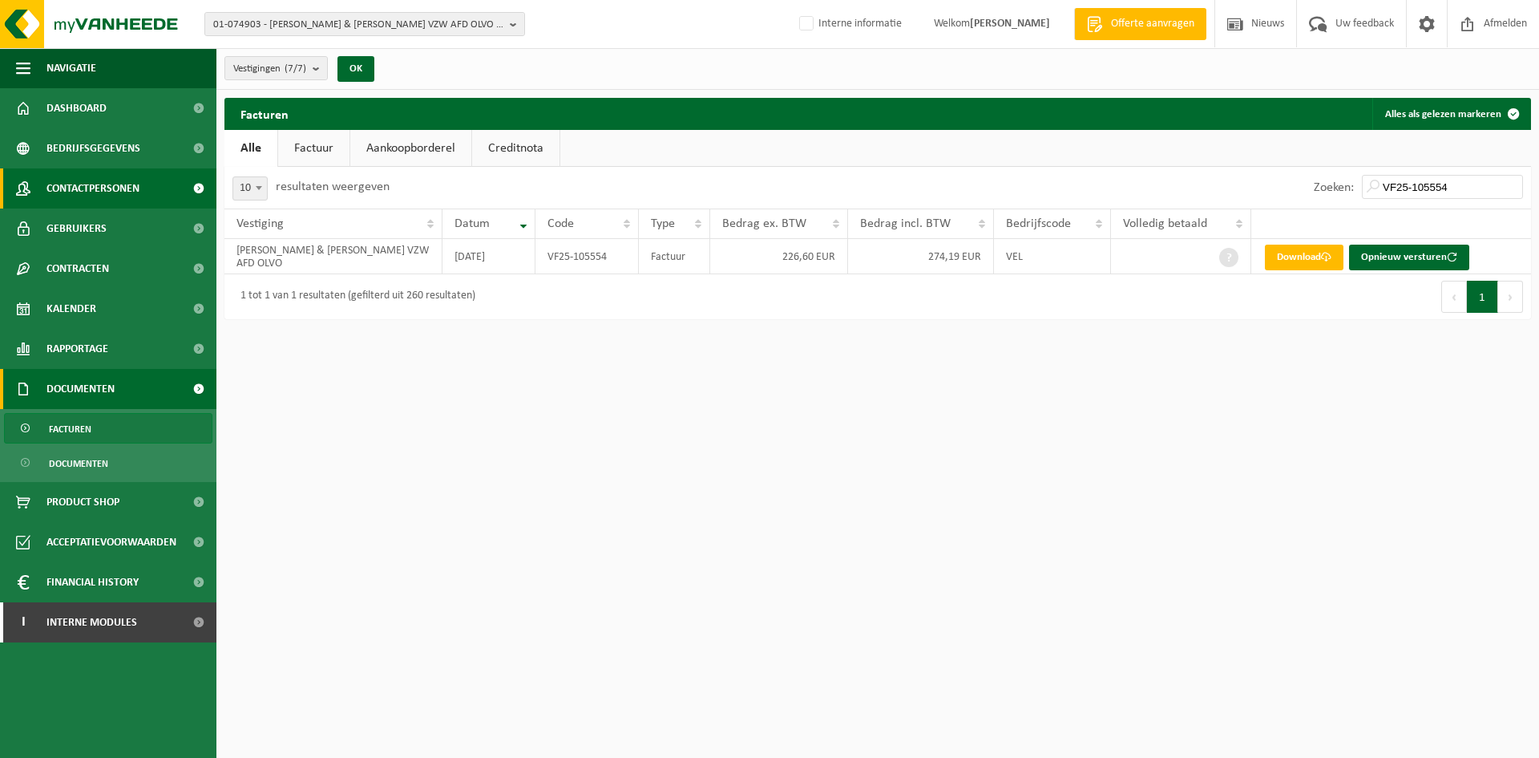
click at [110, 187] on span "Contactpersonen" at bounding box center [92, 188] width 93 height 40
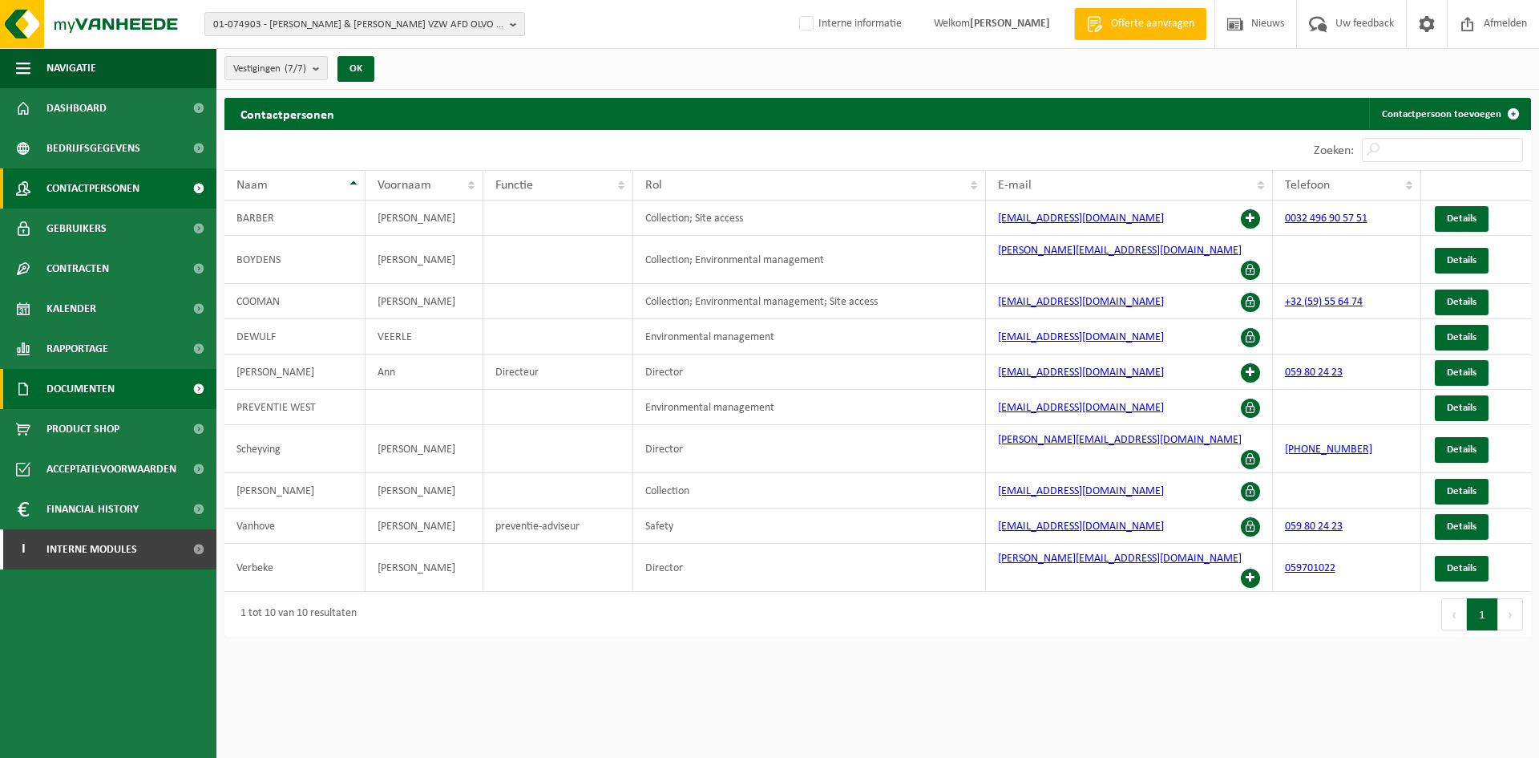
click at [98, 377] on span "Documenten" at bounding box center [80, 389] width 68 height 40
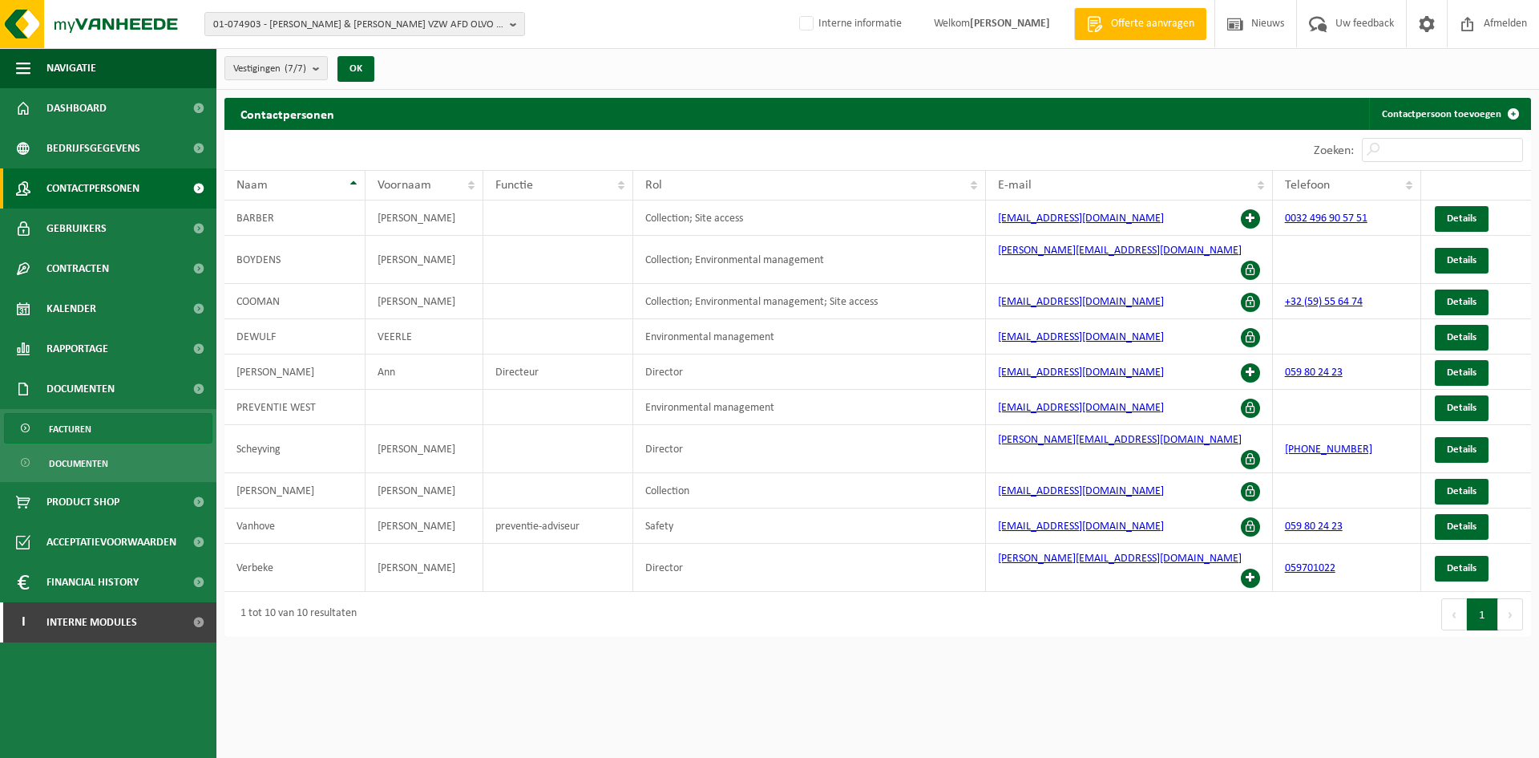
click at [99, 432] on link "Facturen" at bounding box center [108, 428] width 208 height 30
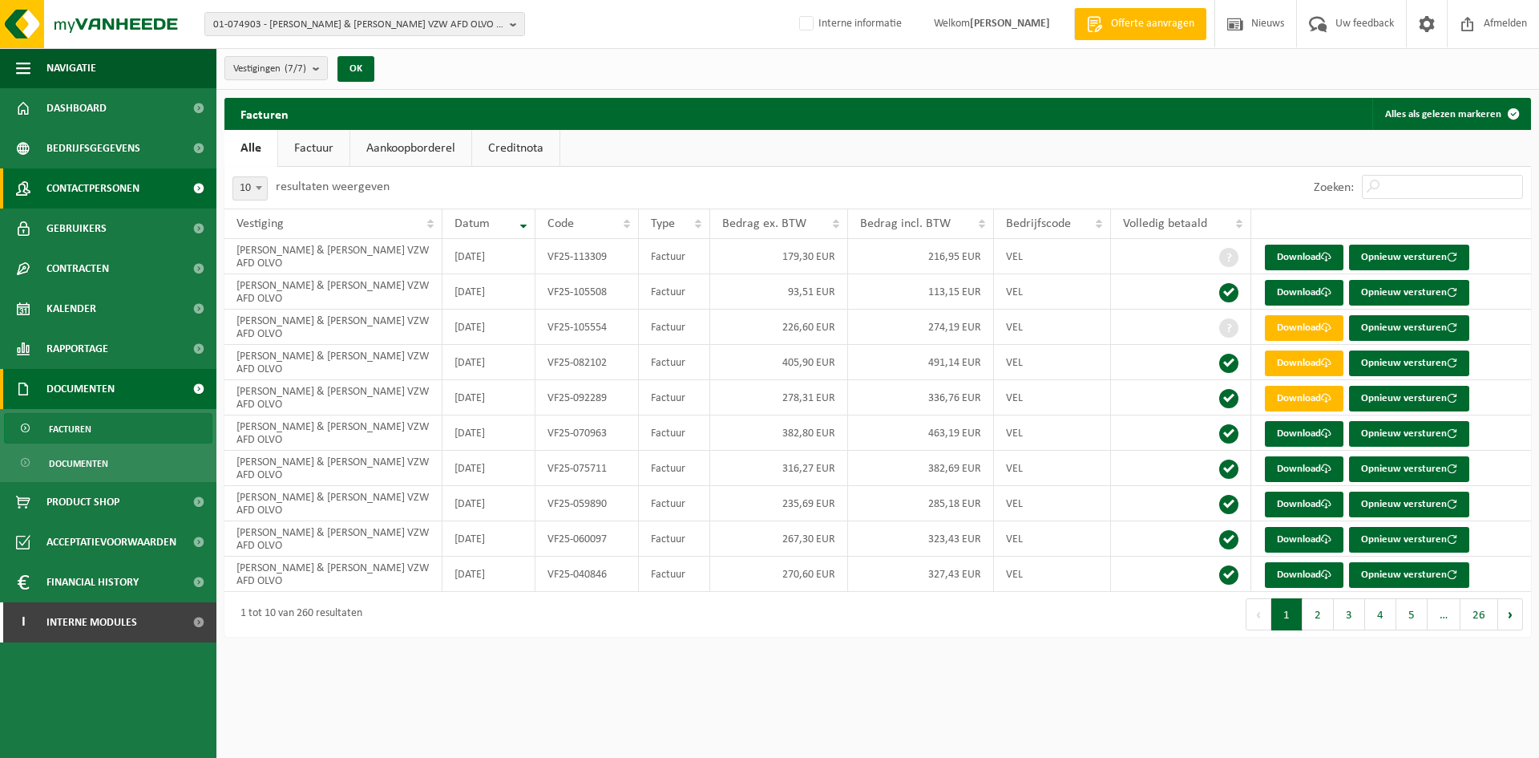
click at [111, 190] on span "Contactpersonen" at bounding box center [92, 188] width 93 height 40
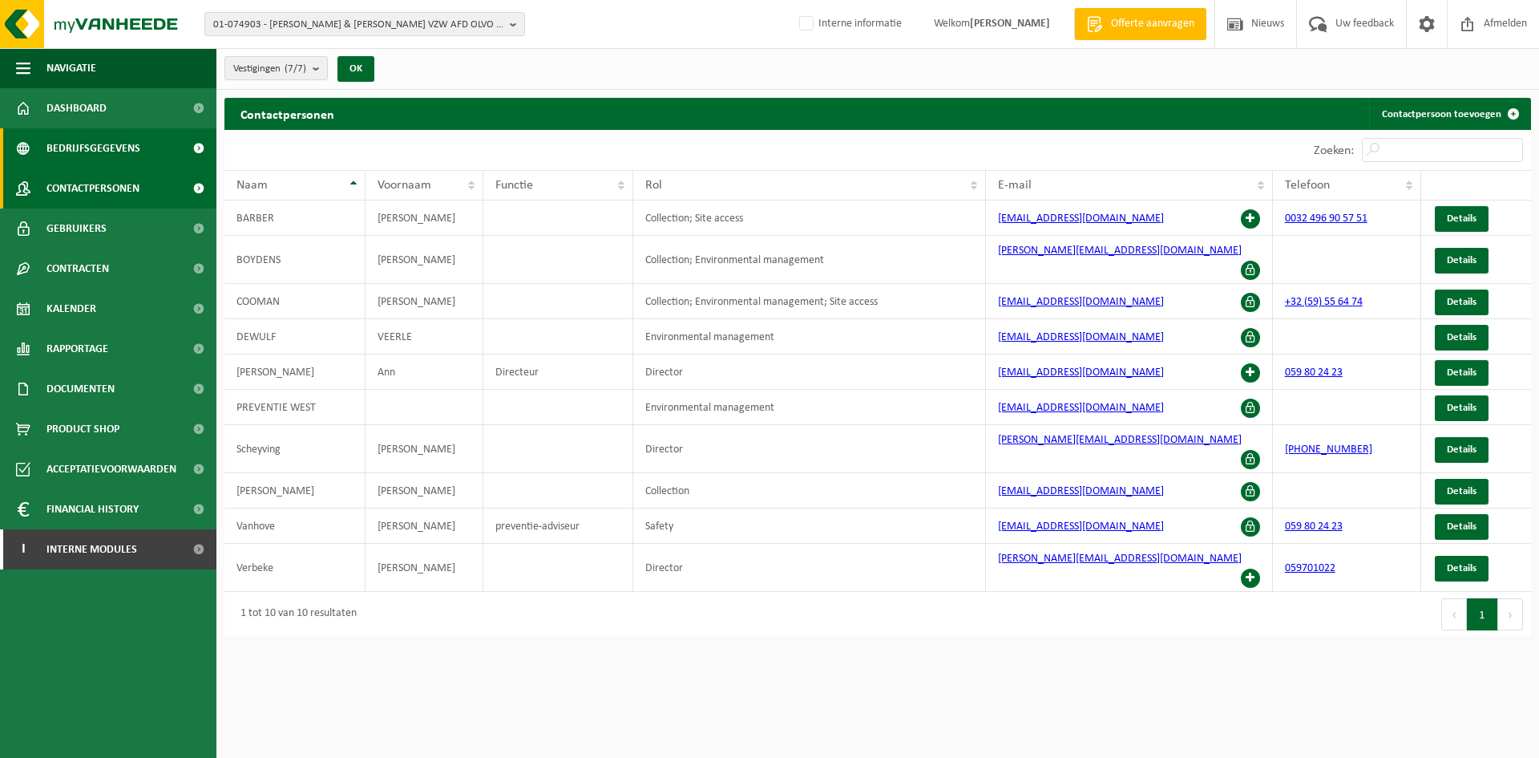
click at [111, 143] on span "Bedrijfsgegevens" at bounding box center [93, 148] width 94 height 40
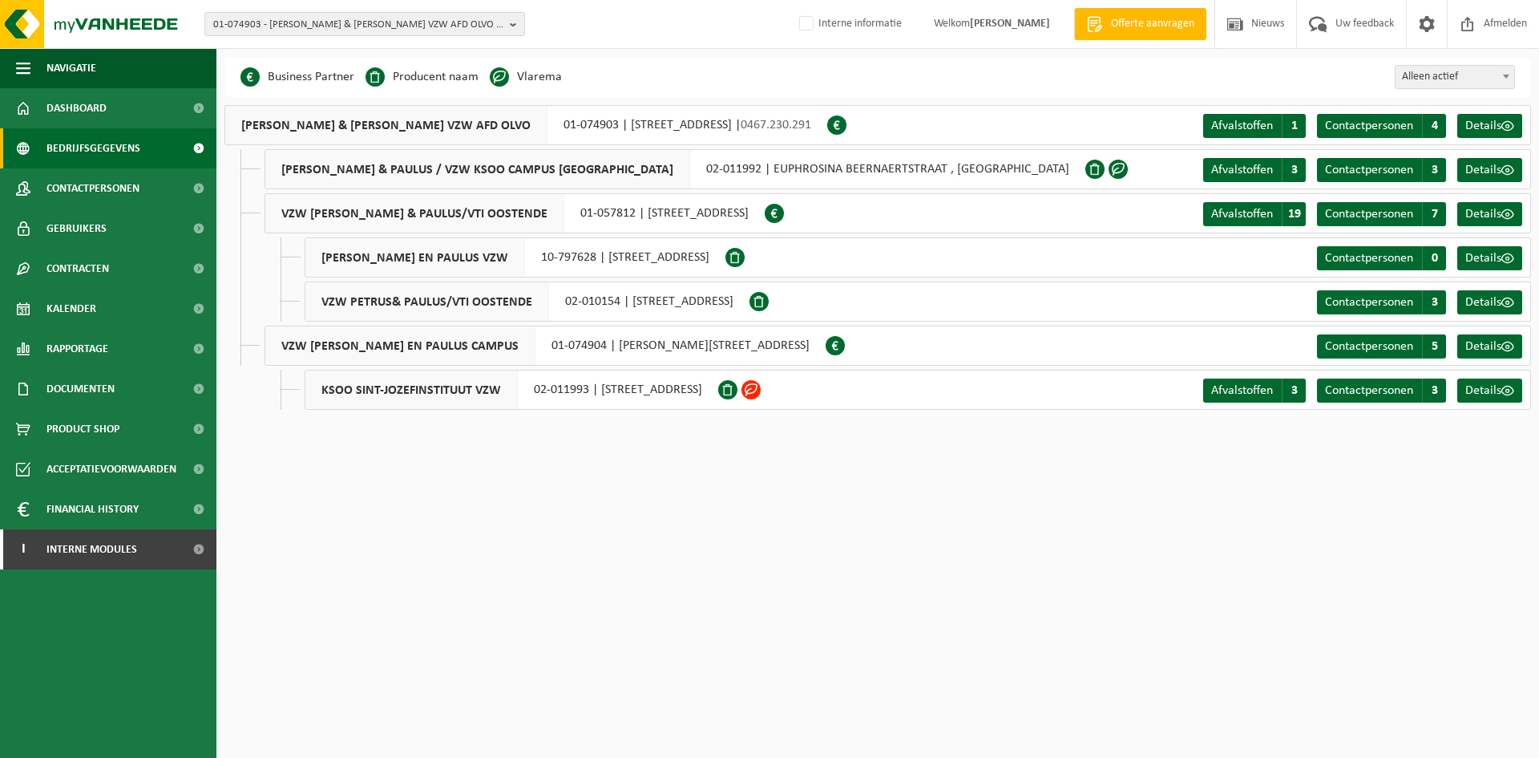
click at [551, 128] on div "PETRUS & PAULUS VZW AFD OLVO 01-074903 | VINDICTIVELAAN 9, 8400 OOSTENDE | 0467…" at bounding box center [525, 125] width 603 height 40
click at [483, 124] on div "PETRUS & PAULUS VZW AFD OLVO 01-074903 | VINDICTIVELAAN 9, 8400 OOSTENDE | 0467…" at bounding box center [525, 125] width 603 height 40
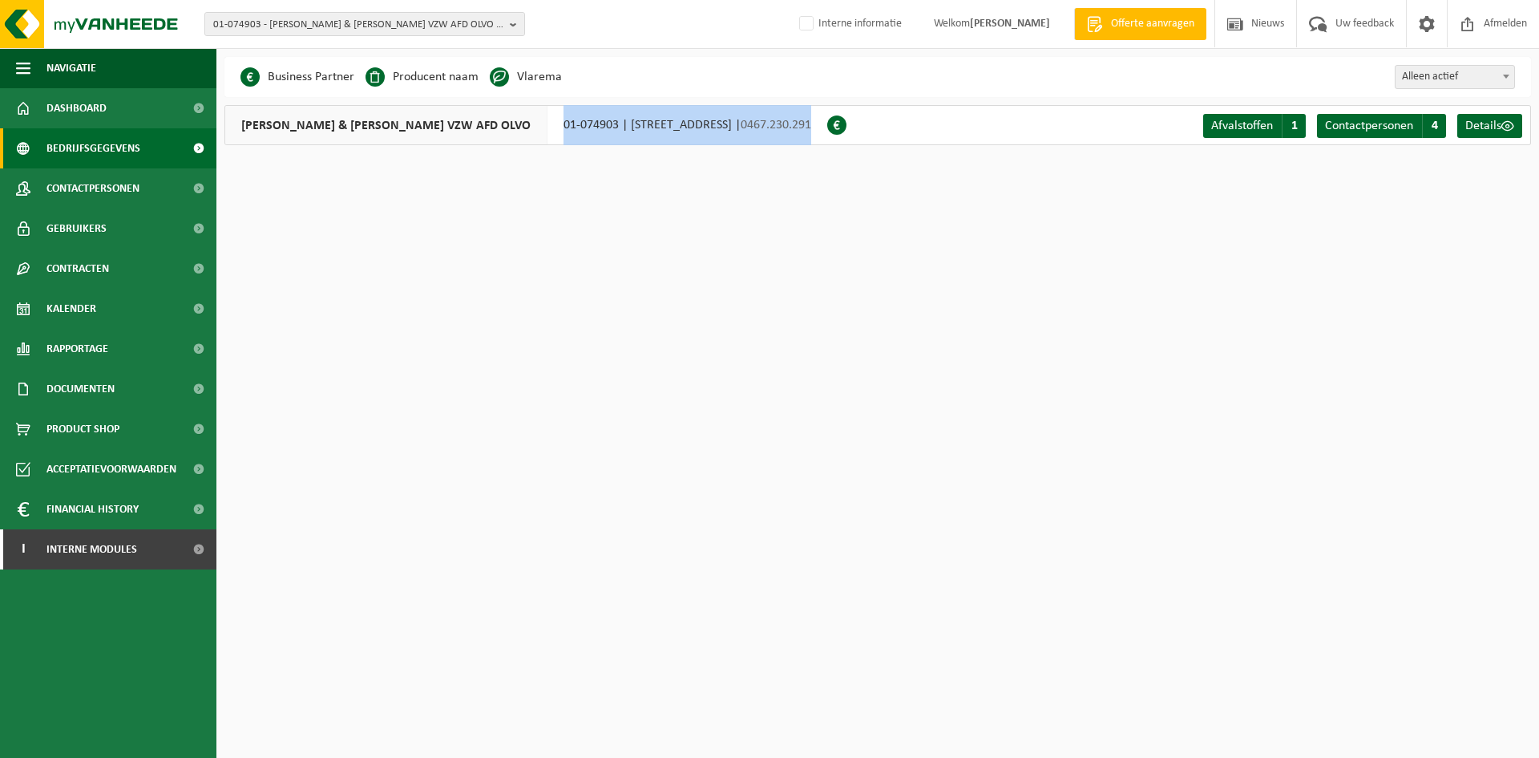
click at [459, 123] on div "PETRUS & PAULUS VZW AFD OLVO 01-074903 | VINDICTIVELAAN 9, 8400 OOSTENDE | 0467…" at bounding box center [525, 125] width 603 height 40
click at [461, 127] on div "PETRUS & PAULUS VZW AFD OLVO 01-074903 | VINDICTIVELAAN 9, 8400 OOSTENDE | 0467…" at bounding box center [525, 125] width 603 height 40
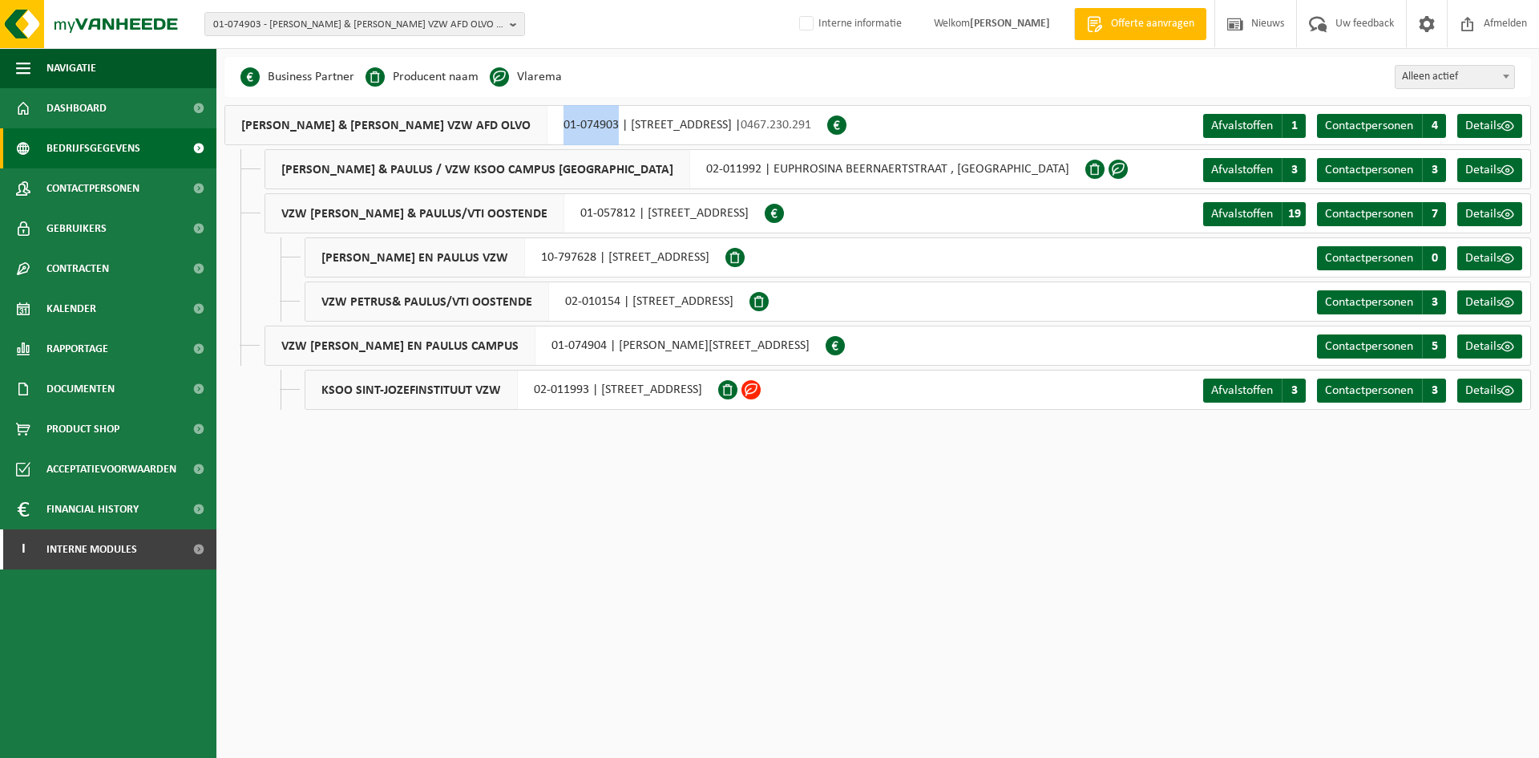
drag, startPoint x: 455, startPoint y: 122, endPoint x: 511, endPoint y: 131, distance: 56.0
click at [511, 131] on div "PETRUS & PAULUS VZW AFD OLVO 01-074903 | VINDICTIVELAAN 9, 8400 OOSTENDE | 0467…" at bounding box center [525, 125] width 603 height 40
copy div "01-074903"
drag, startPoint x: 1417, startPoint y: 466, endPoint x: 1317, endPoint y: 439, distance: 103.6
click at [1417, 466] on html "01-074903 - PETRUS & PAULUS VZW AFD OLVO - 8400 OOSTENDE, VINDICTIVELAAN 9 10-6…" at bounding box center [769, 379] width 1539 height 758
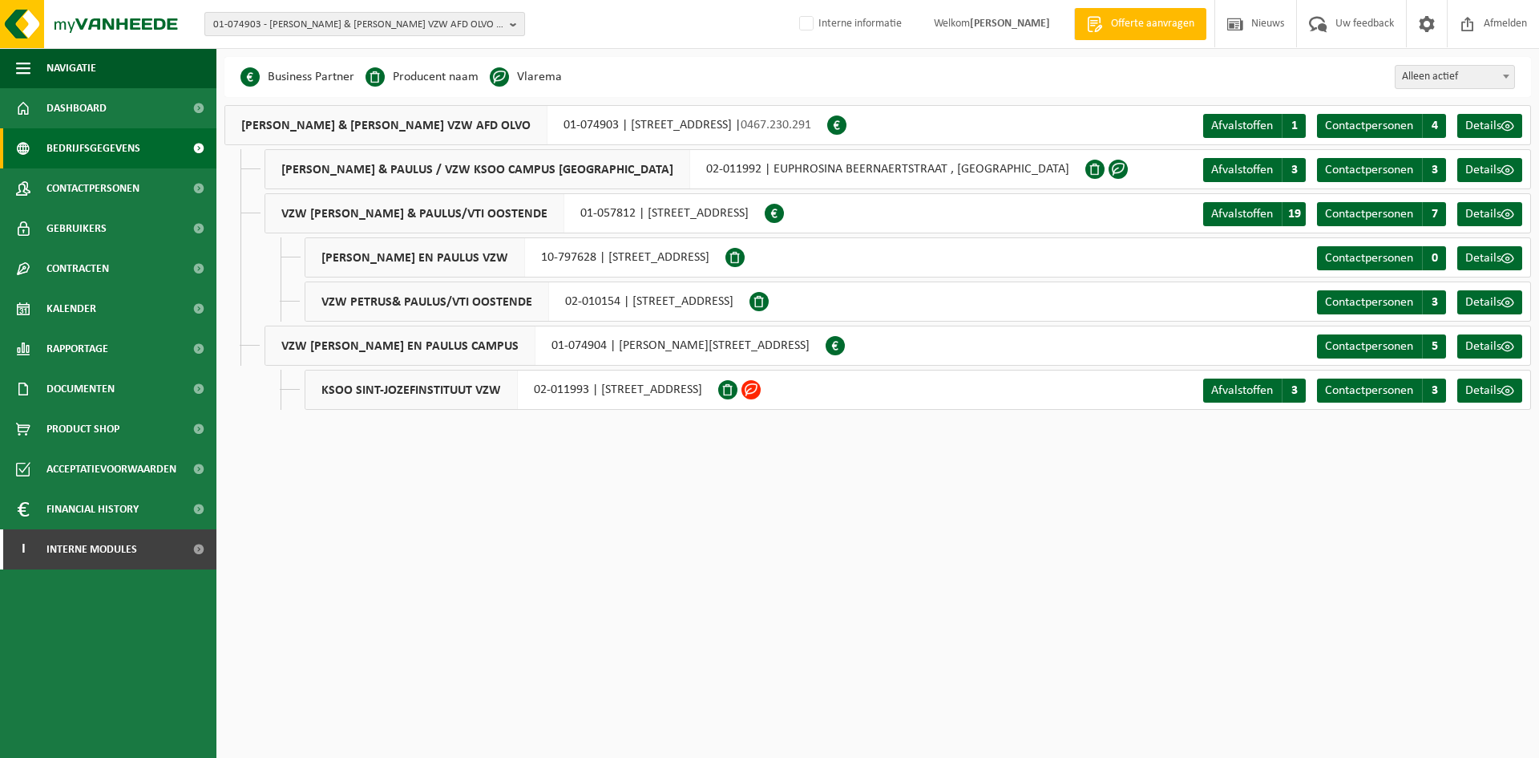
click at [248, 18] on span "01-074903 - PETRUS & PAULUS VZW AFD OLVO - 8400 OOSTENDE, VINDICTIVELAAN 9" at bounding box center [358, 25] width 290 height 24
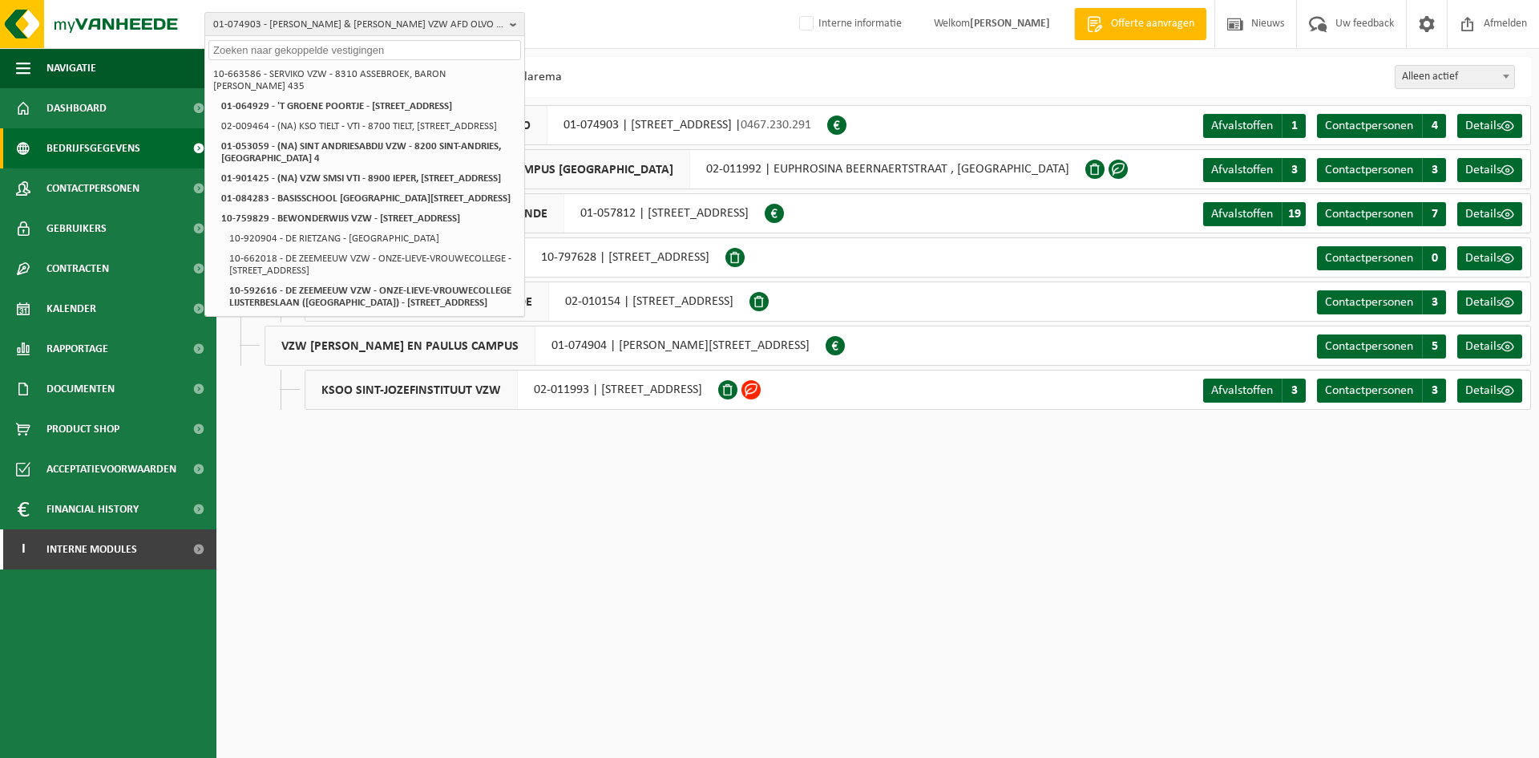
click at [212, 45] on input "text" at bounding box center [364, 50] width 313 height 20
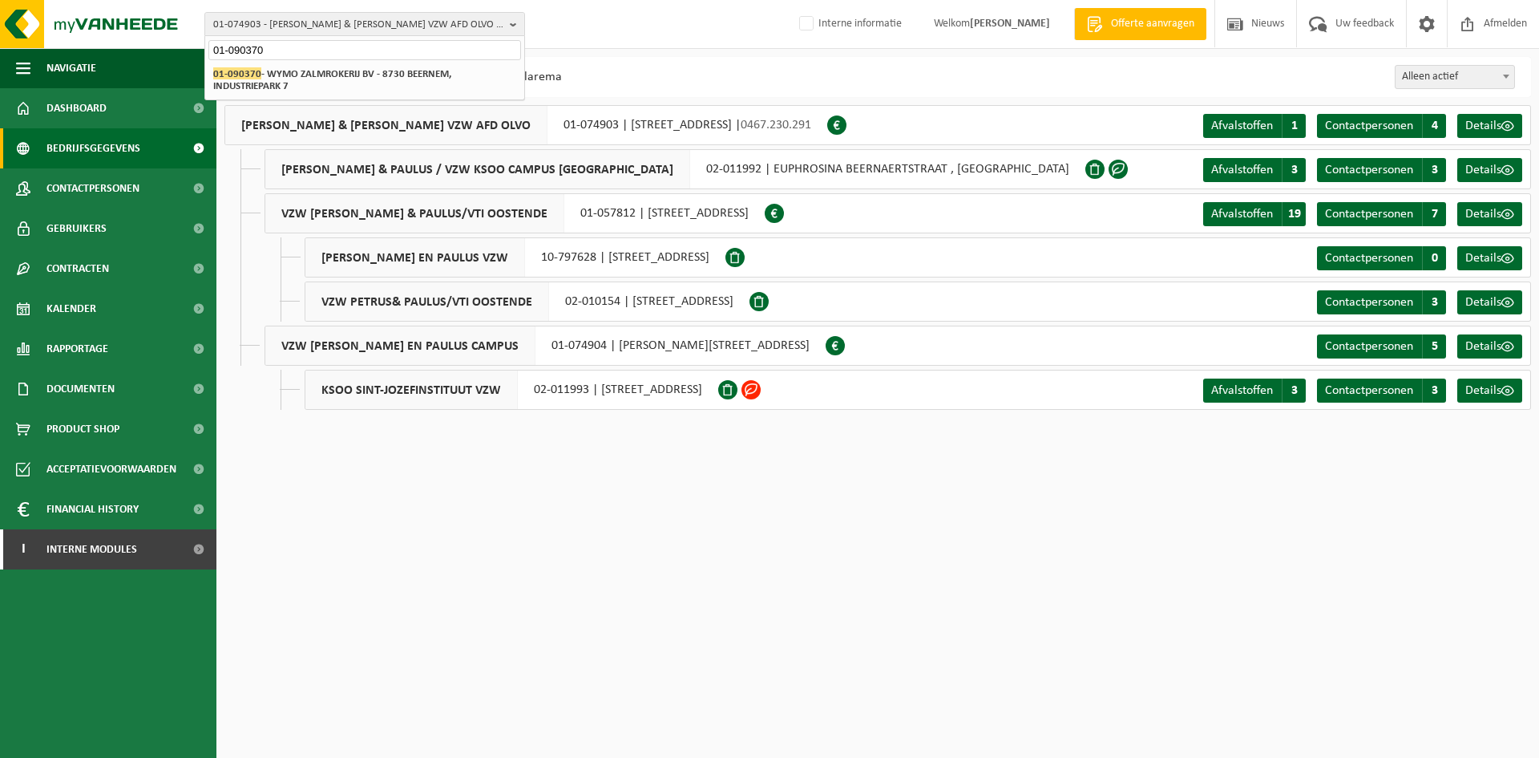
type input "01-090370"
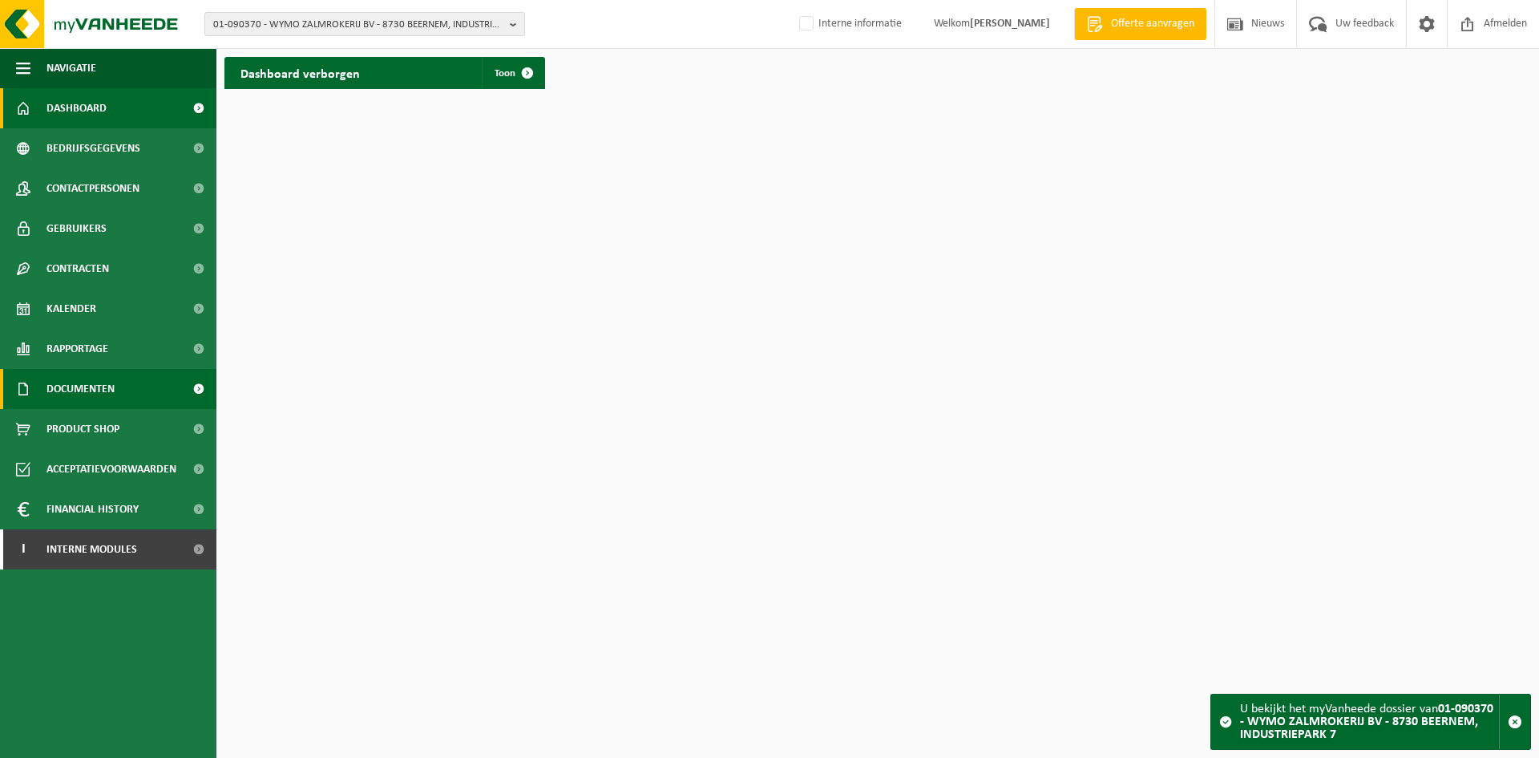
click at [151, 394] on link "Documenten" at bounding box center [108, 389] width 216 height 40
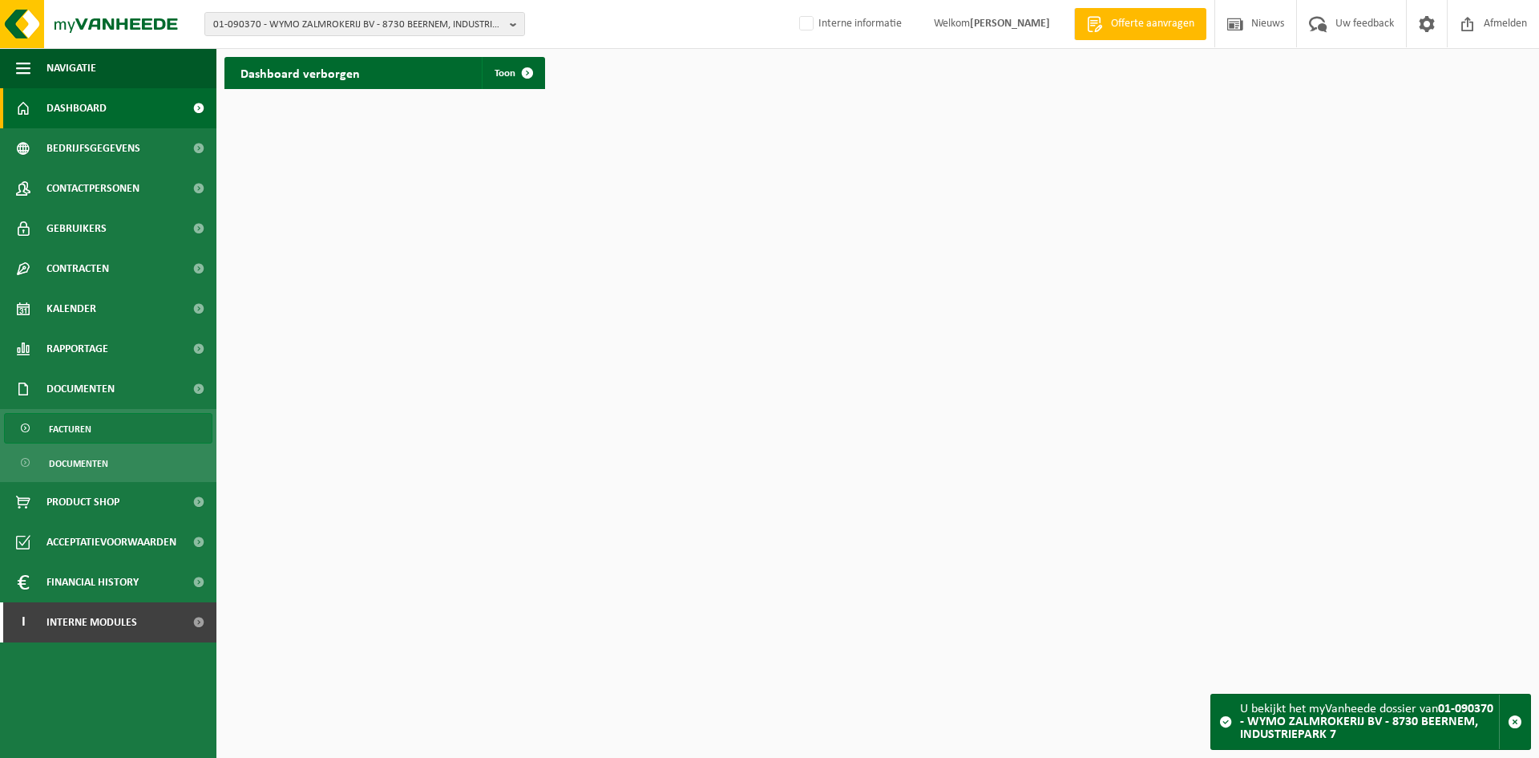
click at [150, 423] on link "Facturen" at bounding box center [108, 428] width 208 height 30
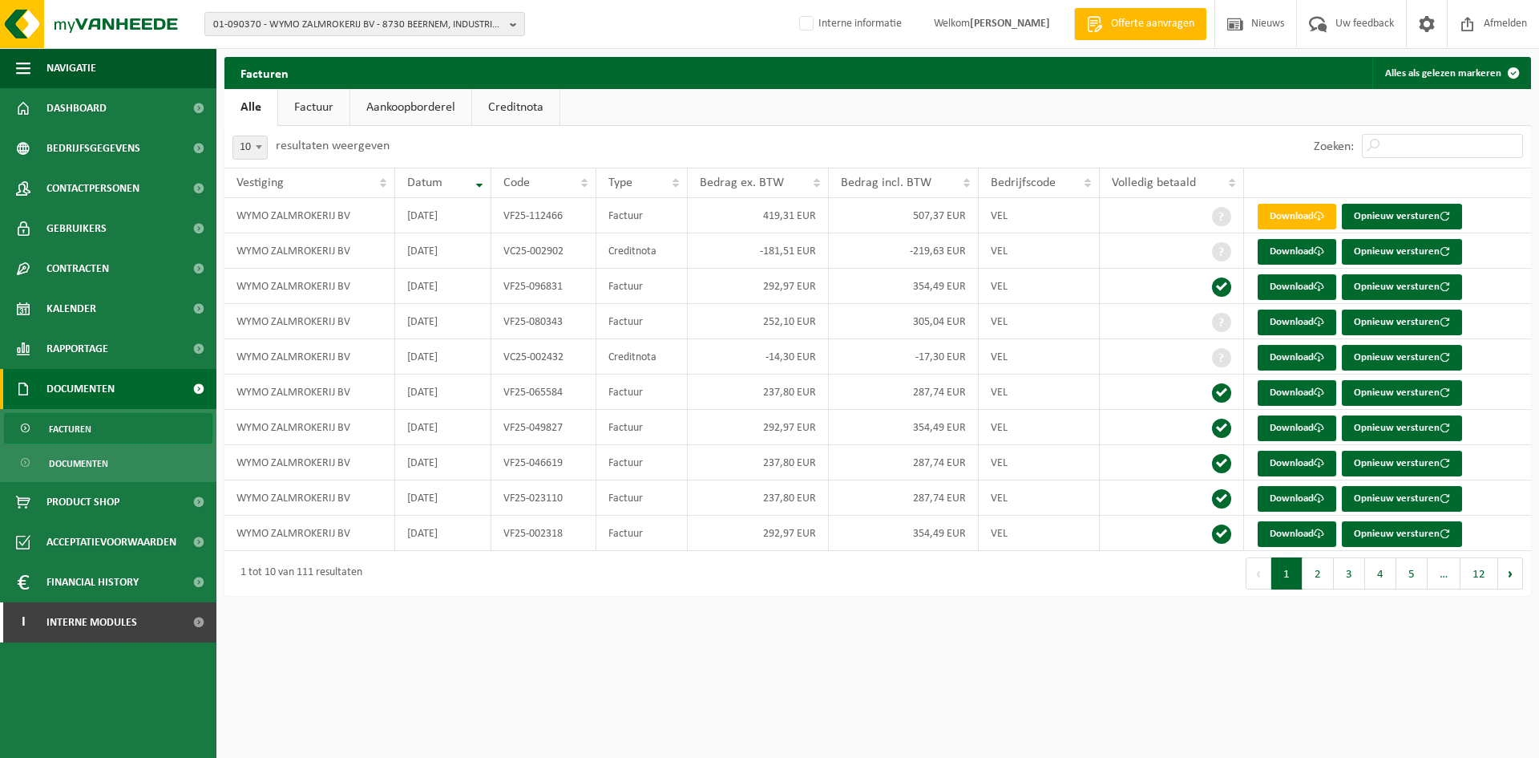
drag, startPoint x: 1131, startPoint y: 652, endPoint x: 1008, endPoint y: 650, distance: 122.7
click at [1131, 652] on html "01-090370 - WYMO ZALMROKERIJ BV - 8730 BEERNEM, INDUSTRIEPARK 7 01-090370 - WYM…" at bounding box center [769, 379] width 1539 height 758
click at [298, 27] on span "01-090370 - WYMO ZALMROKERIJ BV - 8730 BEERNEM, INDUSTRIEPARK 7" at bounding box center [358, 25] width 290 height 24
click at [739, 625] on html "01-090370 - WYMO ZALMROKERIJ BV - 8730 BEERNEM, INDUSTRIEPARK 7 01-090370 - WYM…" at bounding box center [769, 379] width 1539 height 758
click at [857, 137] on div "10 25 50 100 10 resultaten weergeven" at bounding box center [550, 147] width 653 height 42
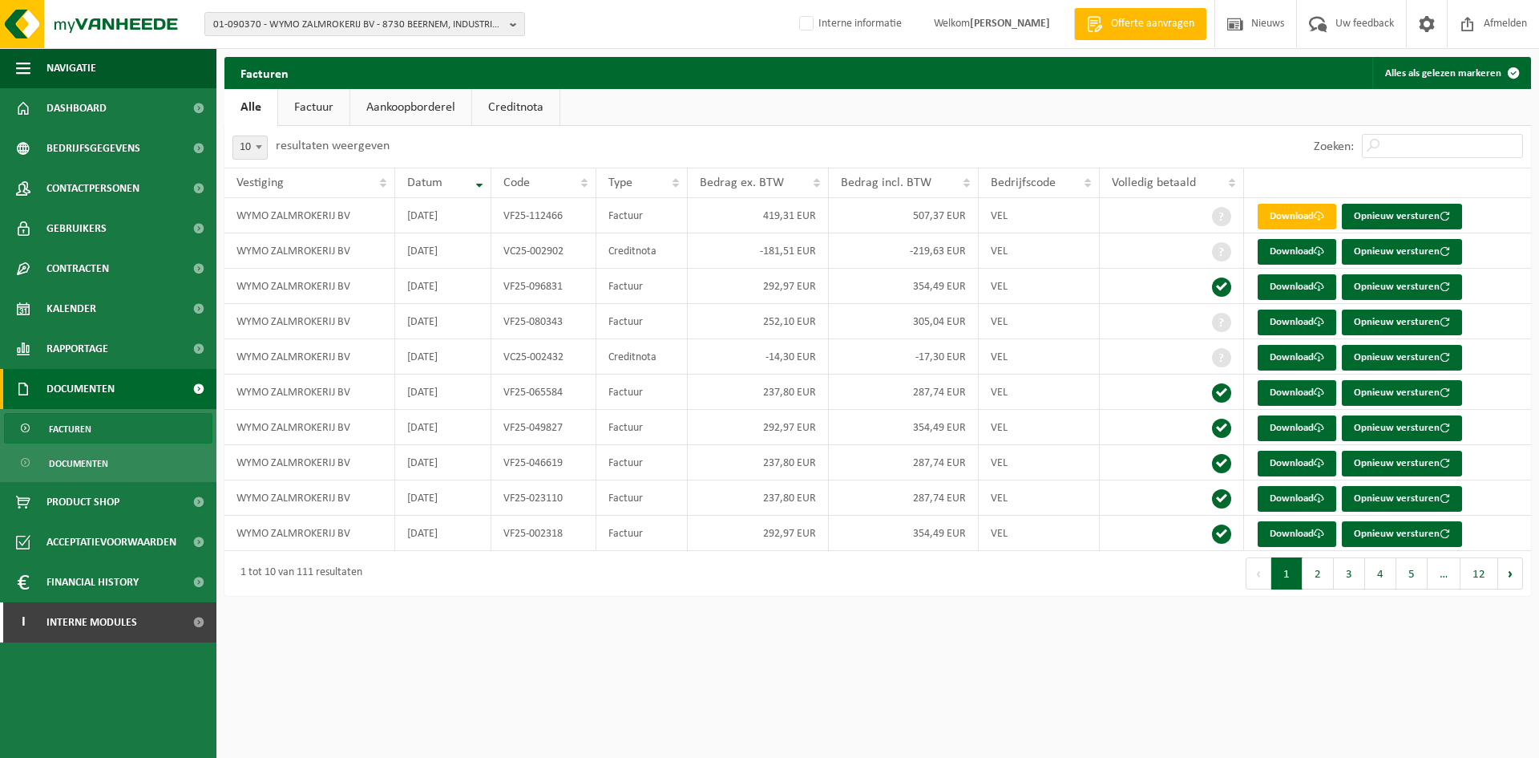
click at [908, 126] on div "Zoeken:" at bounding box center [1204, 147] width 653 height 42
click at [239, 26] on span "01-090370 - WYMO ZALMROKERIJ BV - 8730 BEERNEM, INDUSTRIEPARK 7" at bounding box center [358, 25] width 290 height 24
paste input "10-961813"
type input "10-961813"
click at [265, 78] on strong "10-961813 - EXPORT UNIVERS SRL - 1190 FOREST, RUE DES ANCIENS ETANGS 40" at bounding box center [329, 73] width 233 height 12
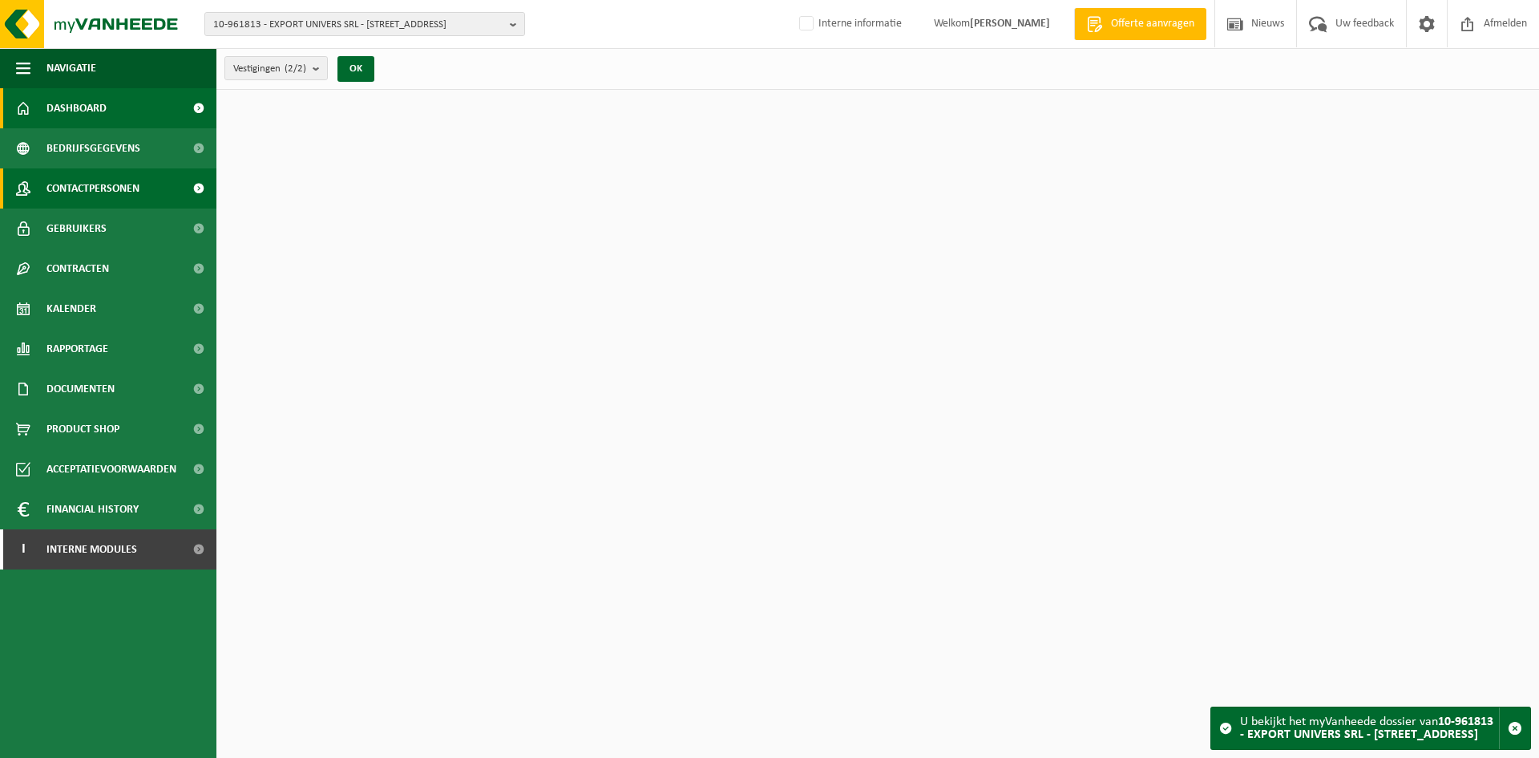
click at [136, 175] on span "Contactpersonen" at bounding box center [92, 188] width 93 height 40
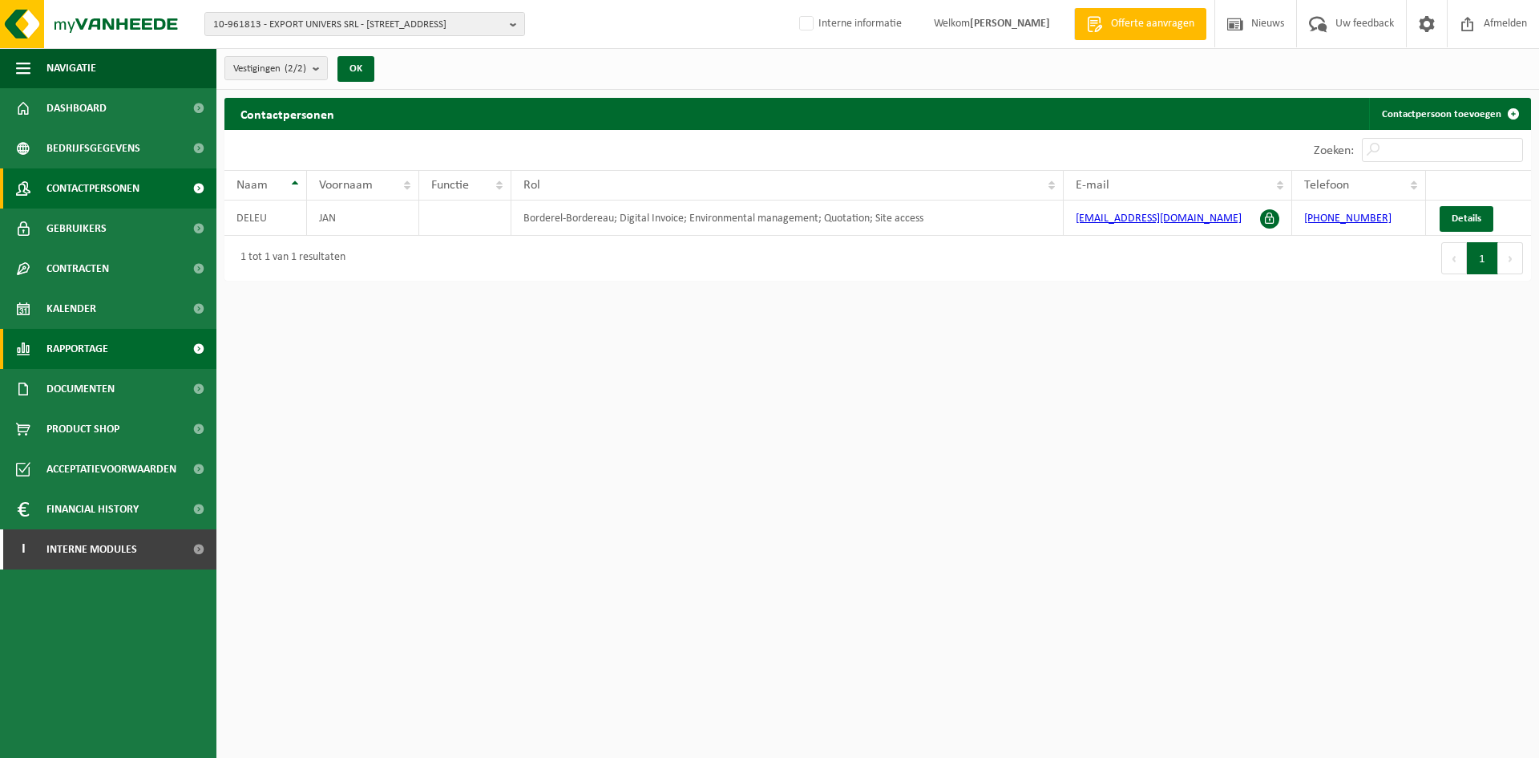
click at [64, 342] on span "Rapportage" at bounding box center [77, 349] width 62 height 40
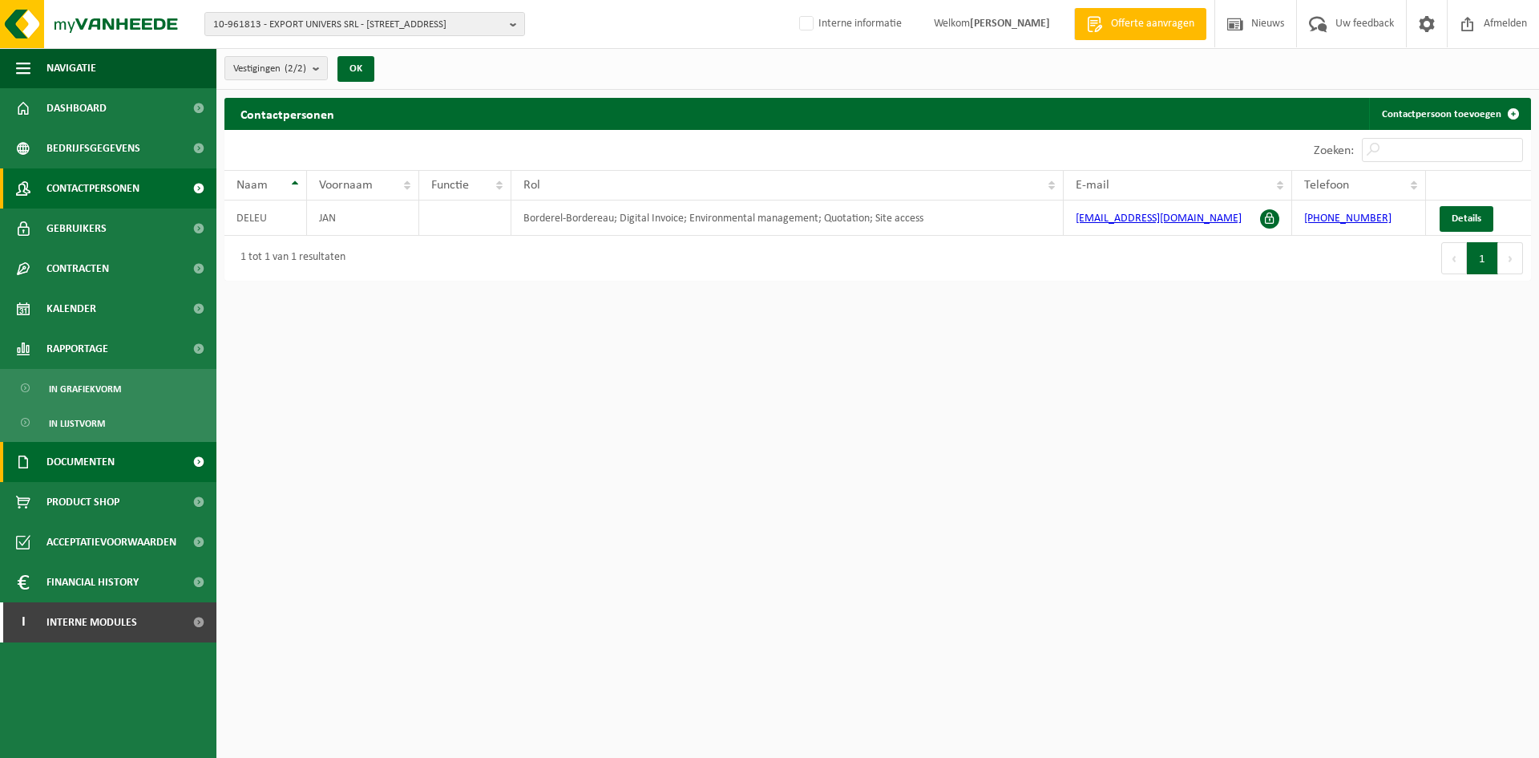
click at [107, 447] on span "Documenten" at bounding box center [80, 462] width 68 height 40
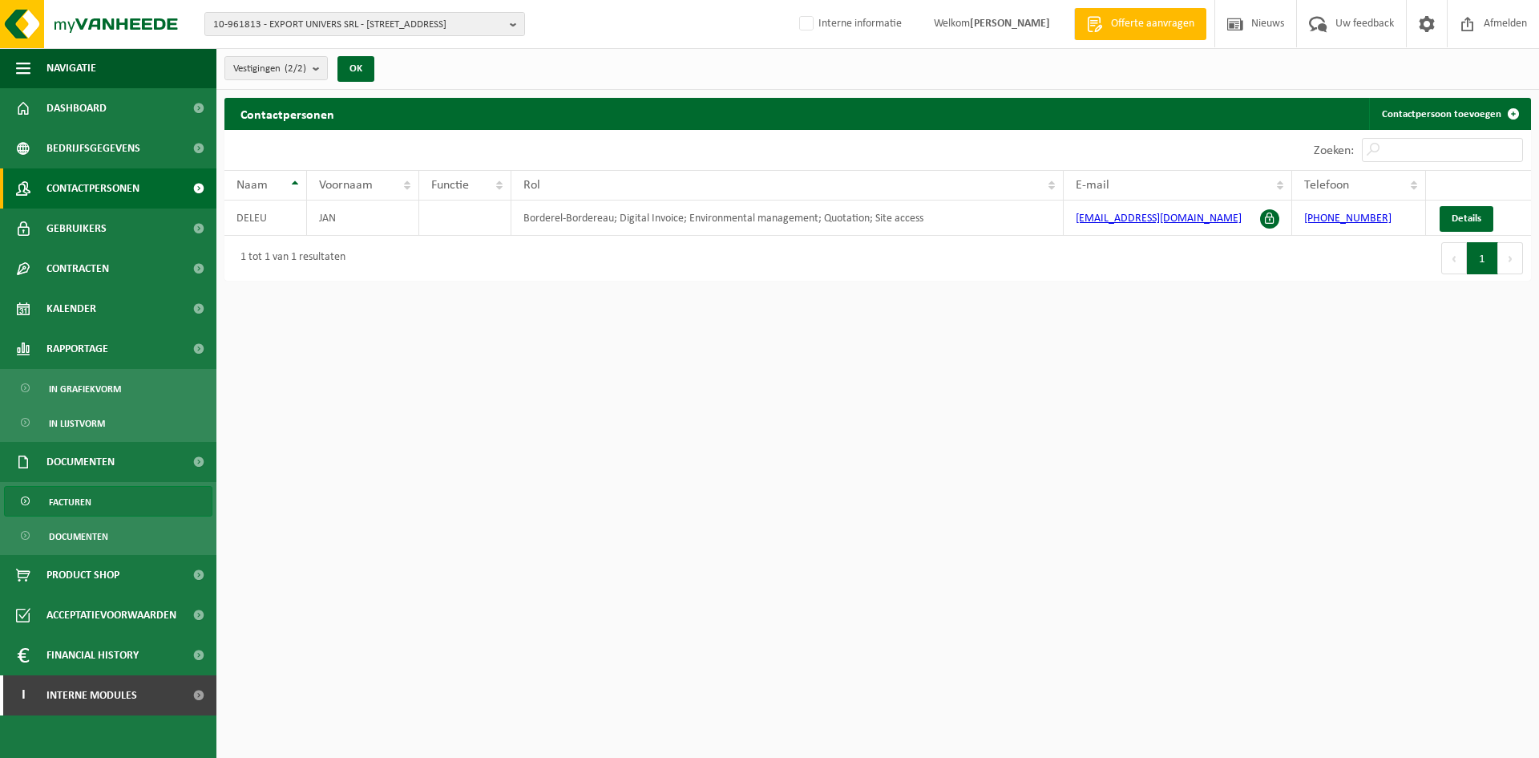
click at [91, 508] on link "Facturen" at bounding box center [108, 501] width 208 height 30
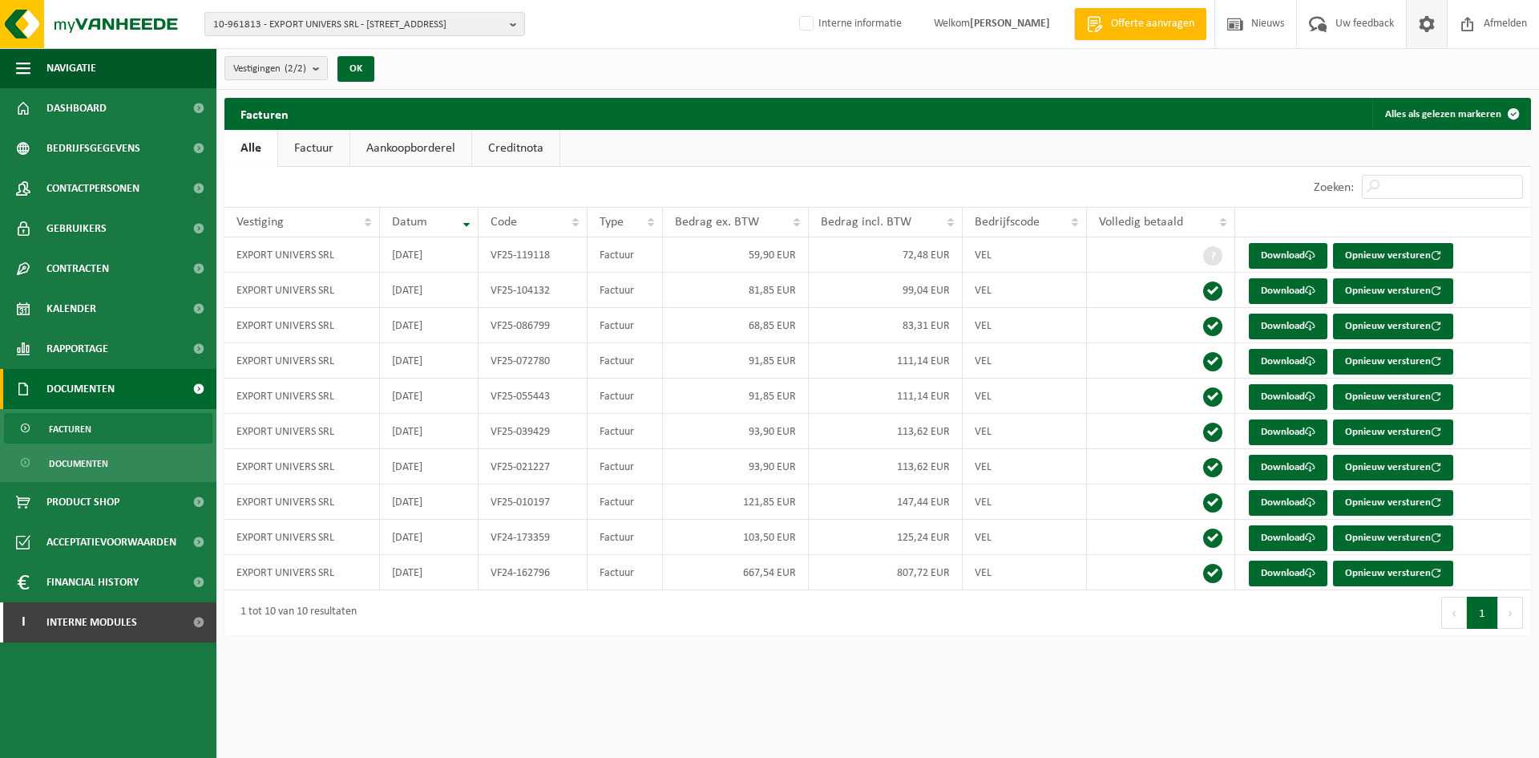
click at [1433, 42] on span at bounding box center [1427, 23] width 24 height 47
